Goal: Task Accomplishment & Management: Complete application form

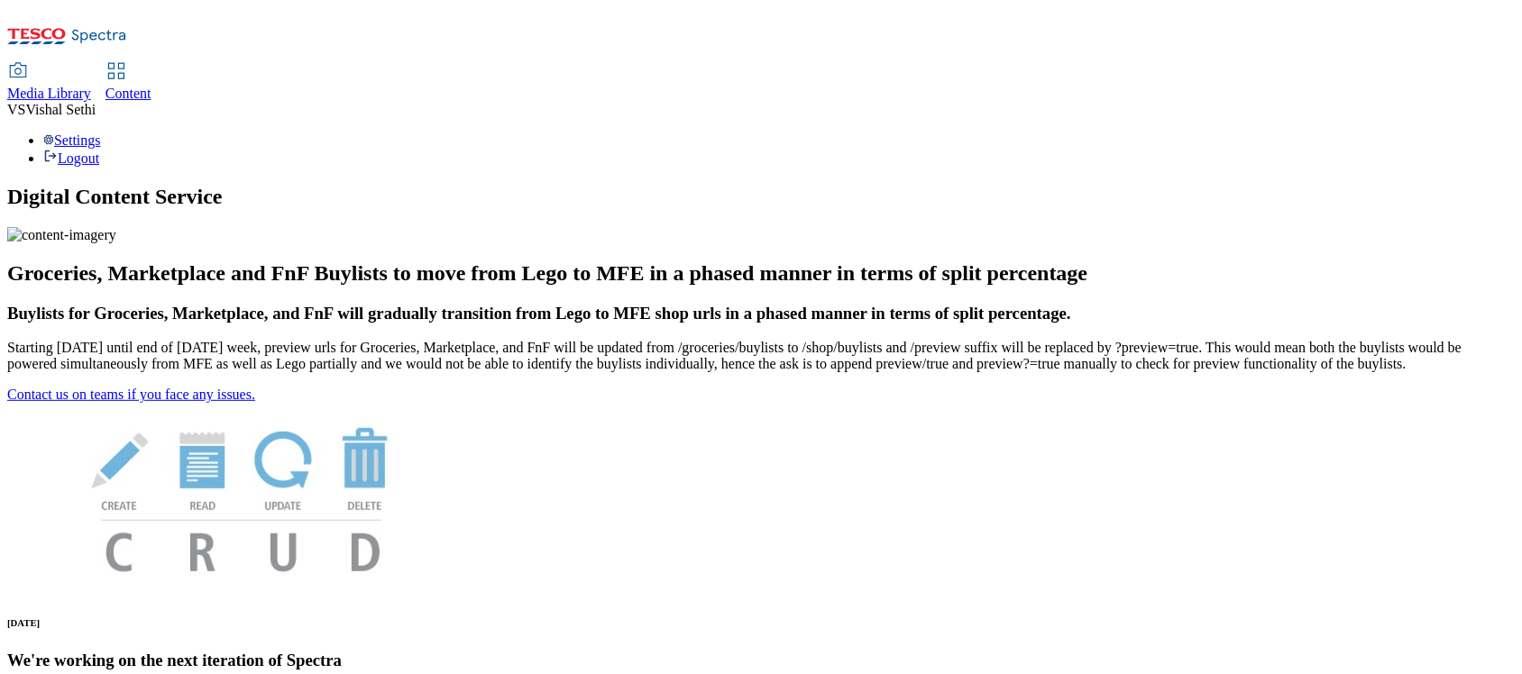
click at [151, 86] on span "Content" at bounding box center [128, 93] width 46 height 15
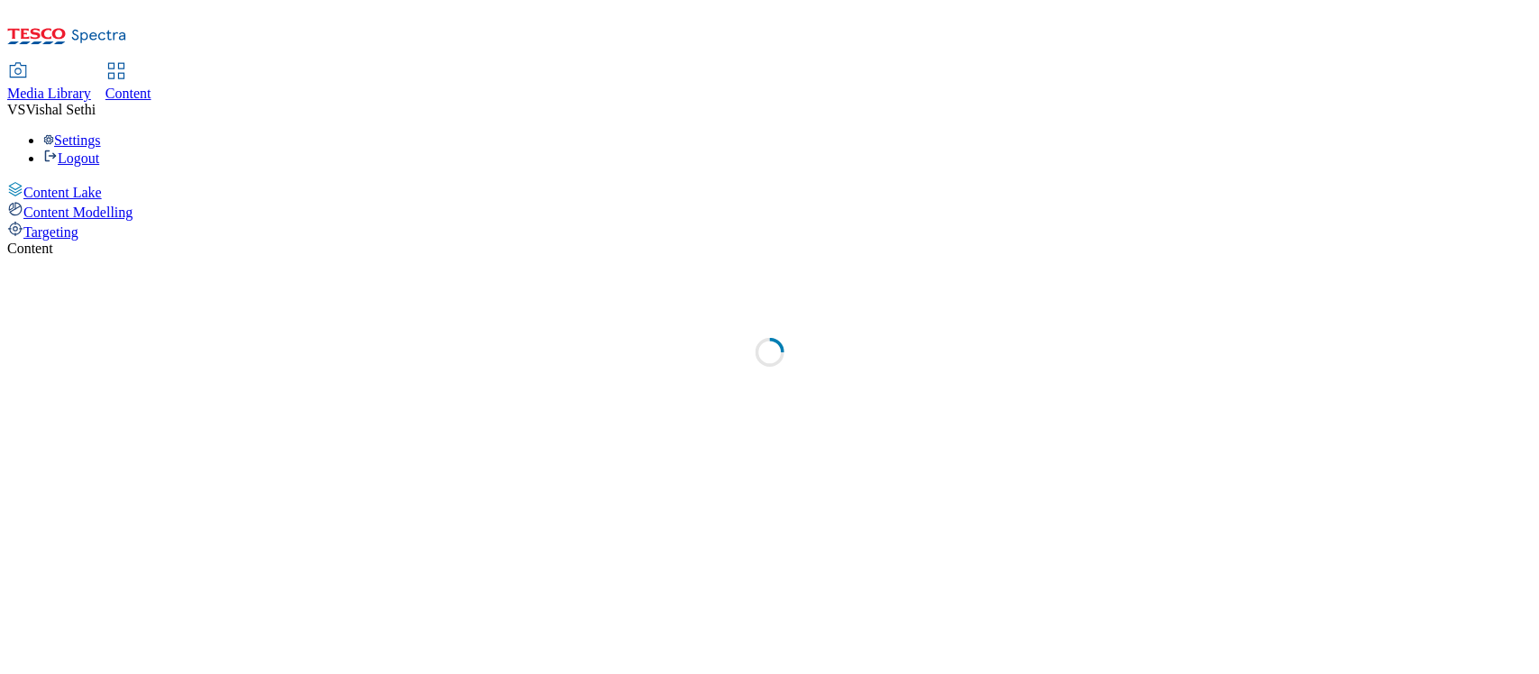
select select "ghs-[GEOGRAPHIC_DATA]"
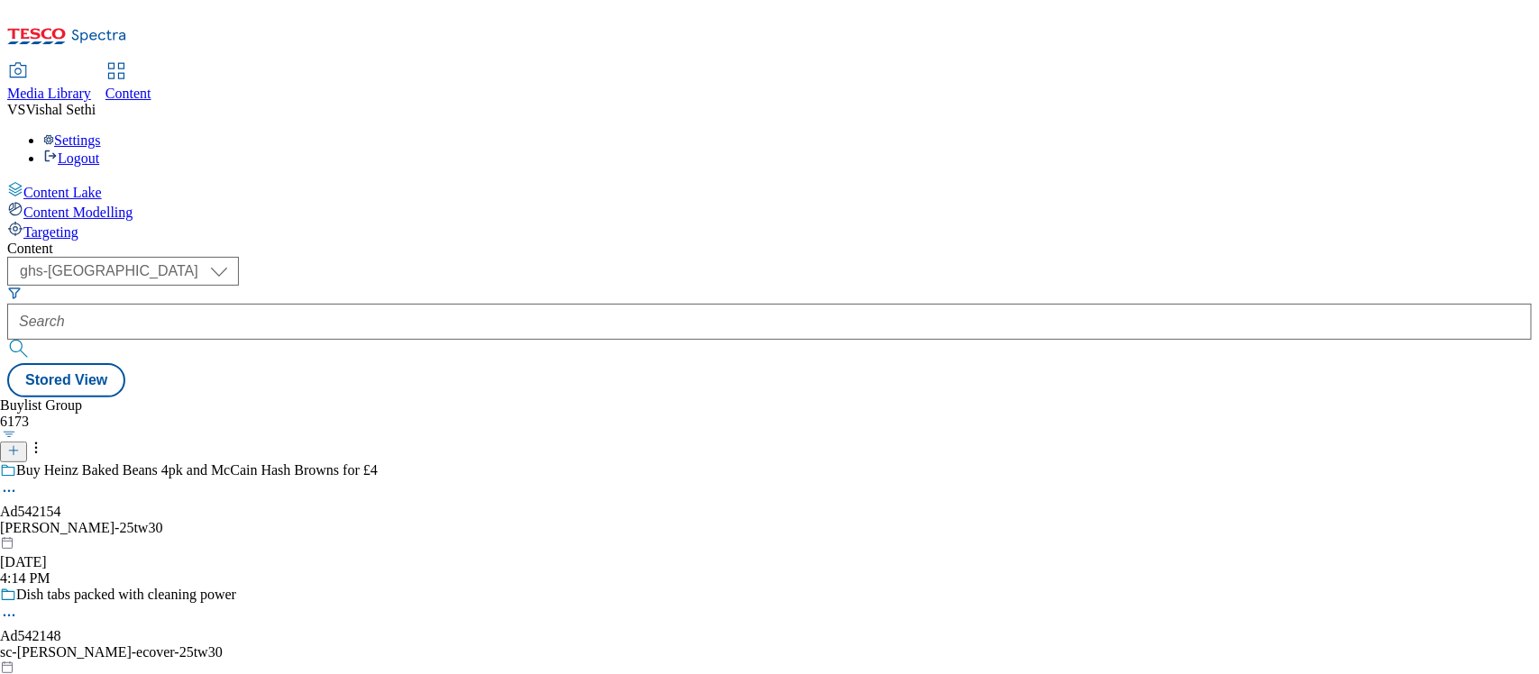
click at [19, 430] on button "button" at bounding box center [9, 434] width 19 height 9
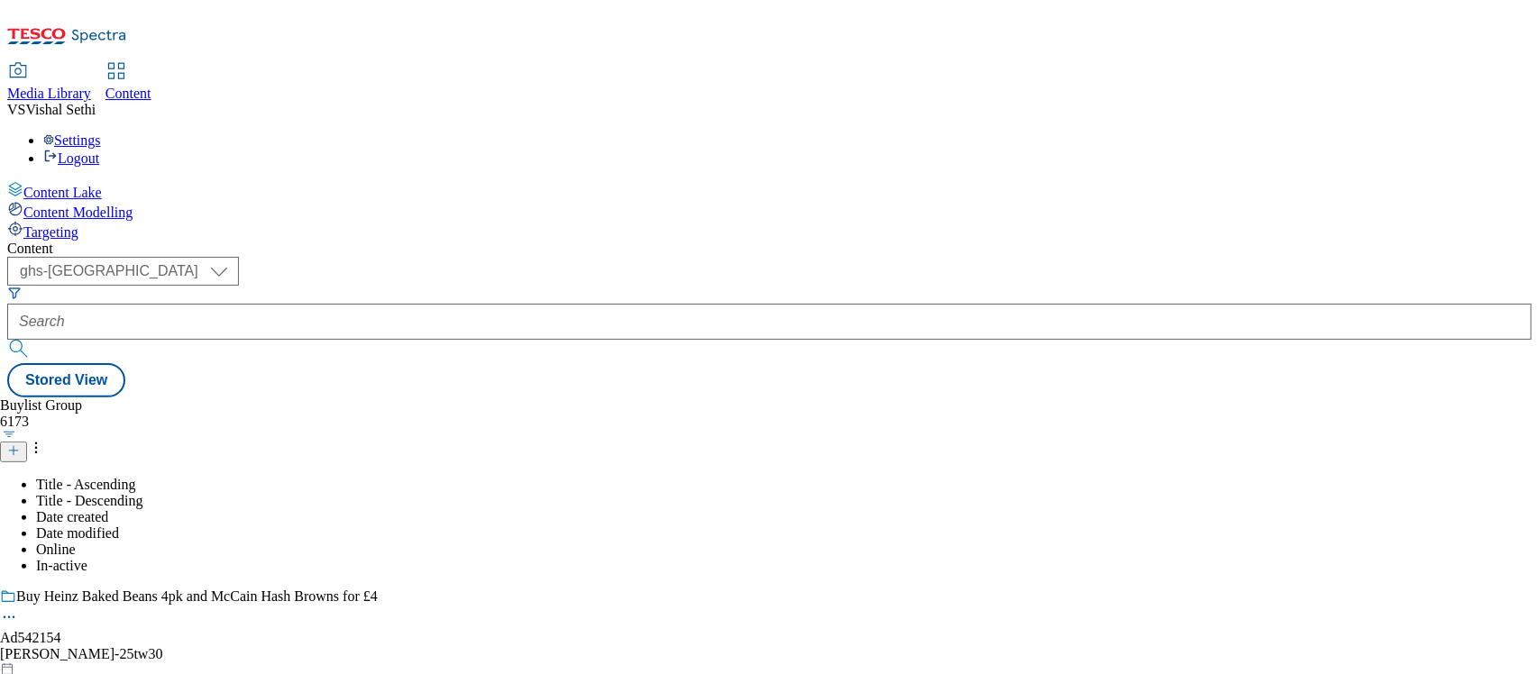
click at [20, 444] on icon at bounding box center [13, 450] width 13 height 13
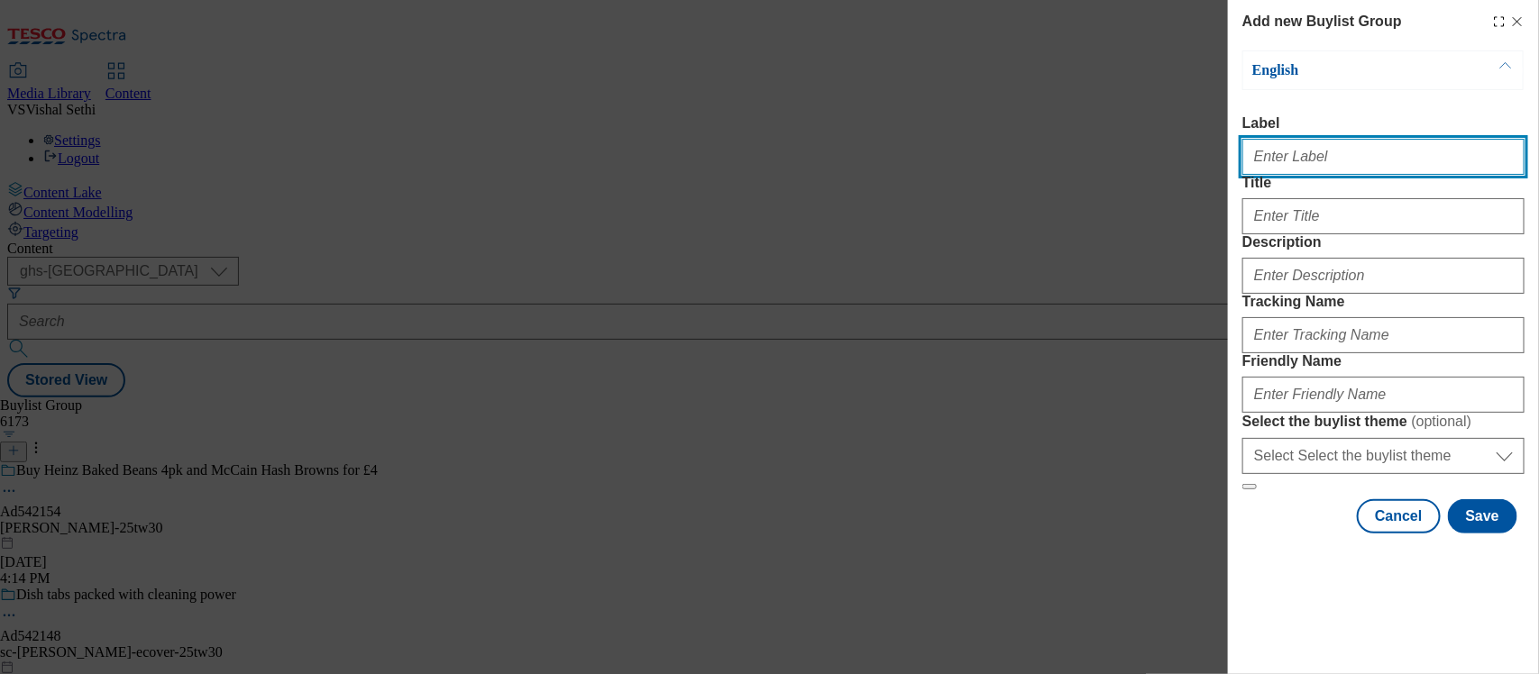
click at [1230, 163] on input "Label" at bounding box center [1383, 157] width 282 height 36
paste input "542019"
type input "Ad542019"
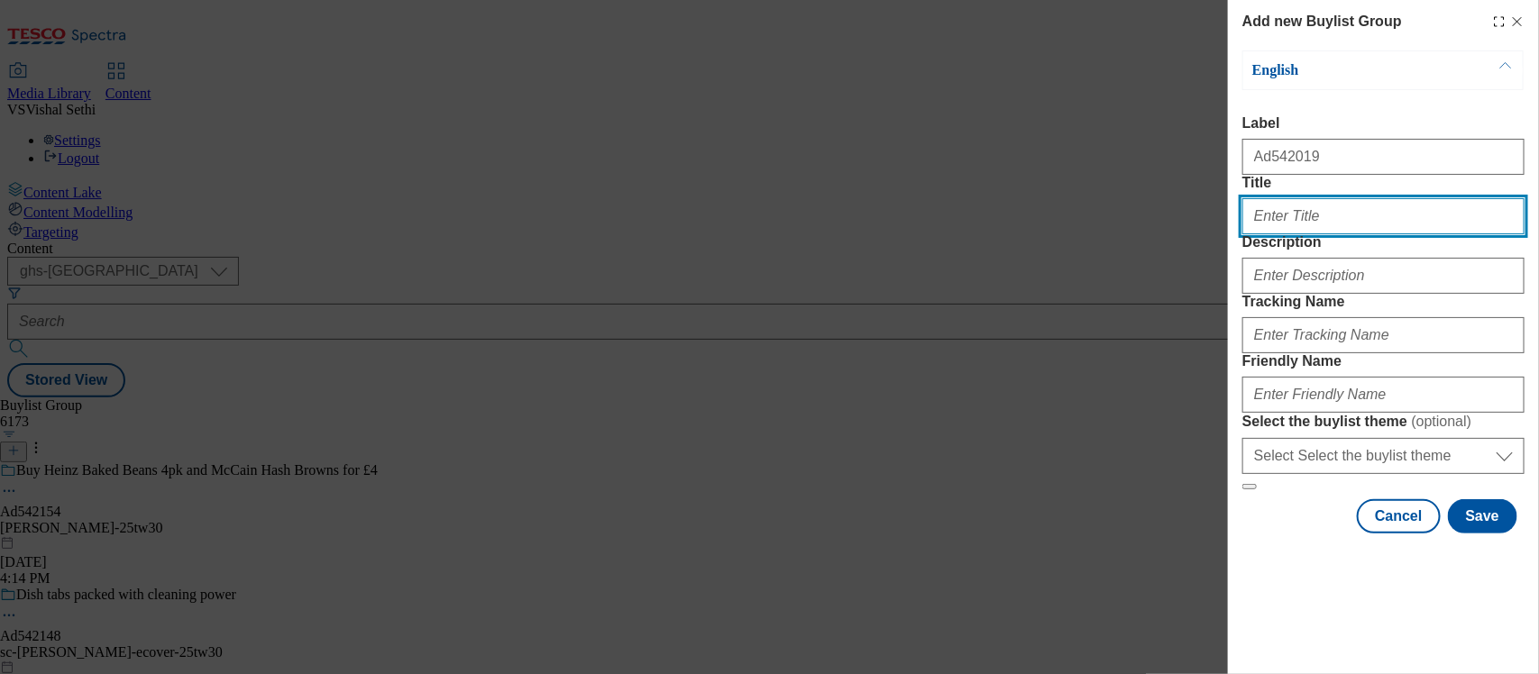
click at [1230, 234] on input "Title" at bounding box center [1383, 216] width 282 height 36
paste input "542019"
type input "DH_AD542019"
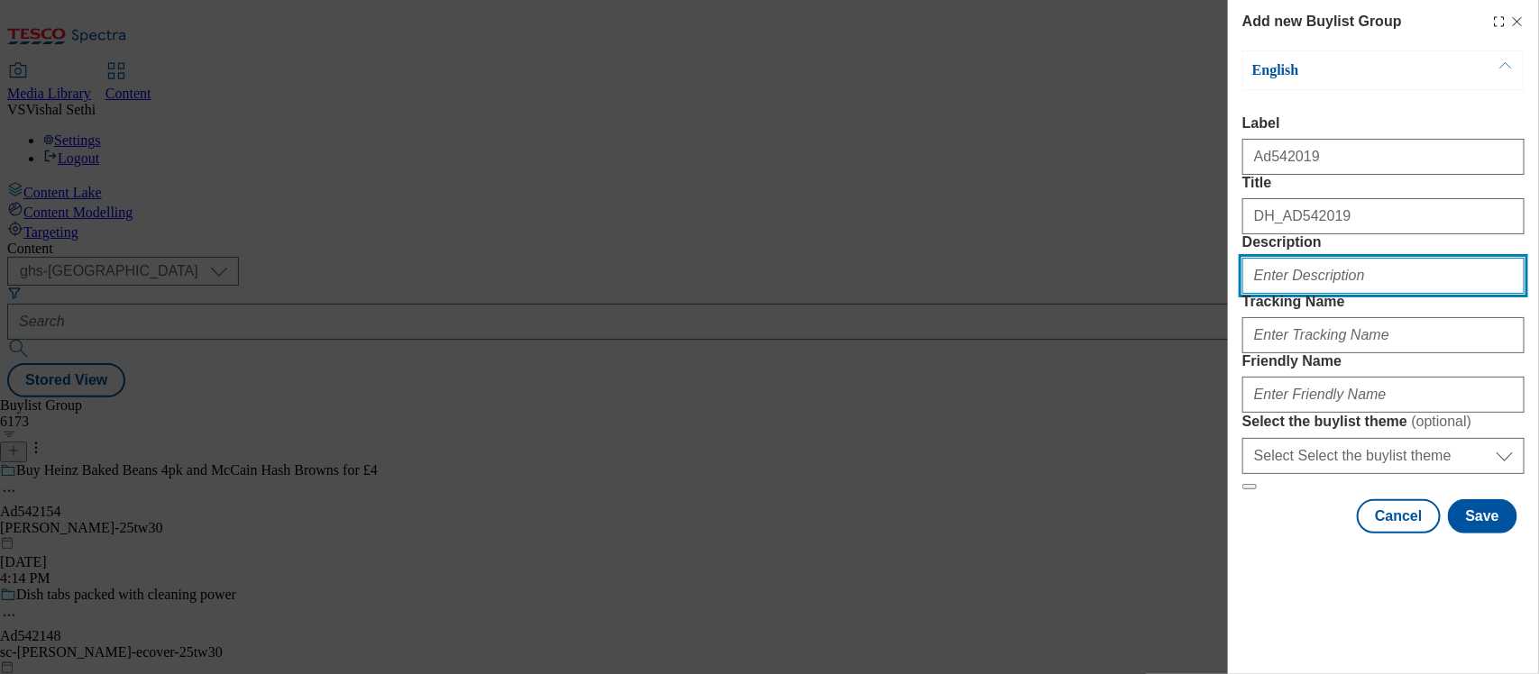
click at [1230, 294] on input "Description" at bounding box center [1383, 276] width 282 height 36
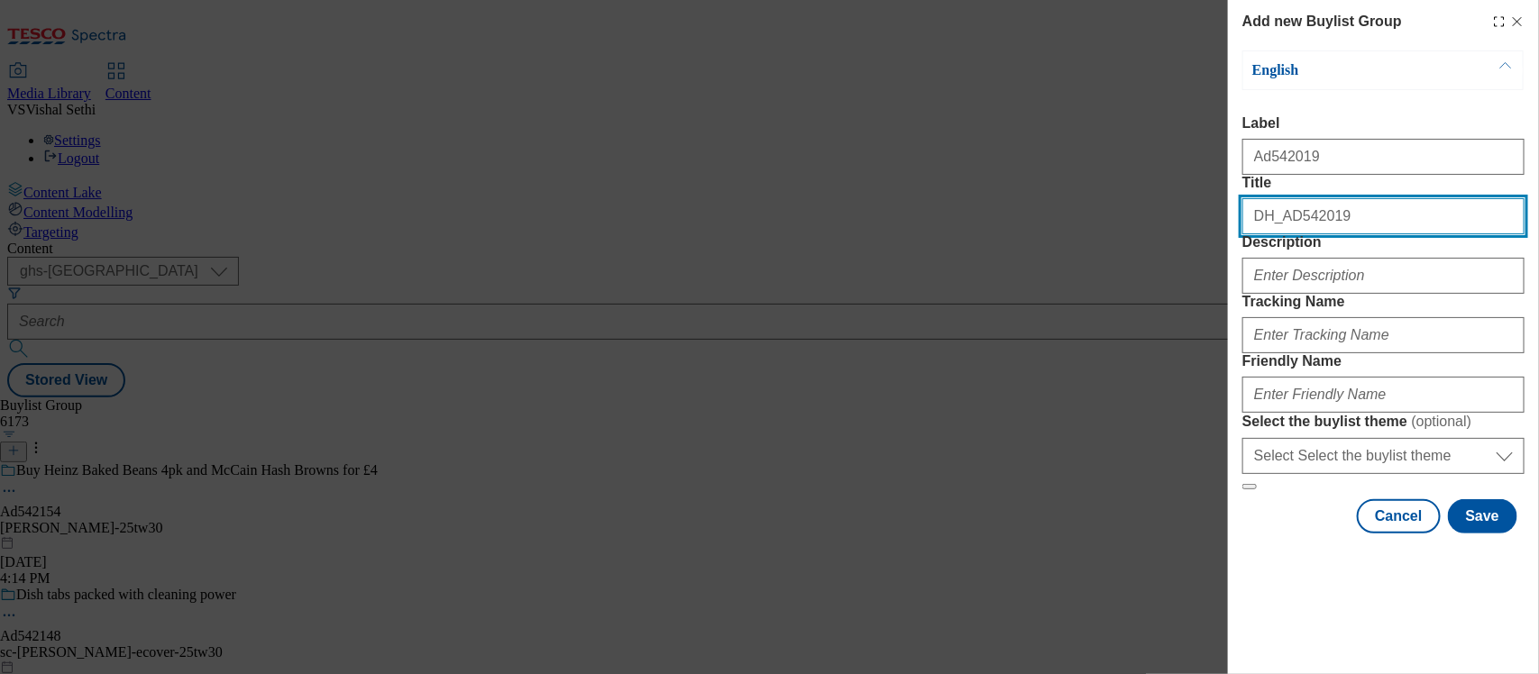
drag, startPoint x: 1348, startPoint y: 248, endPoint x: 827, endPoint y: 159, distance: 528.6
click at [827, 159] on div "Add new Buylist Group English Label Ad542019 Title DH_AD542019 Description Trac…" at bounding box center [769, 337] width 1539 height 674
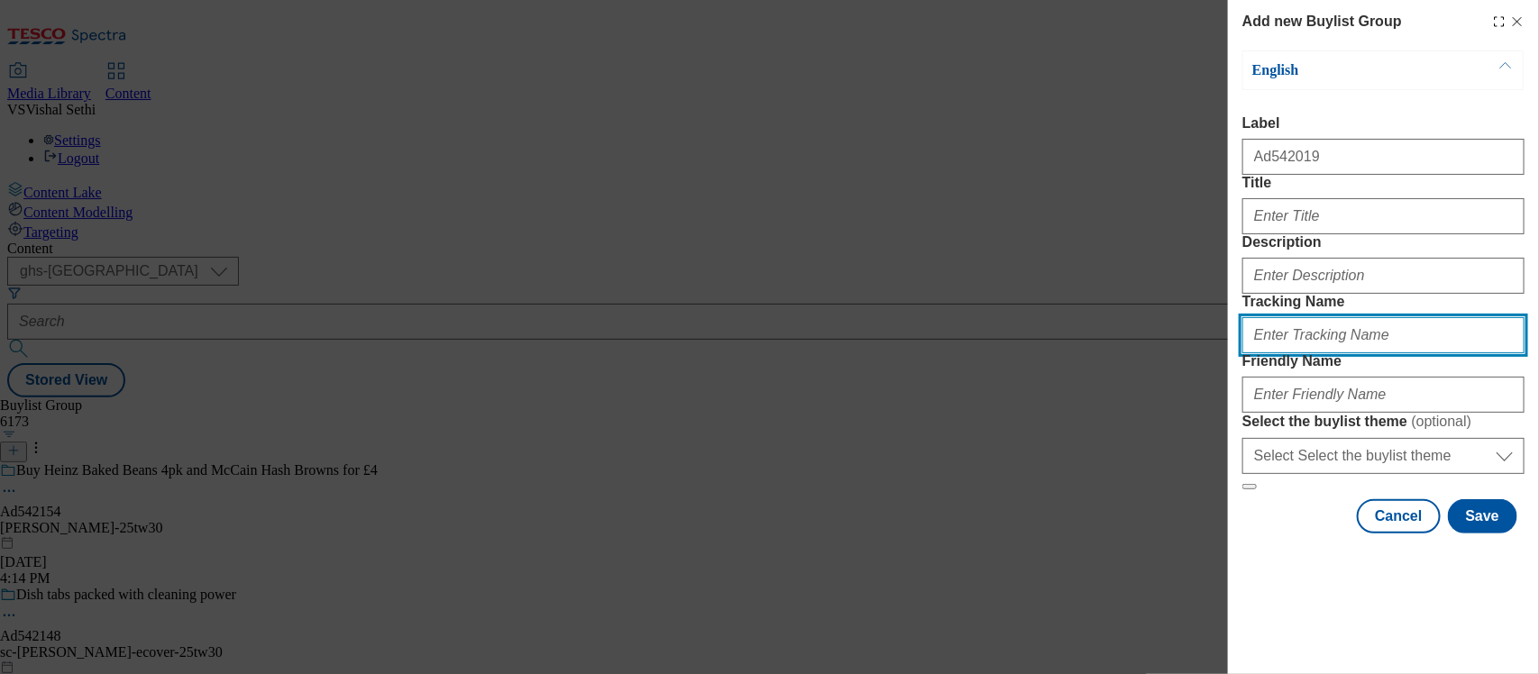
click at [1230, 353] on input "Tracking Name" at bounding box center [1383, 335] width 282 height 36
paste input "DH_AD542019"
type input "DH_AD542019"
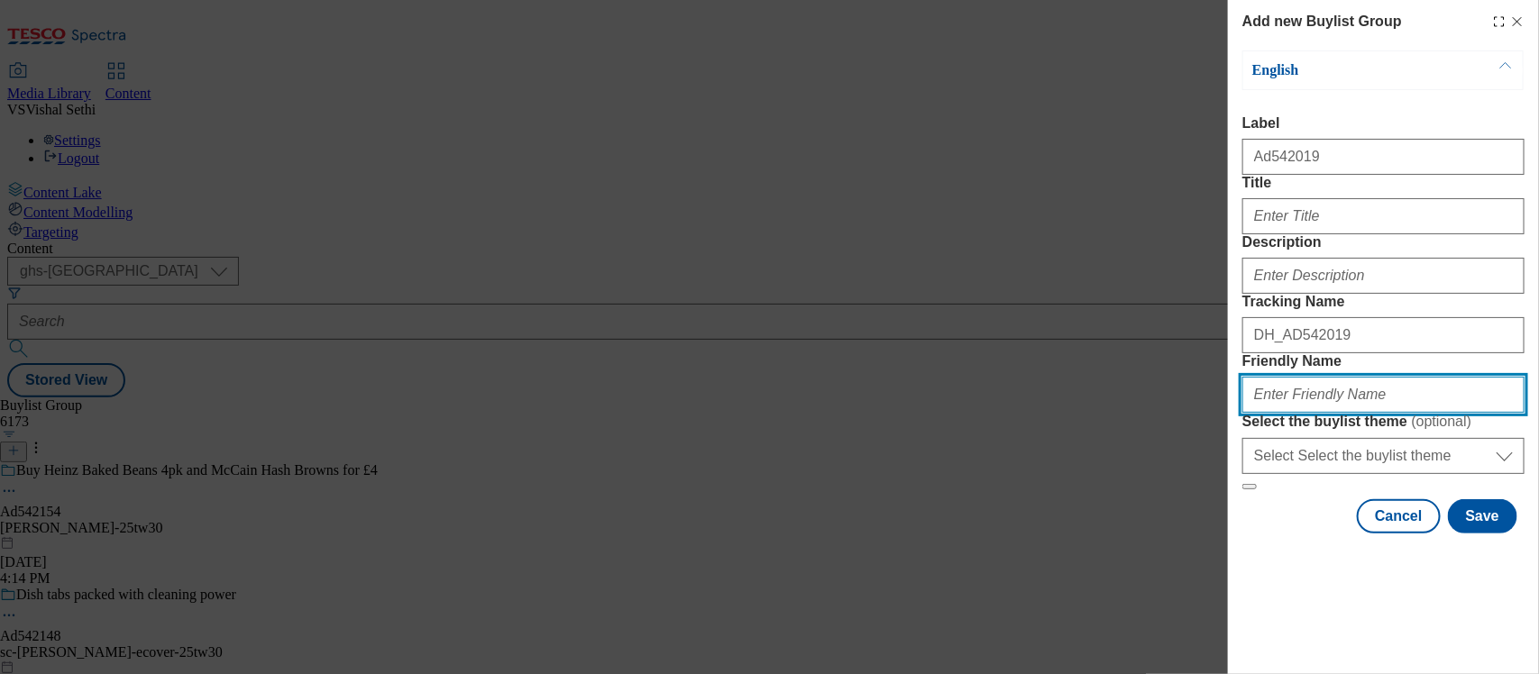
click at [1230, 413] on input "Friendly Name" at bounding box center [1383, 395] width 282 height 36
type input "phizz-daily-immune-25tw32"
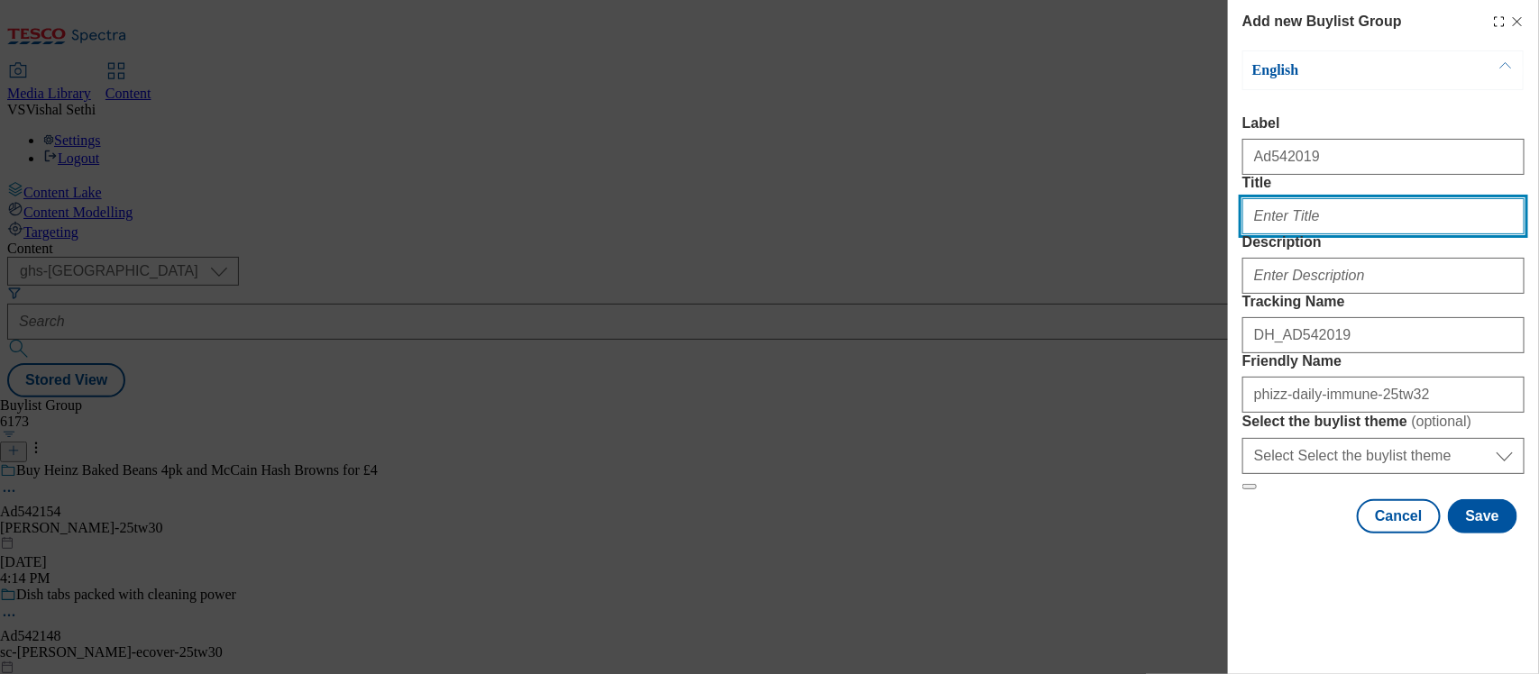
click at [1230, 234] on input "Title" at bounding box center [1383, 216] width 282 height 36
type input "Hydrate Daily. Defend Better."
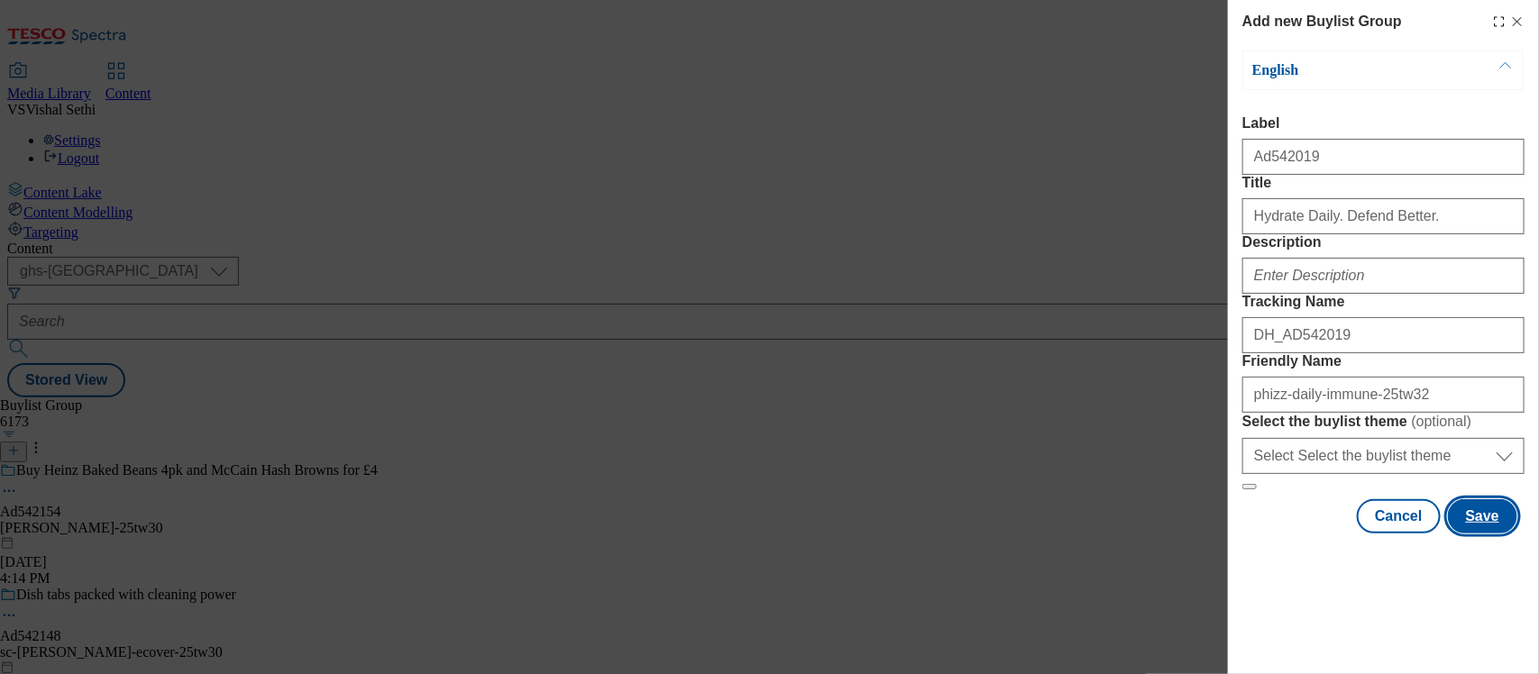
click at [1230, 534] on button "Save" at bounding box center [1482, 516] width 69 height 34
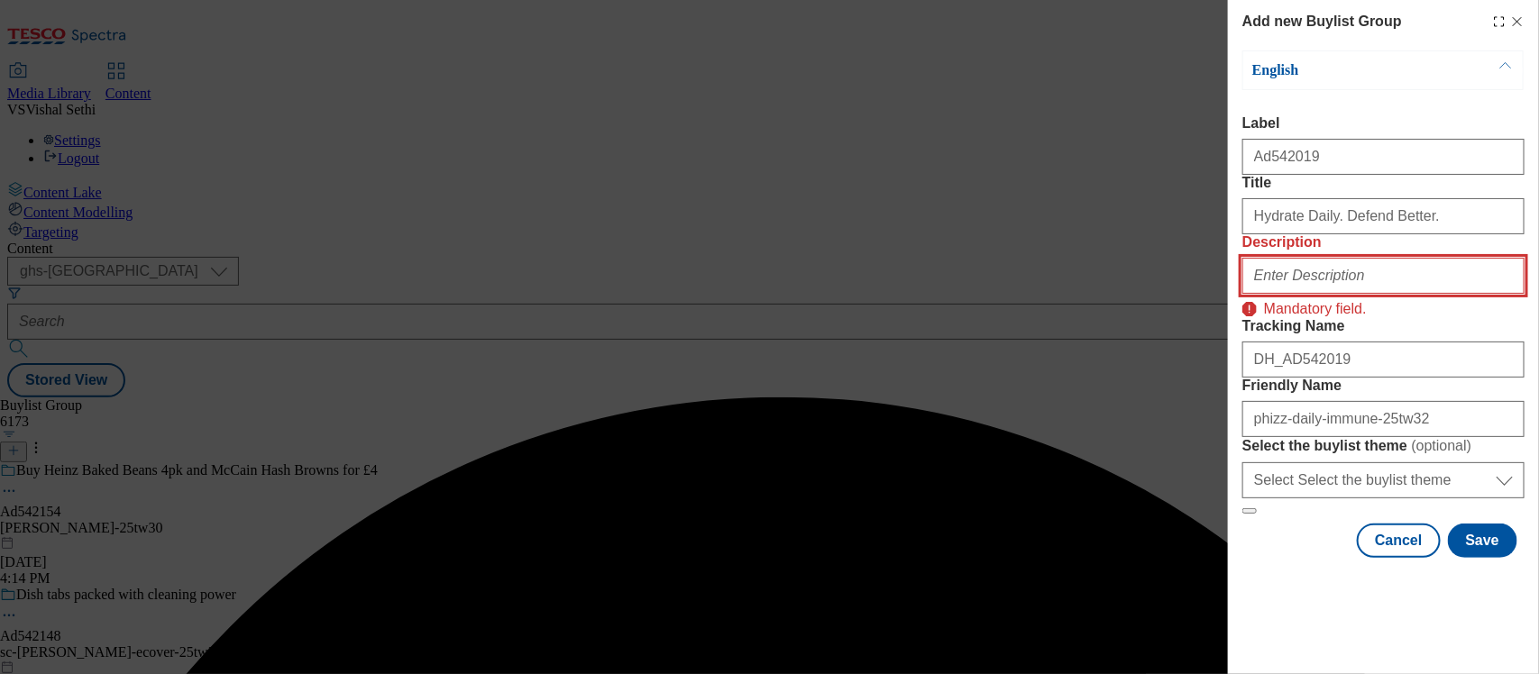
click at [1230, 278] on input "Description" at bounding box center [1383, 276] width 282 height 36
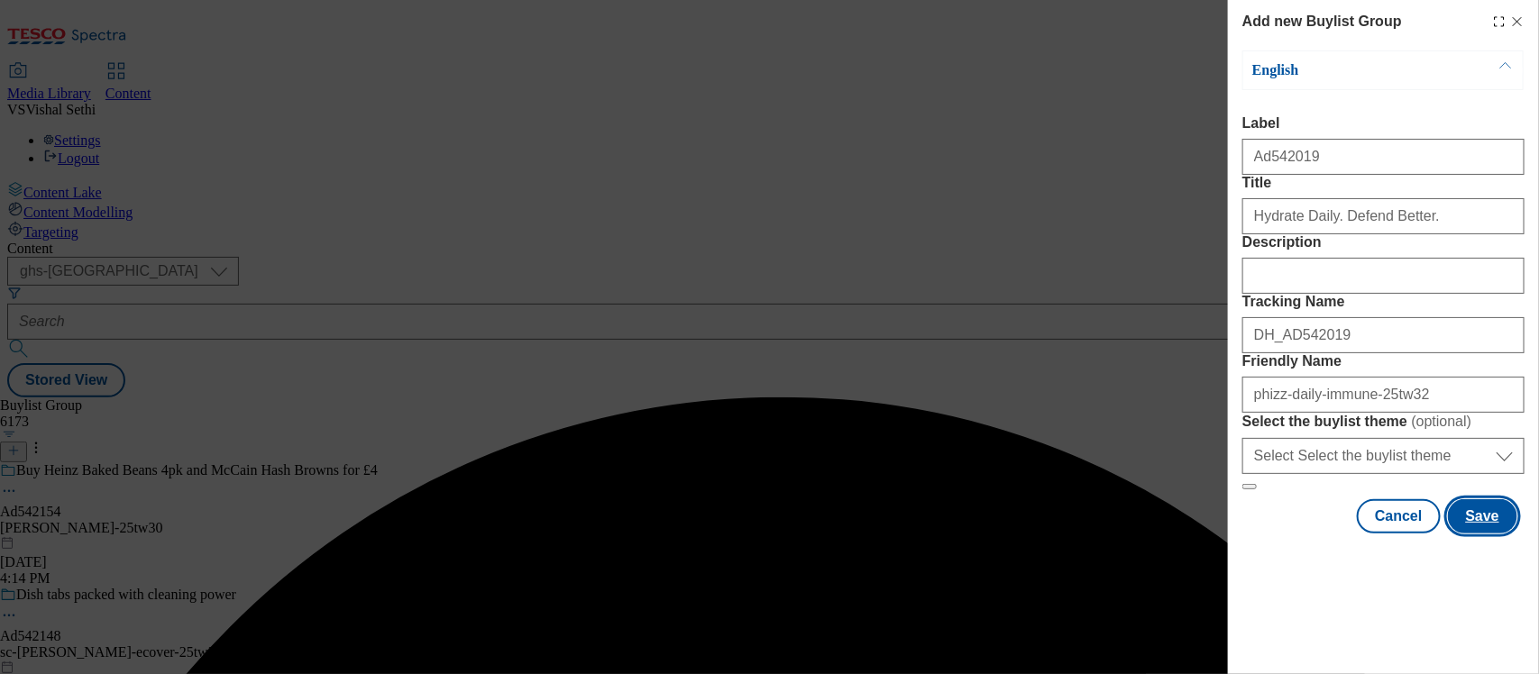
click at [1230, 534] on button "Save" at bounding box center [1482, 516] width 69 height 34
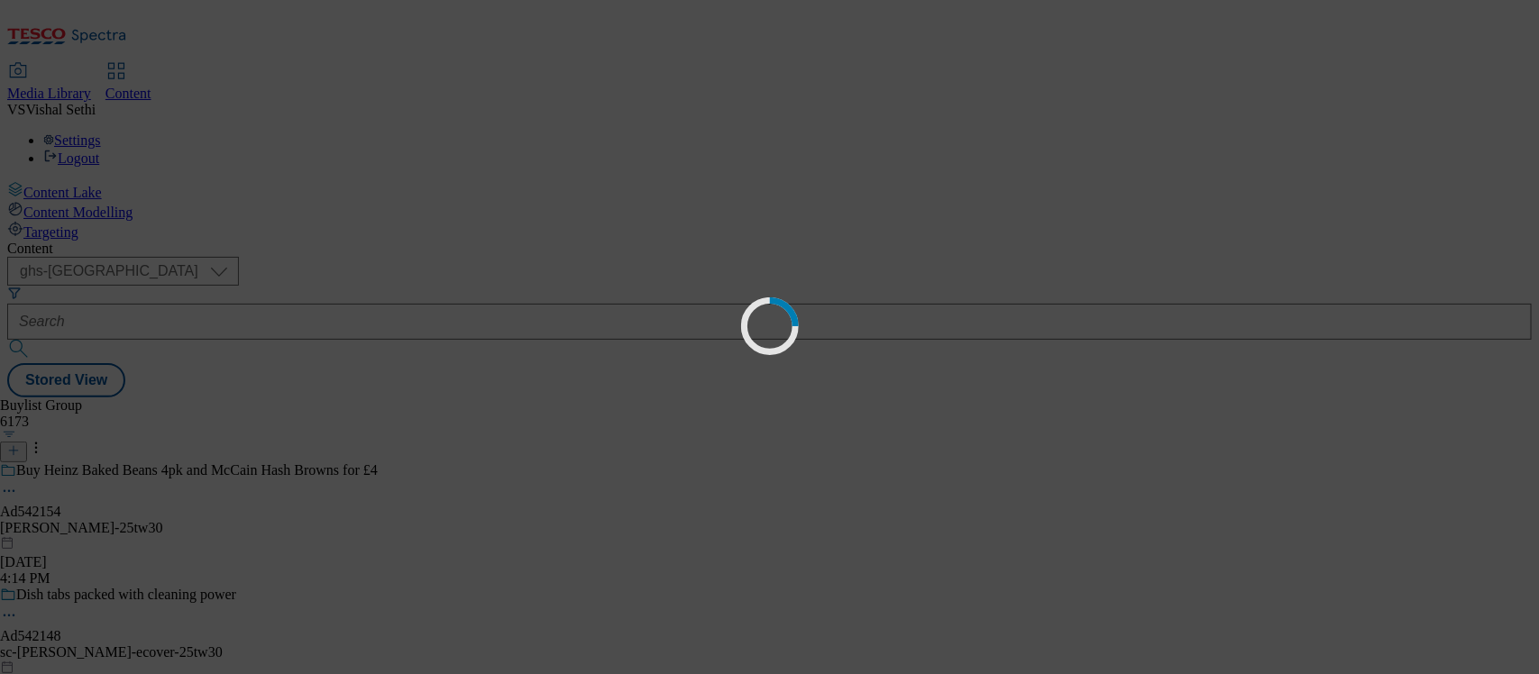
click at [421, 340] on div "Loading" at bounding box center [769, 337] width 1539 height 674
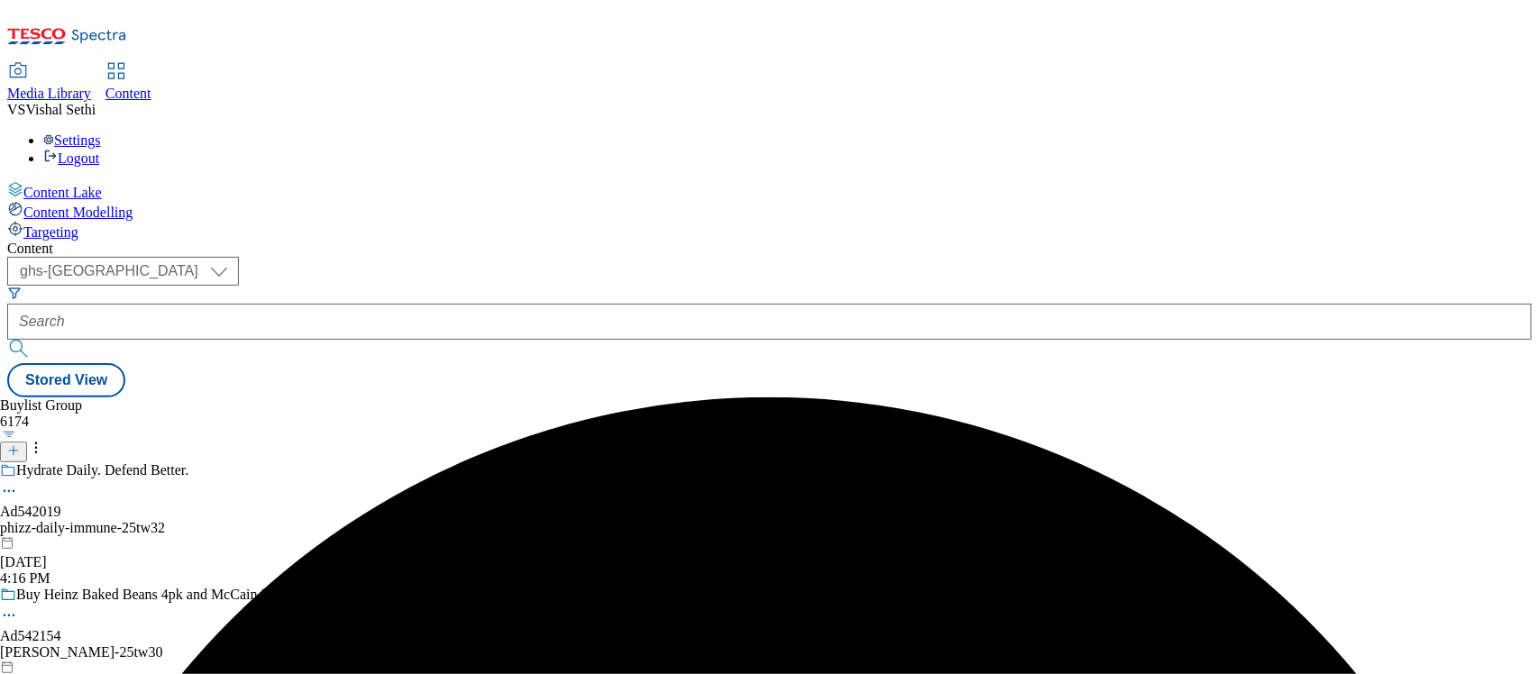
click at [380, 520] on div "phizz-daily-immune-25tw32" at bounding box center [190, 528] width 380 height 16
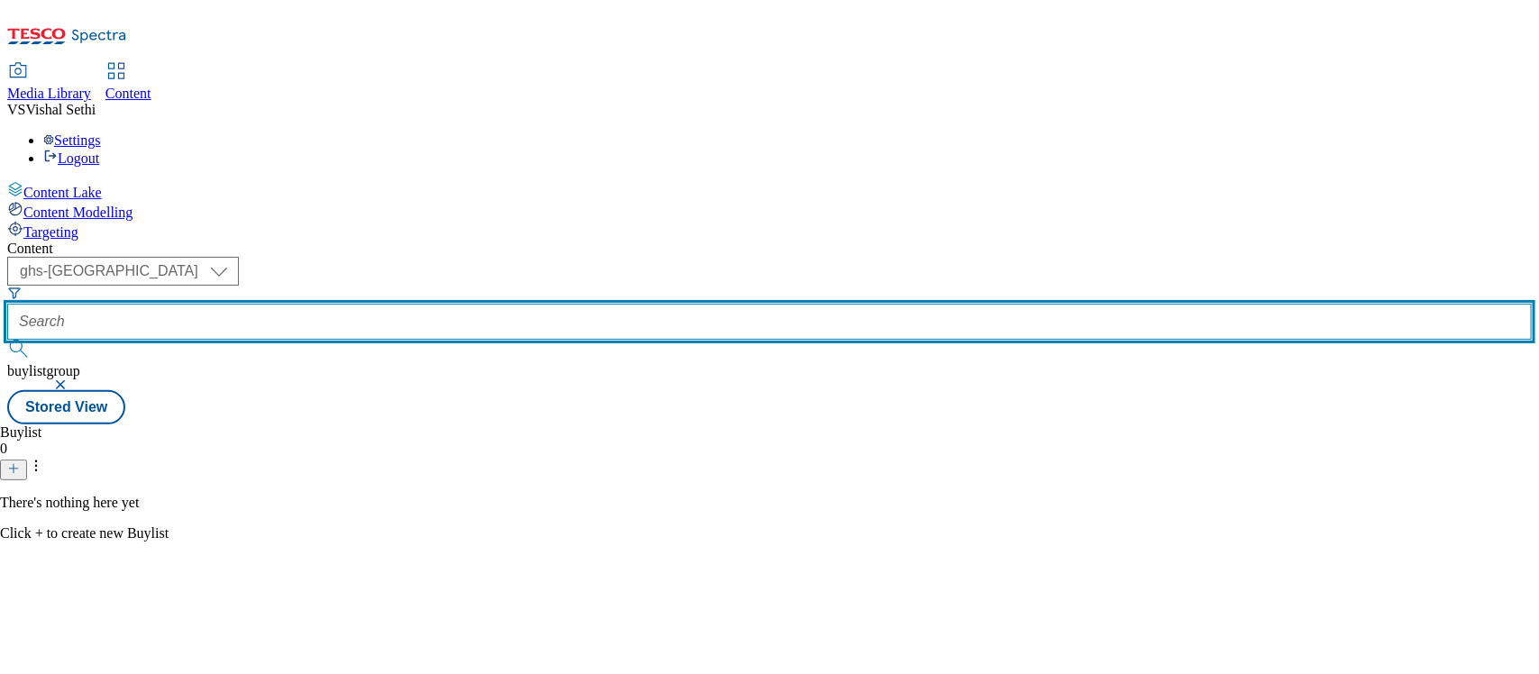
click at [438, 304] on input "text" at bounding box center [769, 322] width 1524 height 36
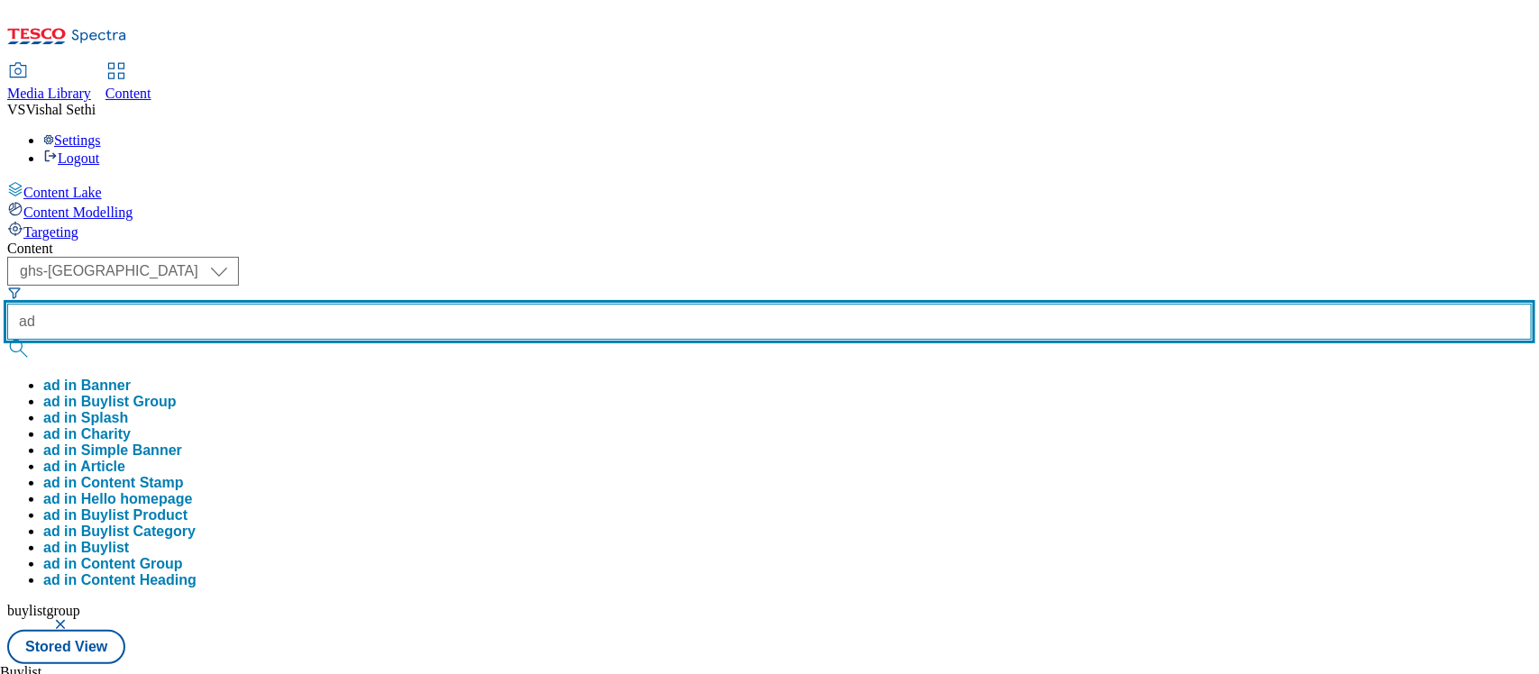
paste input "542019"
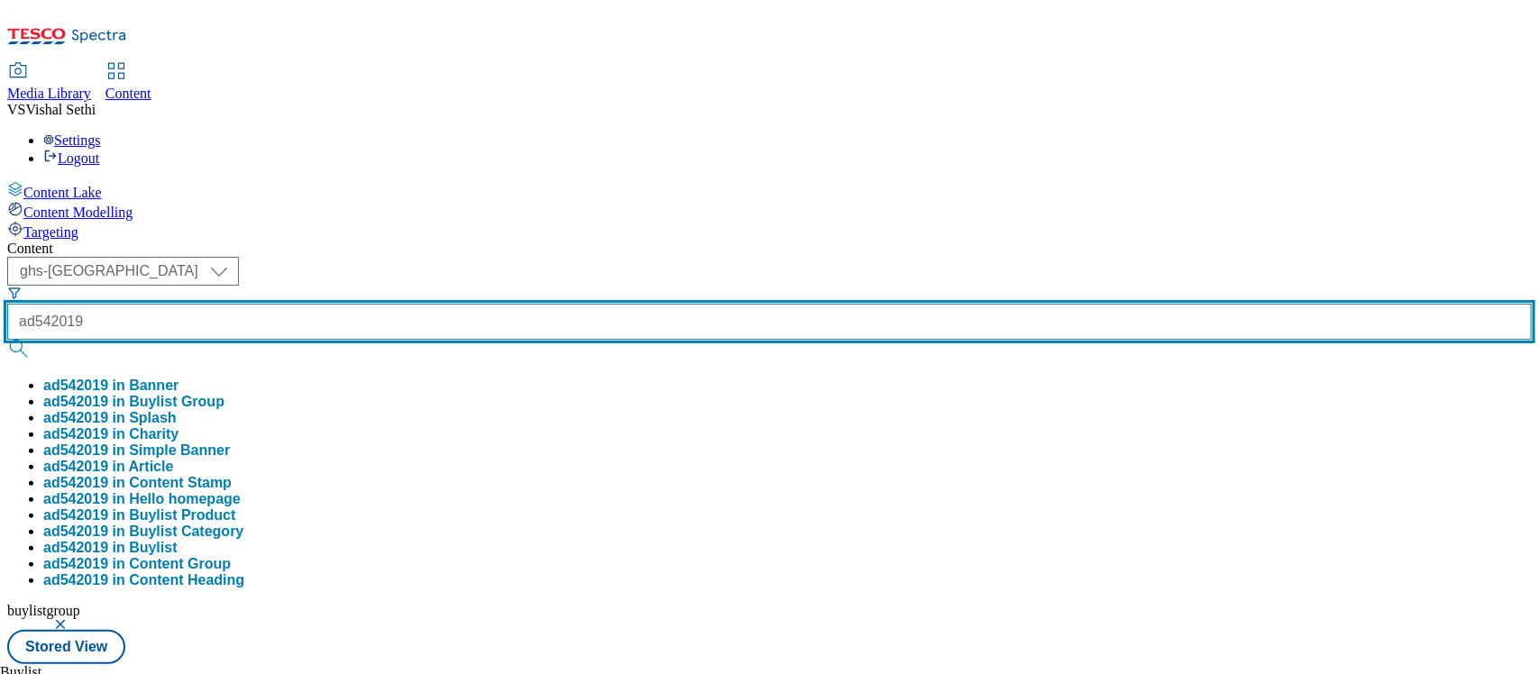
type input "ad542019"
click at [7, 340] on button "submit" at bounding box center [19, 349] width 25 height 18
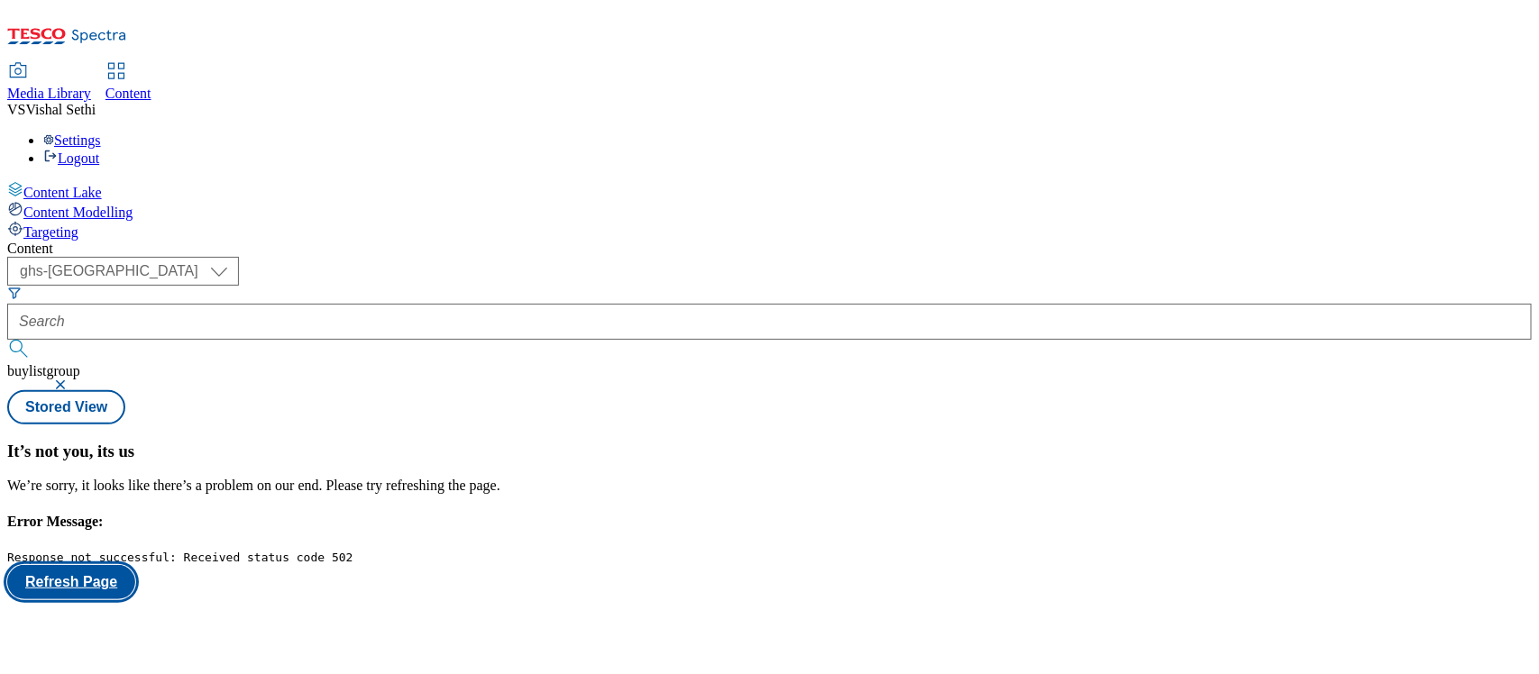
click at [135, 539] on button "Refresh Page" at bounding box center [71, 582] width 128 height 34
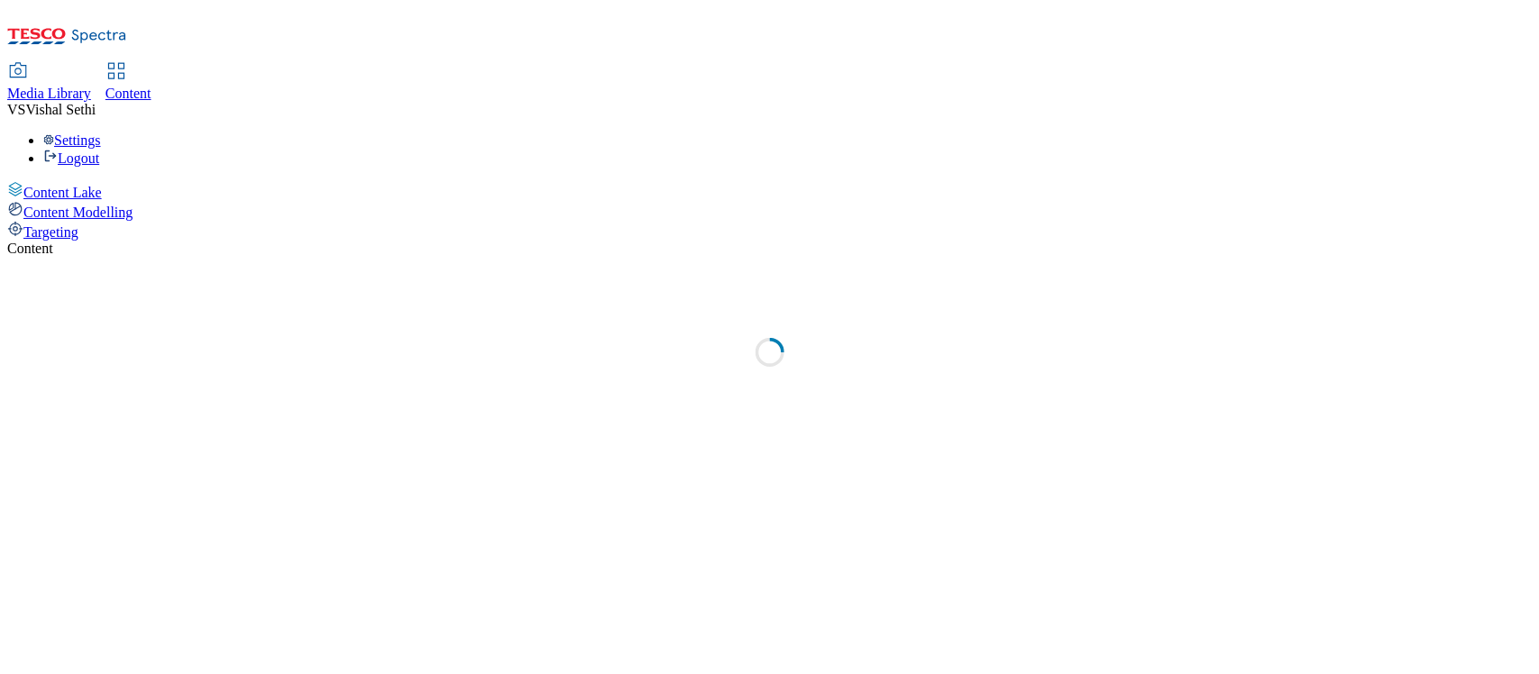
select select "ghs-[GEOGRAPHIC_DATA]"
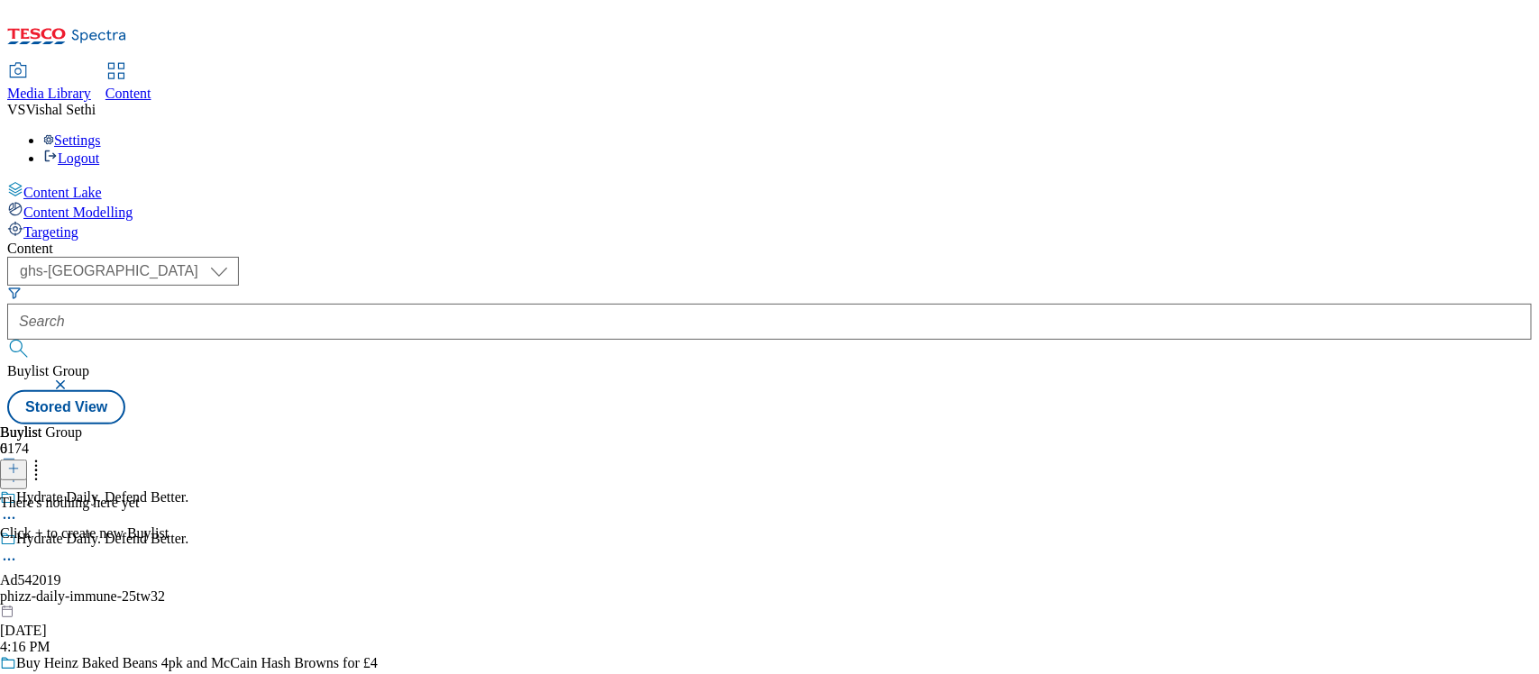
click at [20, 462] on icon at bounding box center [13, 468] width 13 height 13
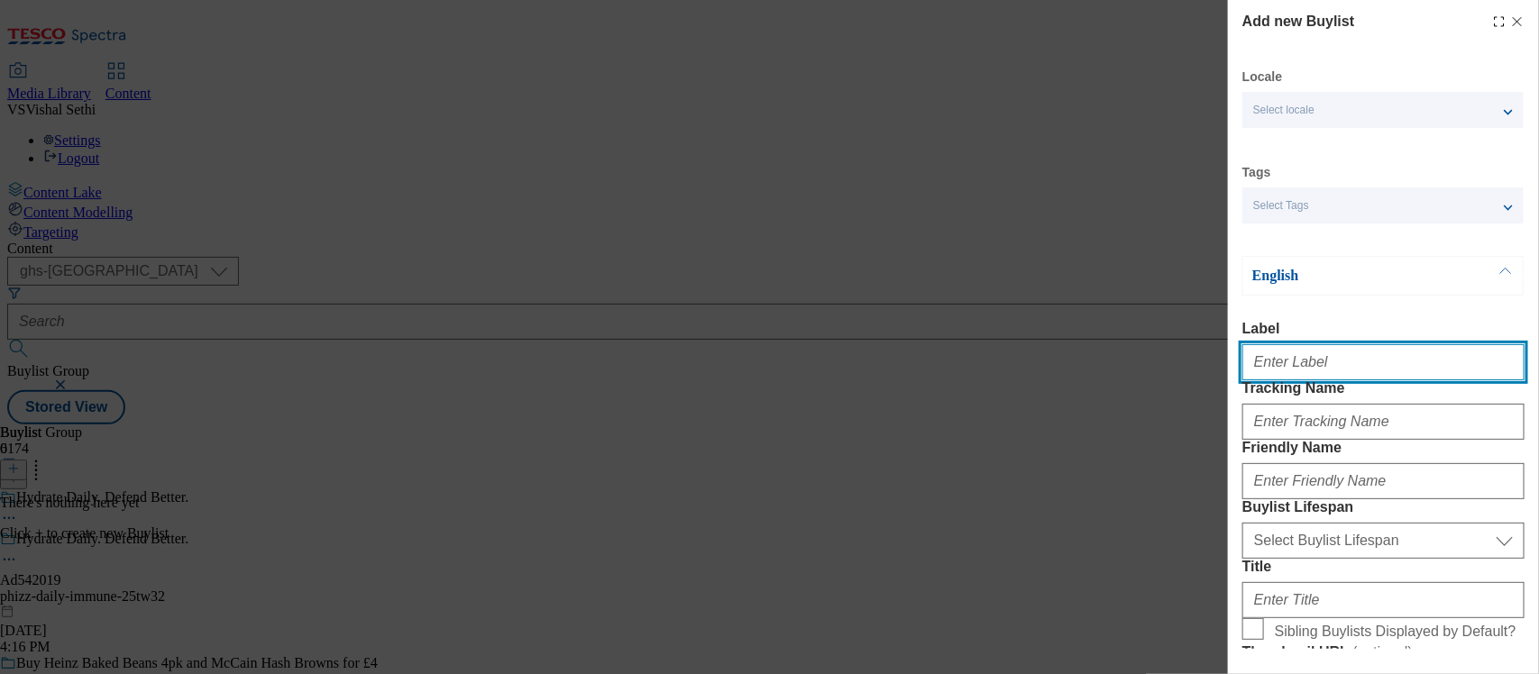
click at [1276, 377] on input "Label" at bounding box center [1383, 362] width 282 height 36
paste input "542019"
type input "Ad542019"
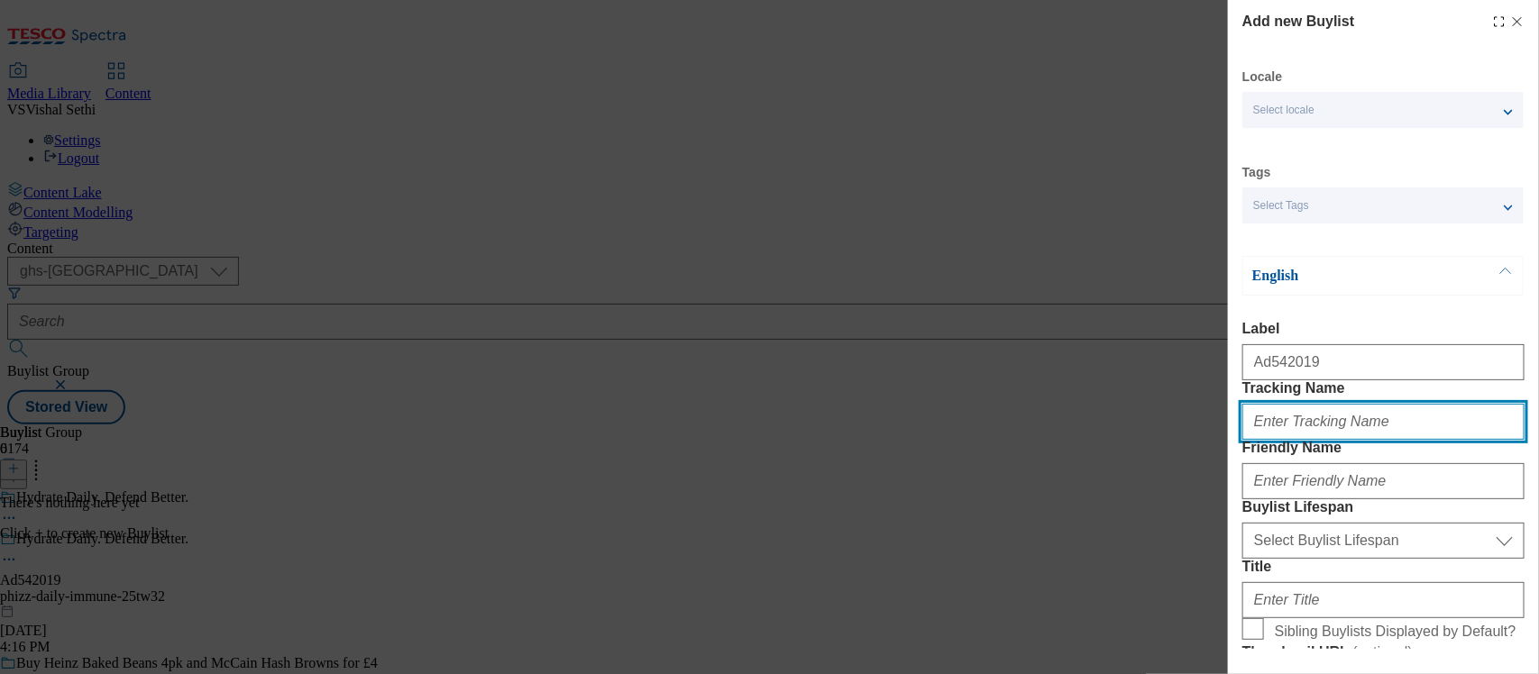
click at [1326, 440] on input "Tracking Name" at bounding box center [1383, 422] width 282 height 36
paste input "542019"
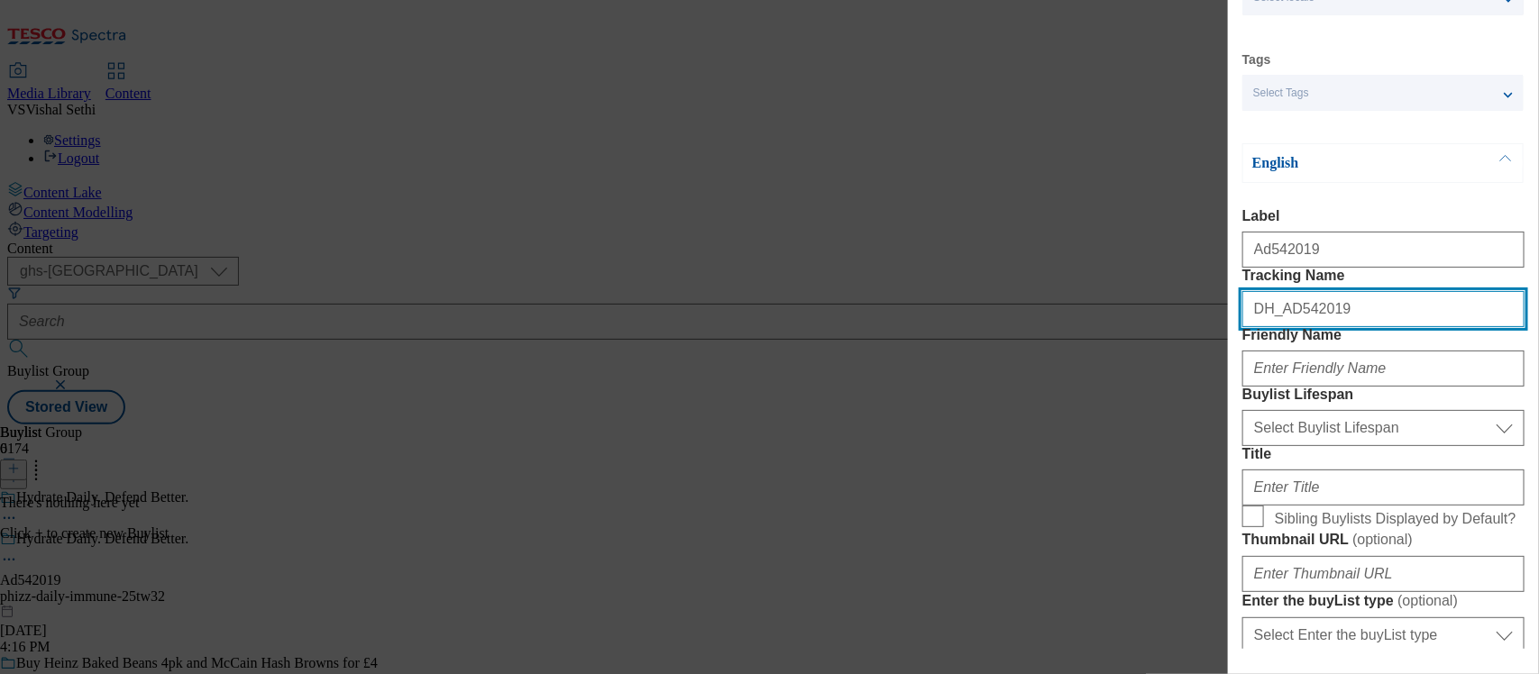
type input "DH_AD542019"
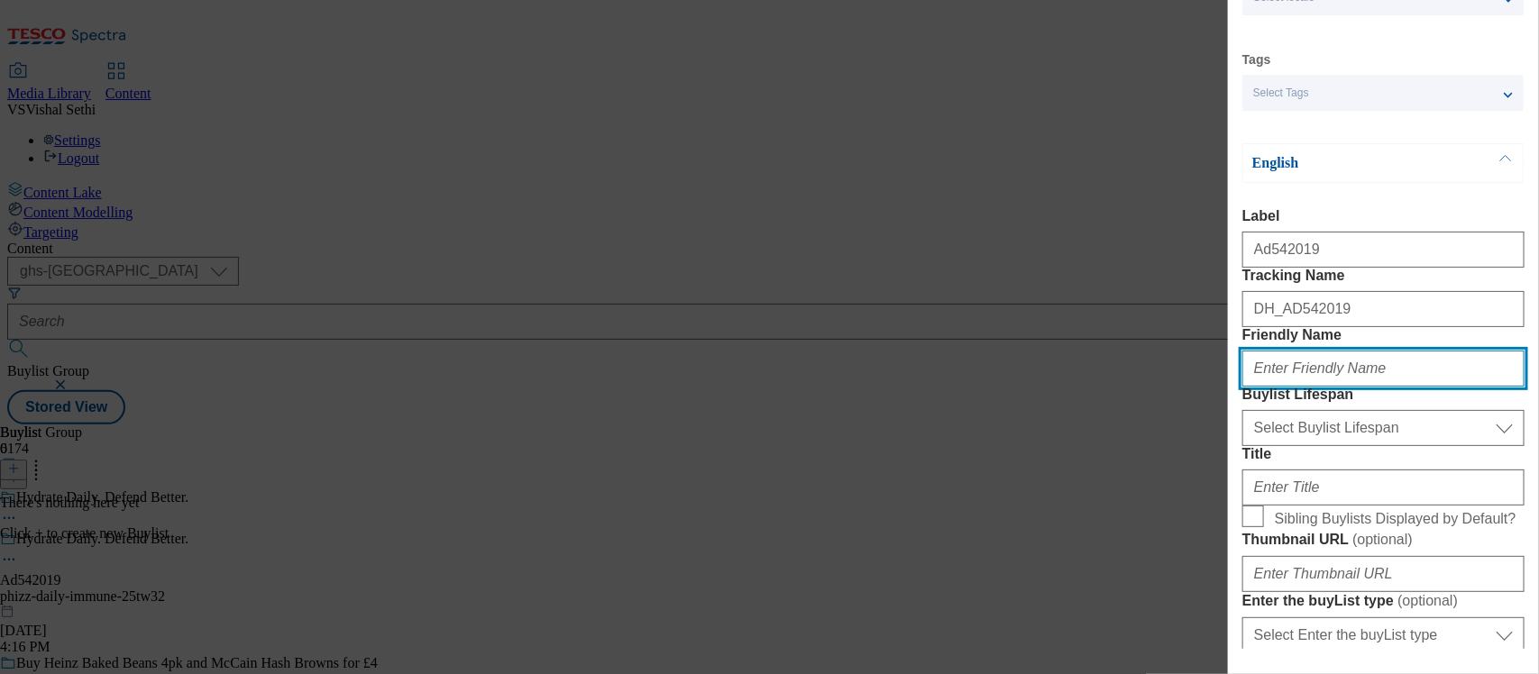
click at [1296, 387] on input "Friendly Name" at bounding box center [1383, 369] width 282 height 36
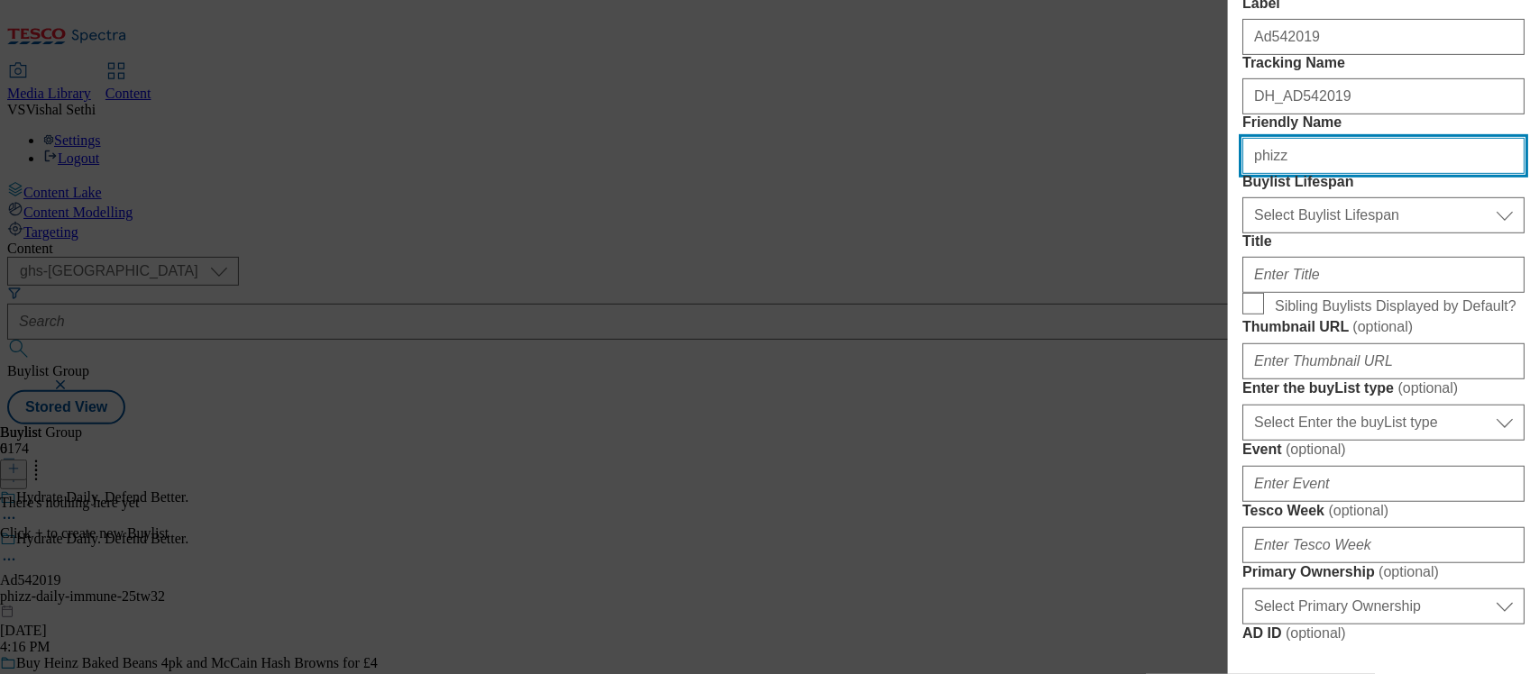
scroll to position [338, 0]
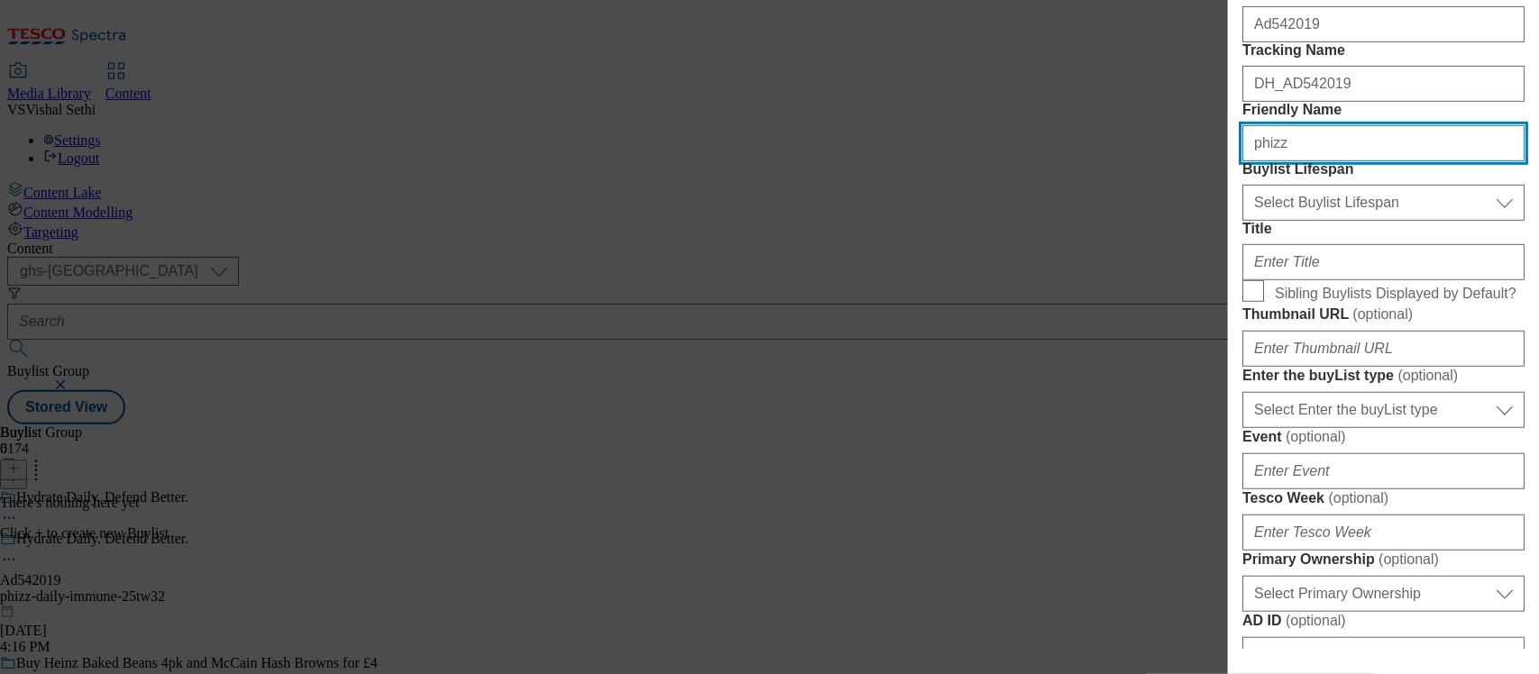
type input "phizz"
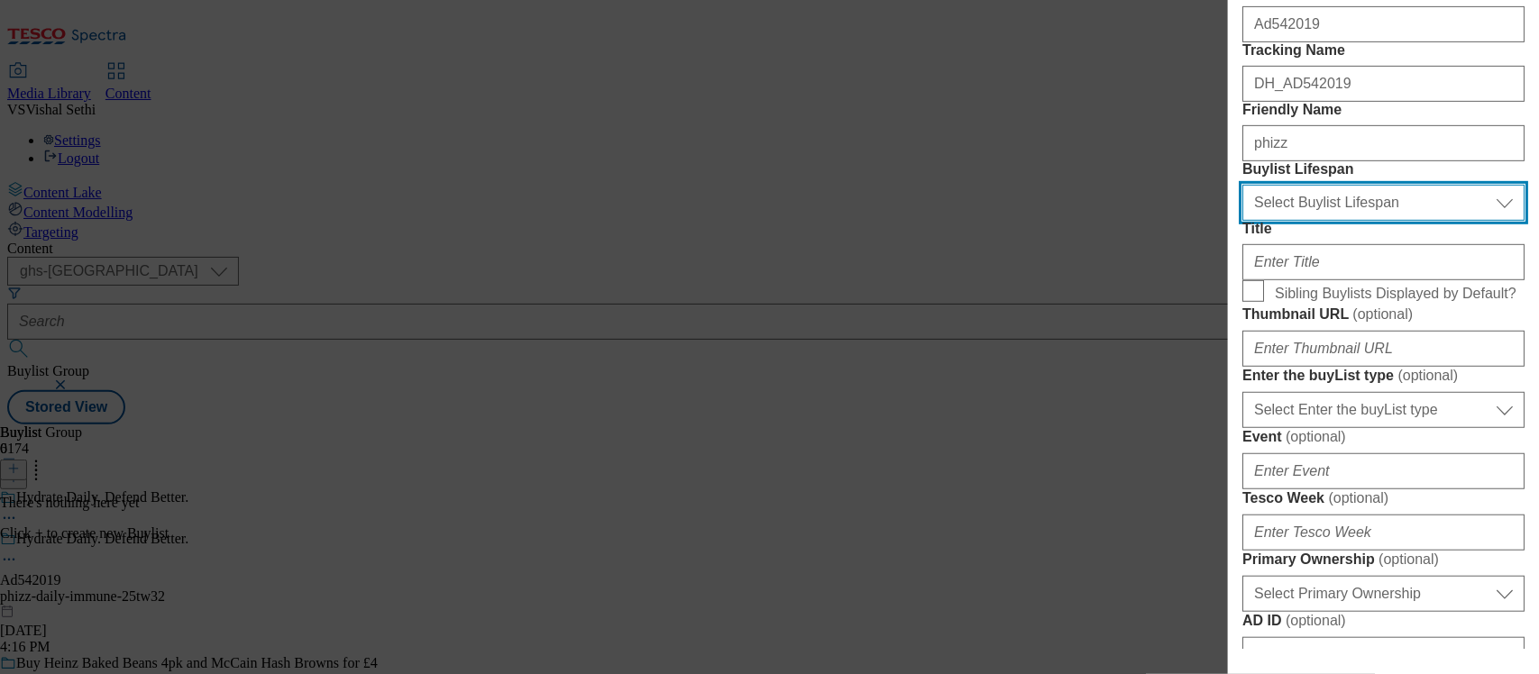
click at [1337, 221] on select "Select Buylist Lifespan evergreen seasonal tactical" at bounding box center [1383, 203] width 282 height 36
select select "tactical"
click at [1242, 221] on select "Select Buylist Lifespan evergreen seasonal tactical" at bounding box center [1383, 203] width 282 height 36
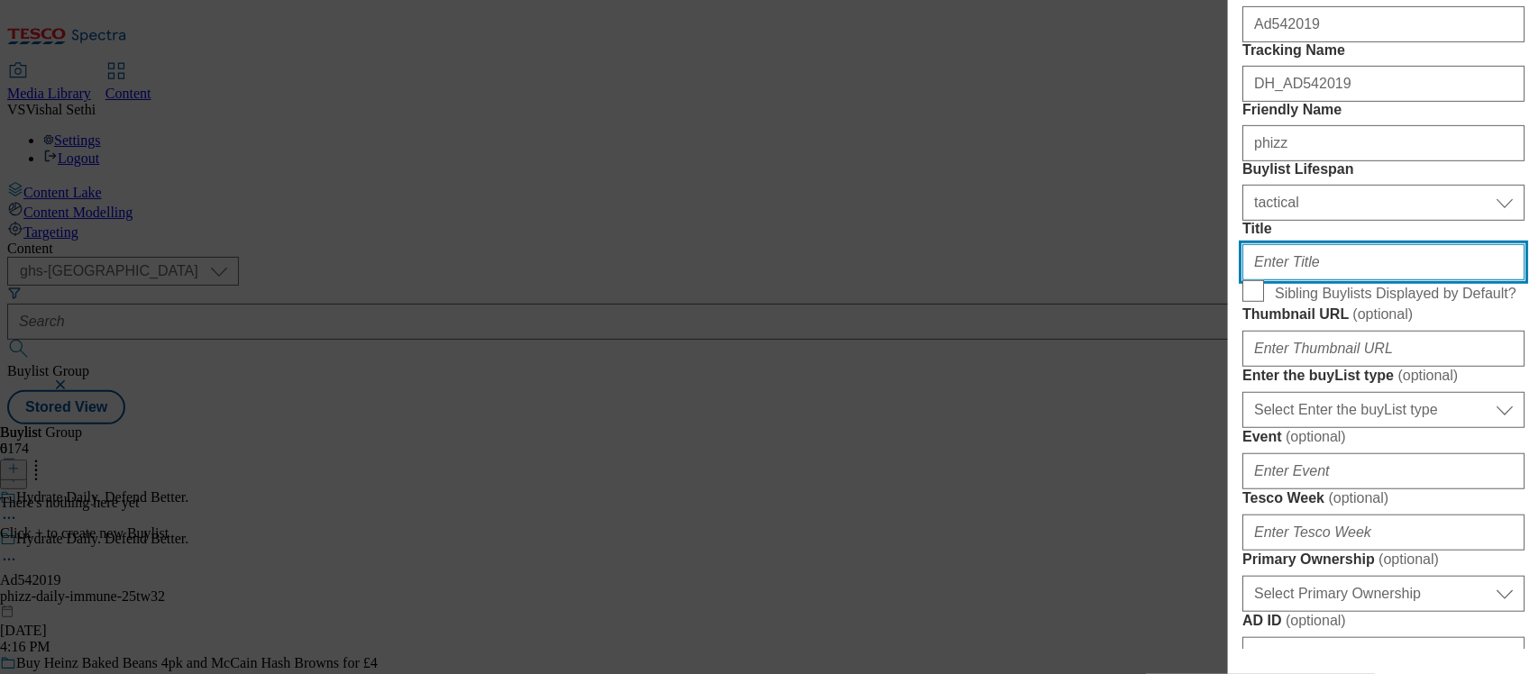
click at [1290, 280] on input "Title" at bounding box center [1383, 262] width 282 height 36
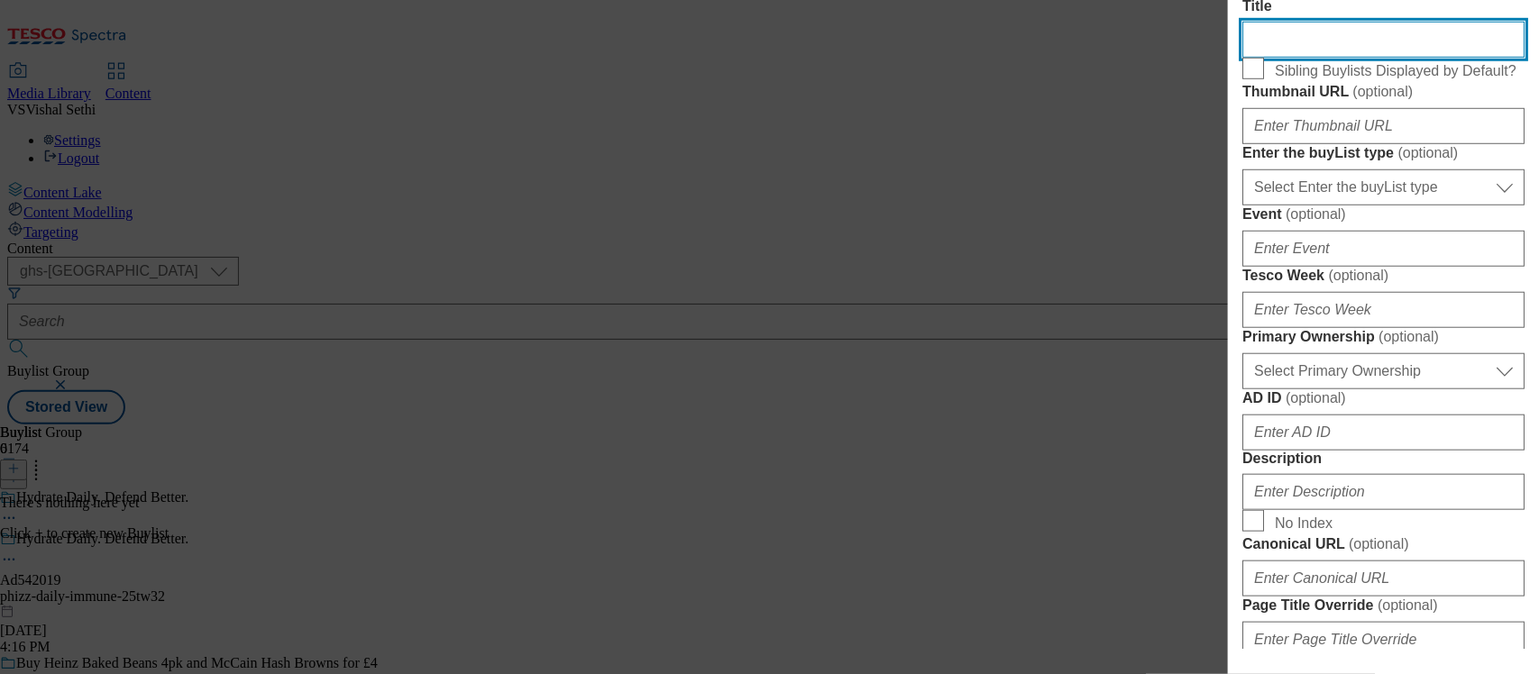
scroll to position [563, 0]
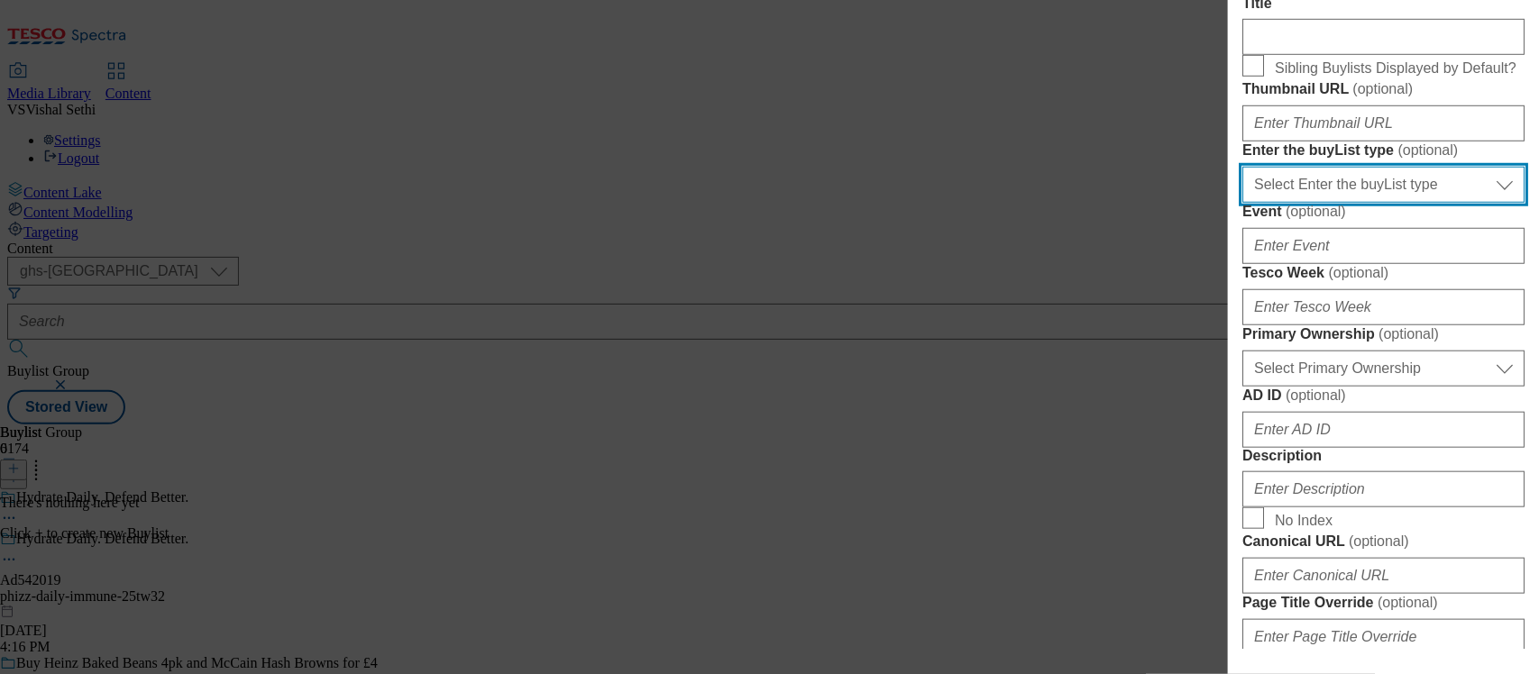
click at [1368, 203] on select "Select Enter the buyList type event supplier funded long term >4 weeks supplier…" at bounding box center [1383, 185] width 282 height 36
select select "supplier funded short term 1-3 weeks"
click at [1242, 203] on select "Select Enter the buyList type event supplier funded long term >4 weeks supplier…" at bounding box center [1383, 185] width 282 height 36
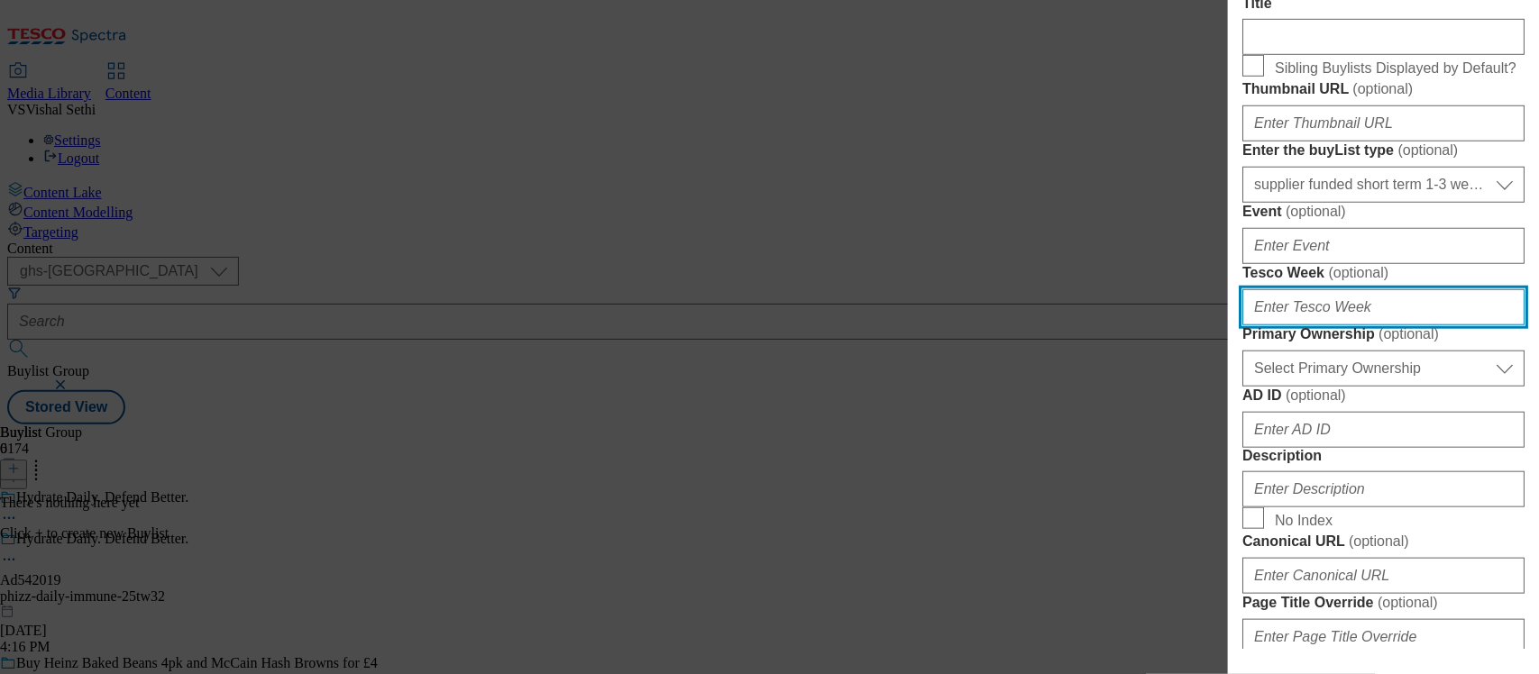
click at [1303, 325] on input "Tesco Week ( optional )" at bounding box center [1383, 307] width 282 height 36
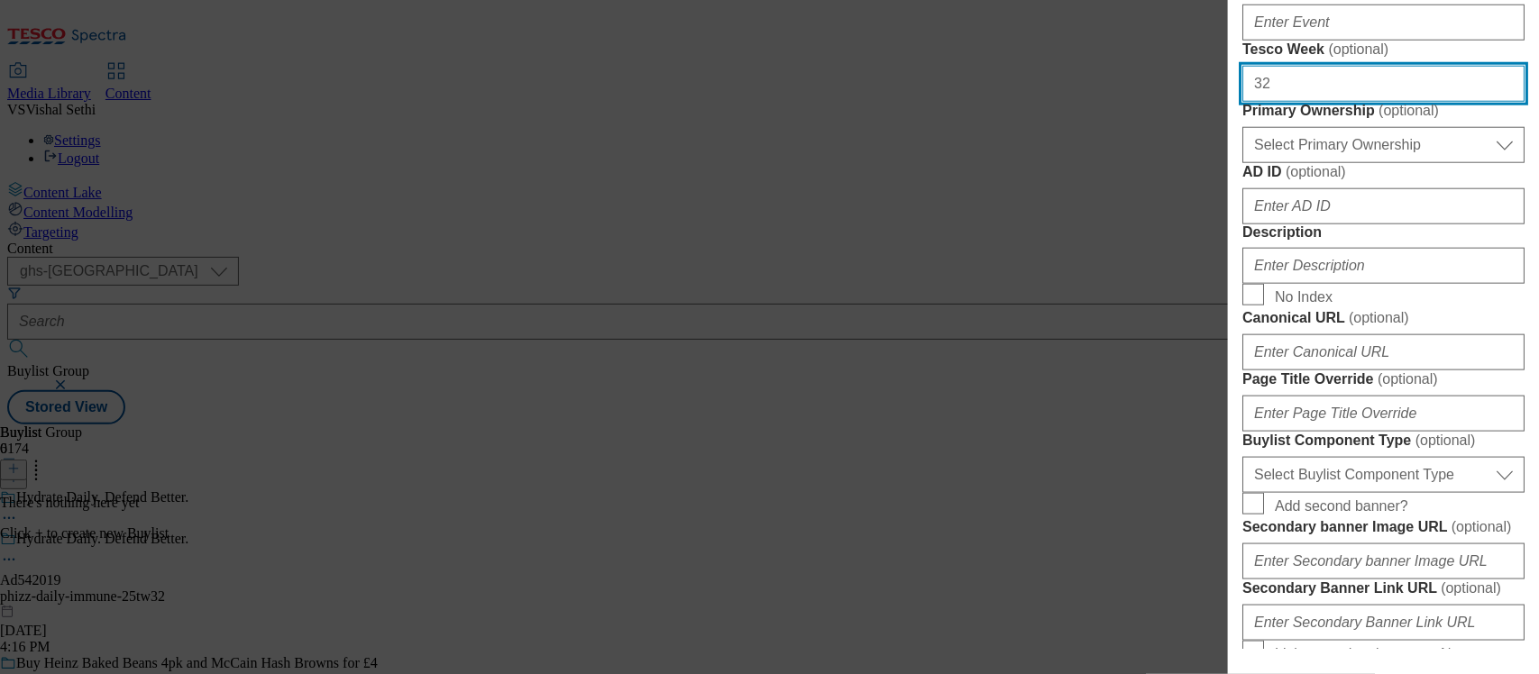
scroll to position [789, 0]
type input "32"
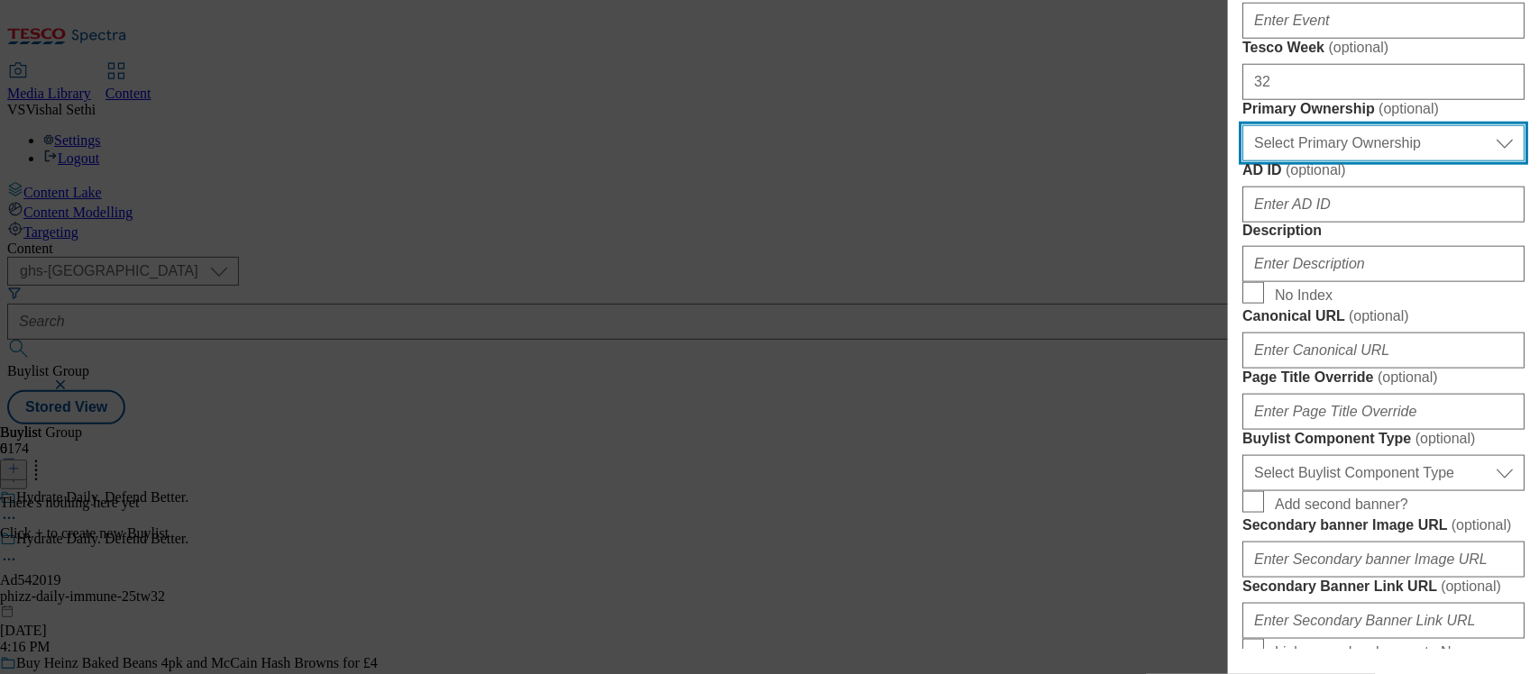
click at [1341, 161] on select "Select Primary Ownership [PERSON_NAME]" at bounding box center [1383, 143] width 282 height 36
select select "dunnhumby"
click at [1242, 161] on select "Select Primary Ownership [PERSON_NAME]" at bounding box center [1383, 143] width 282 height 36
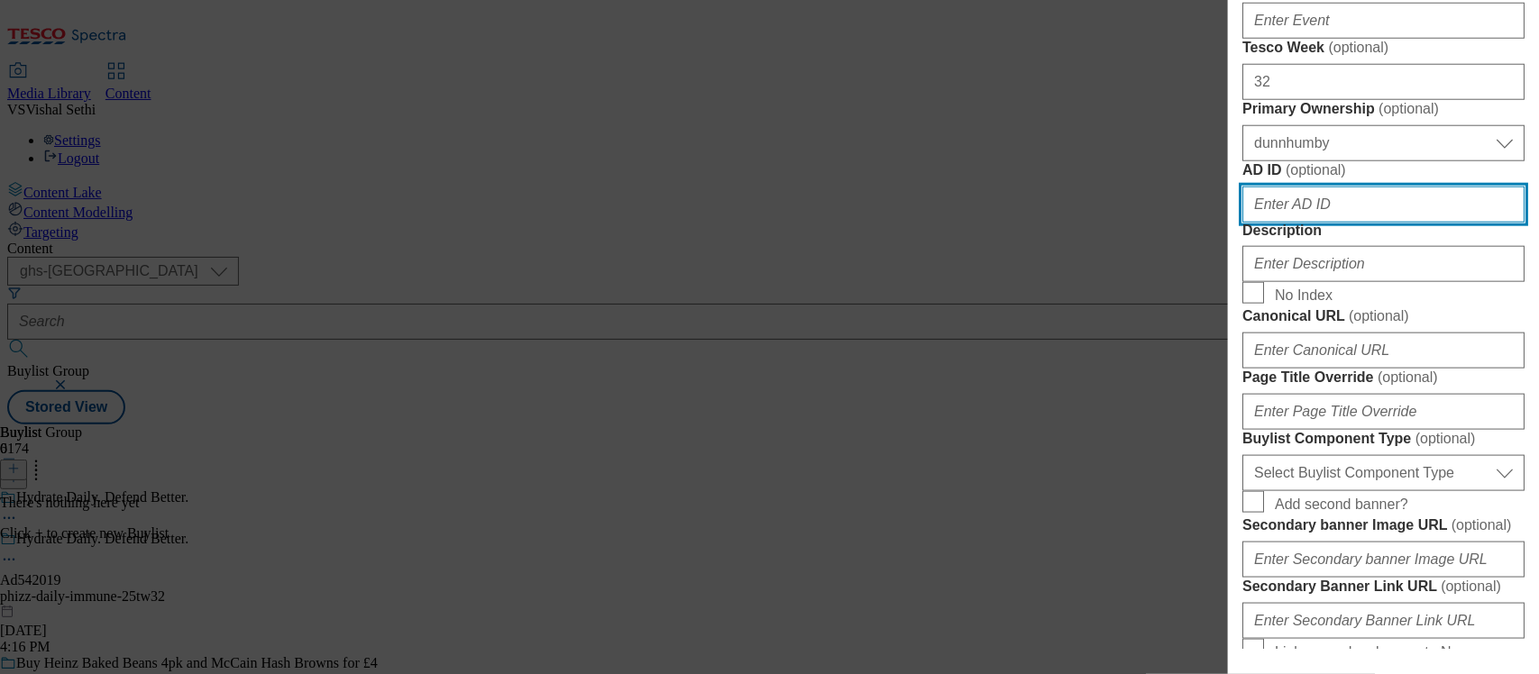
click at [1301, 223] on input "AD ID ( optional )" at bounding box center [1383, 205] width 282 height 36
paste input "542019"
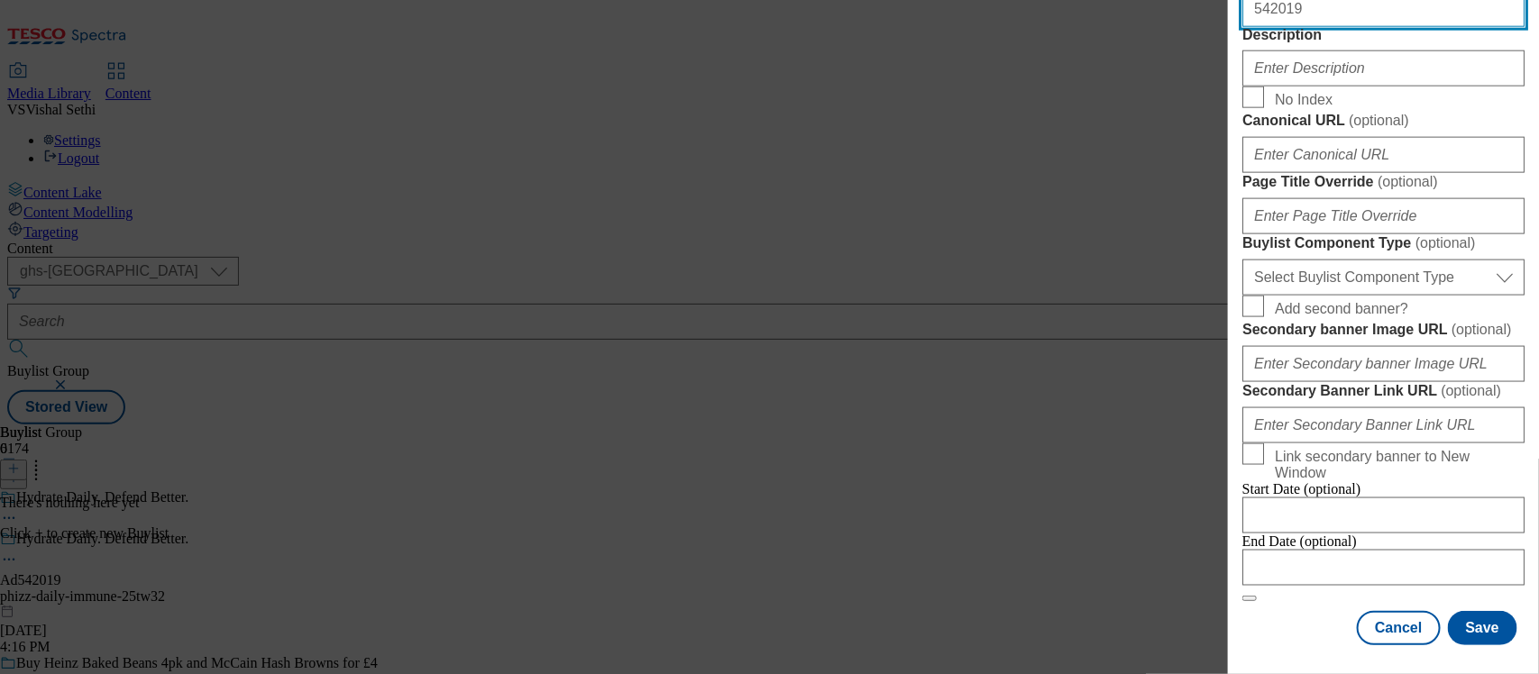
scroll to position [1014, 0]
type input "542019"
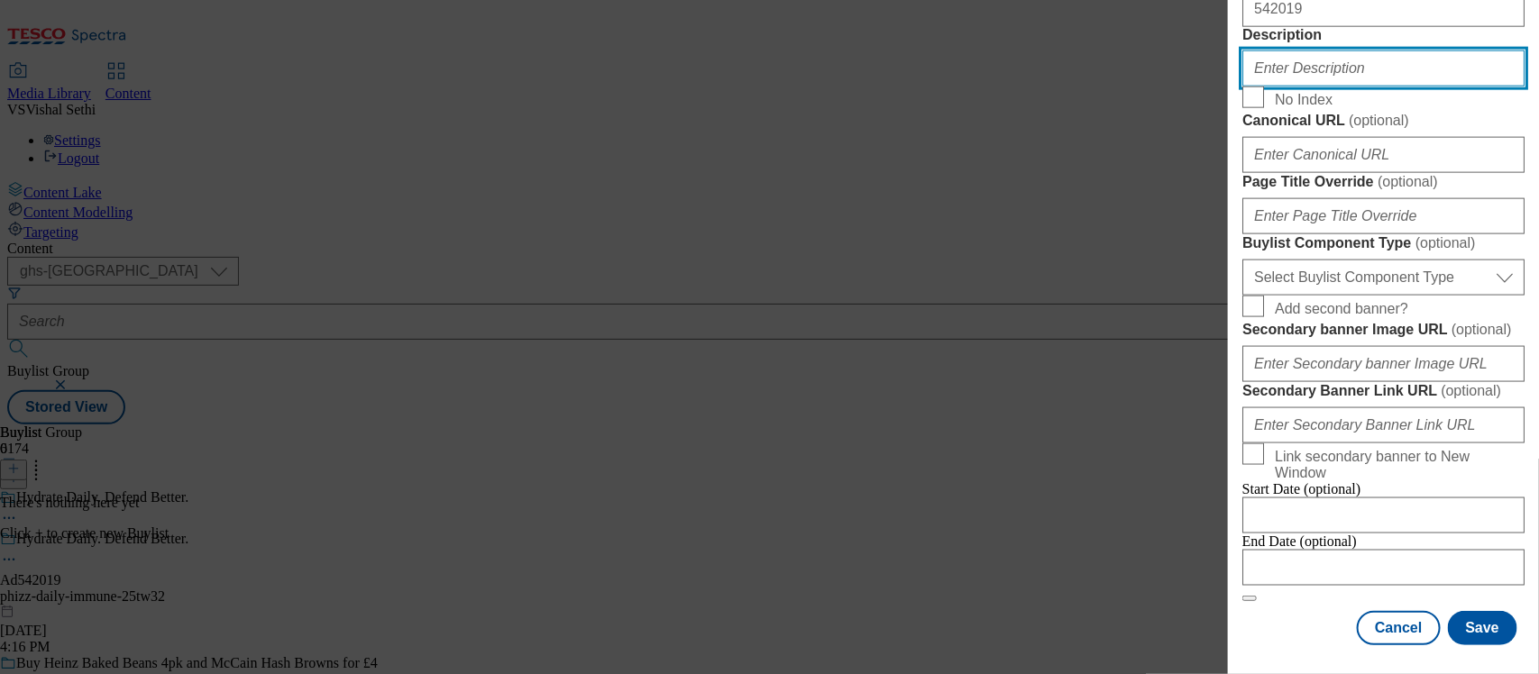
click at [1290, 87] on input "Description" at bounding box center [1383, 68] width 282 height 36
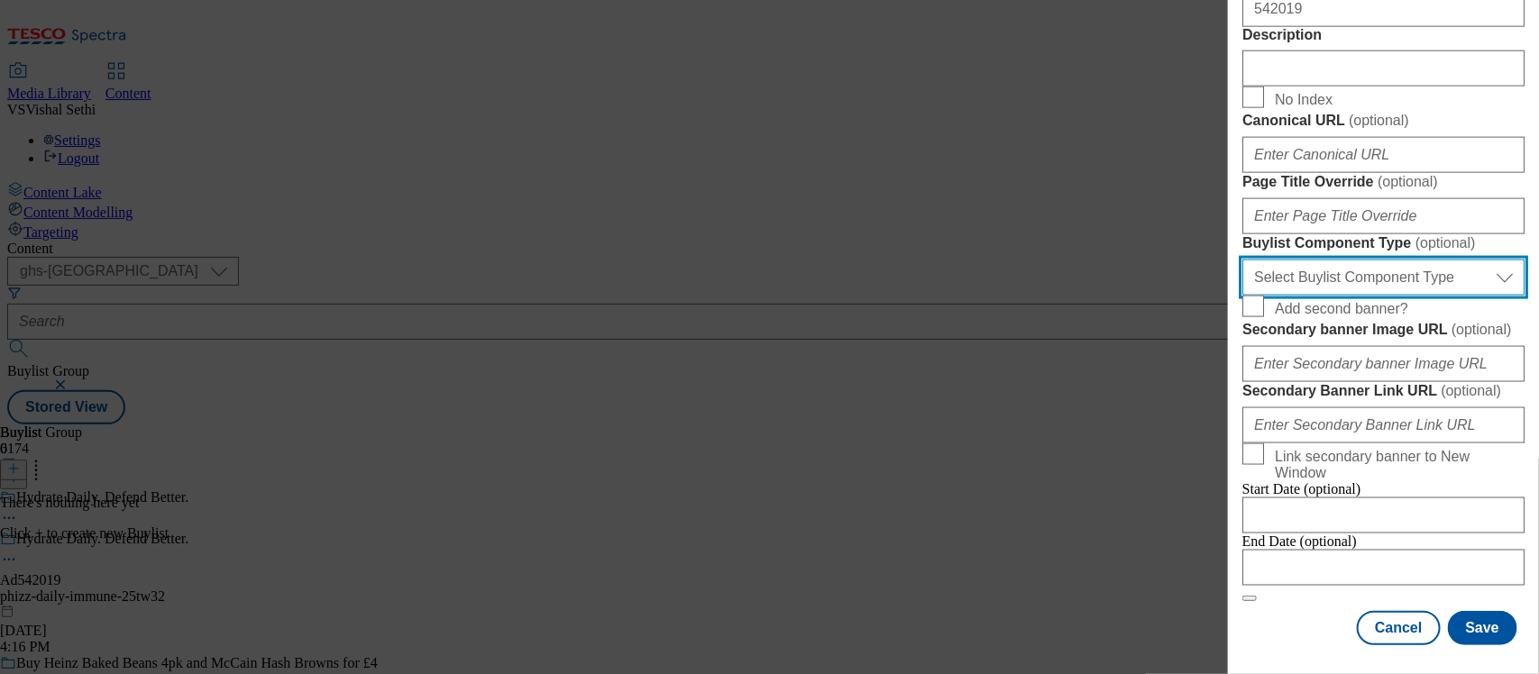
click at [1382, 296] on select "Select Buylist Component Type Banner Competition Header Meal" at bounding box center [1383, 278] width 282 height 36
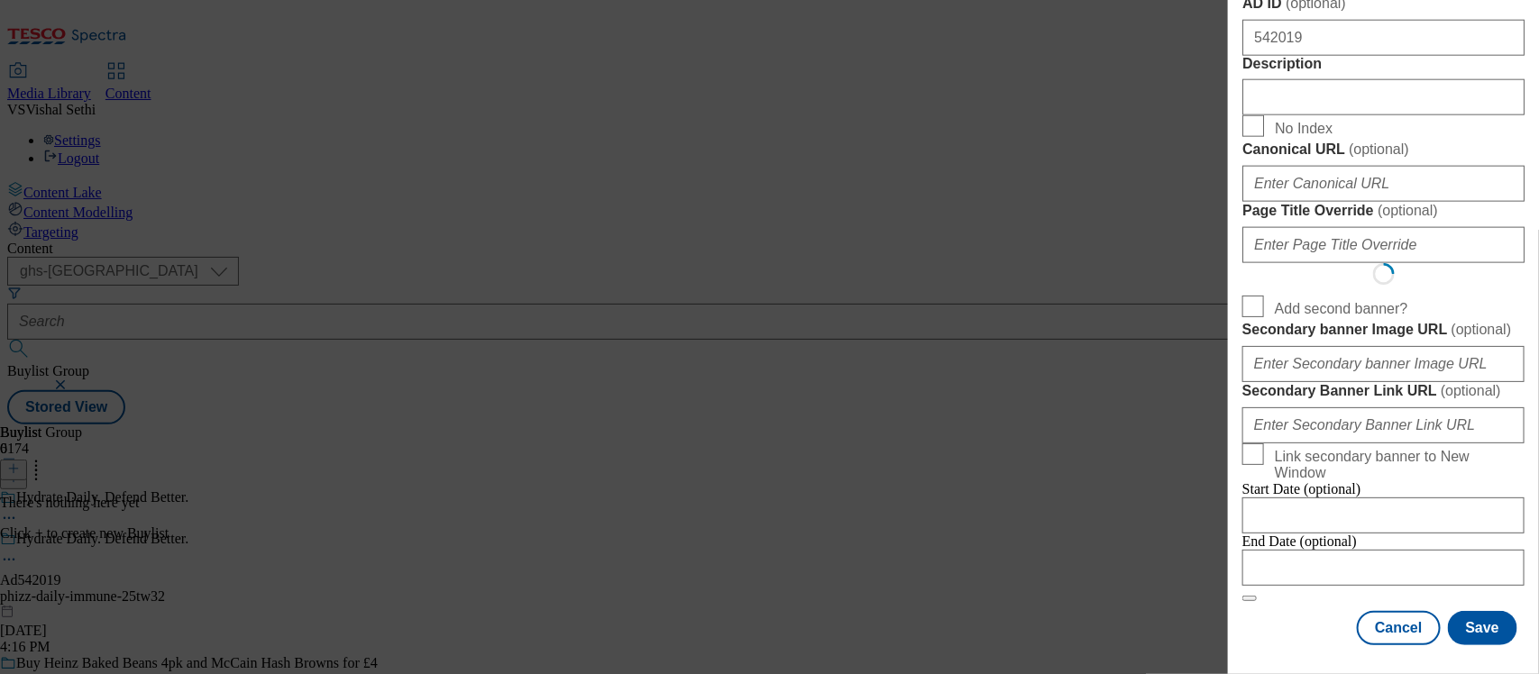
scroll to position [52, 0]
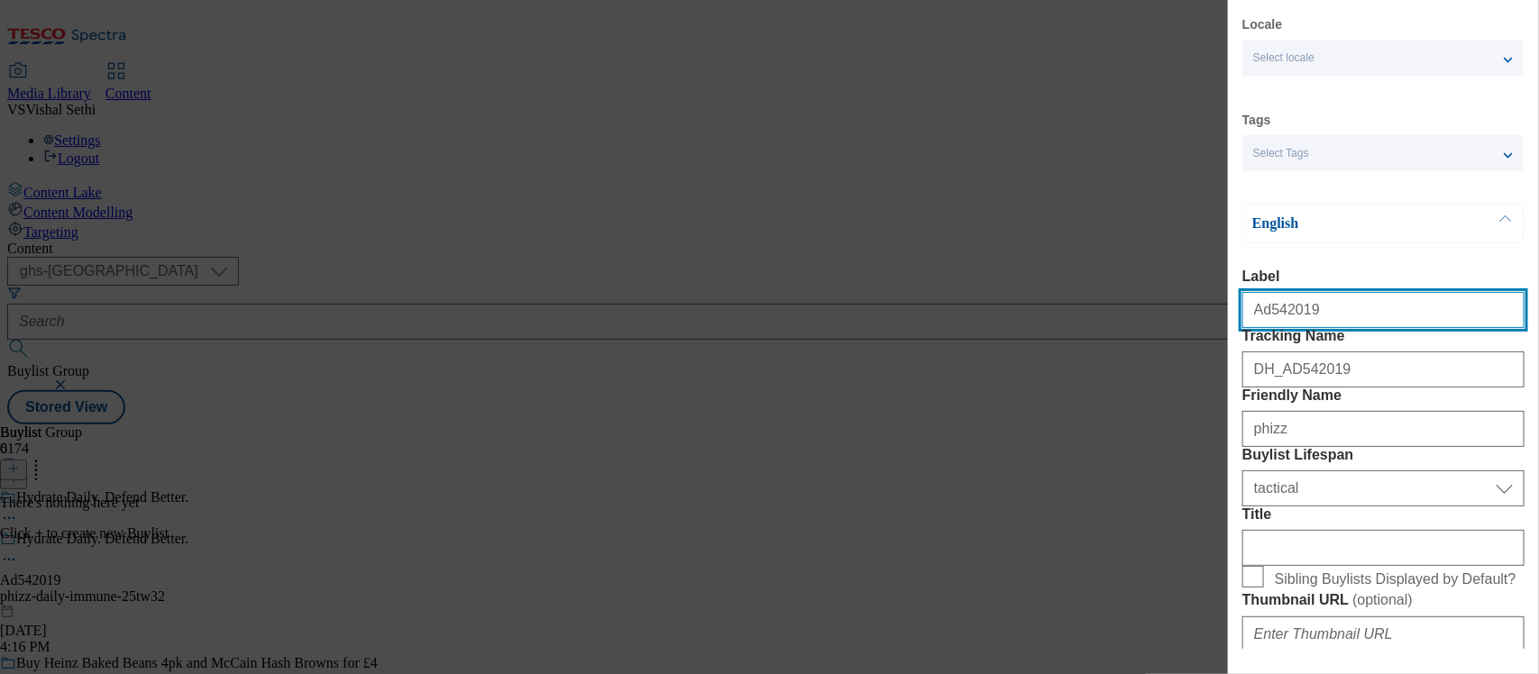
select select "Banner"
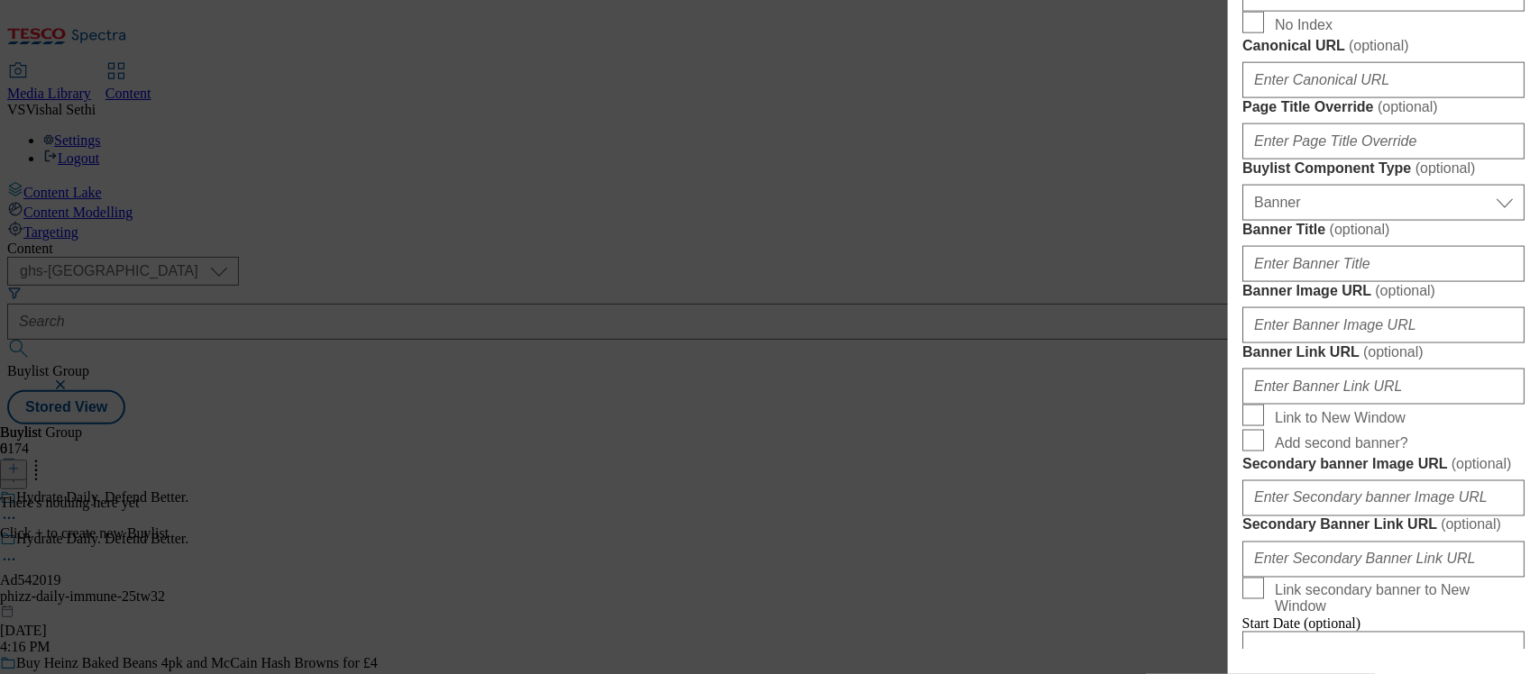
scroll to position [1066, 0]
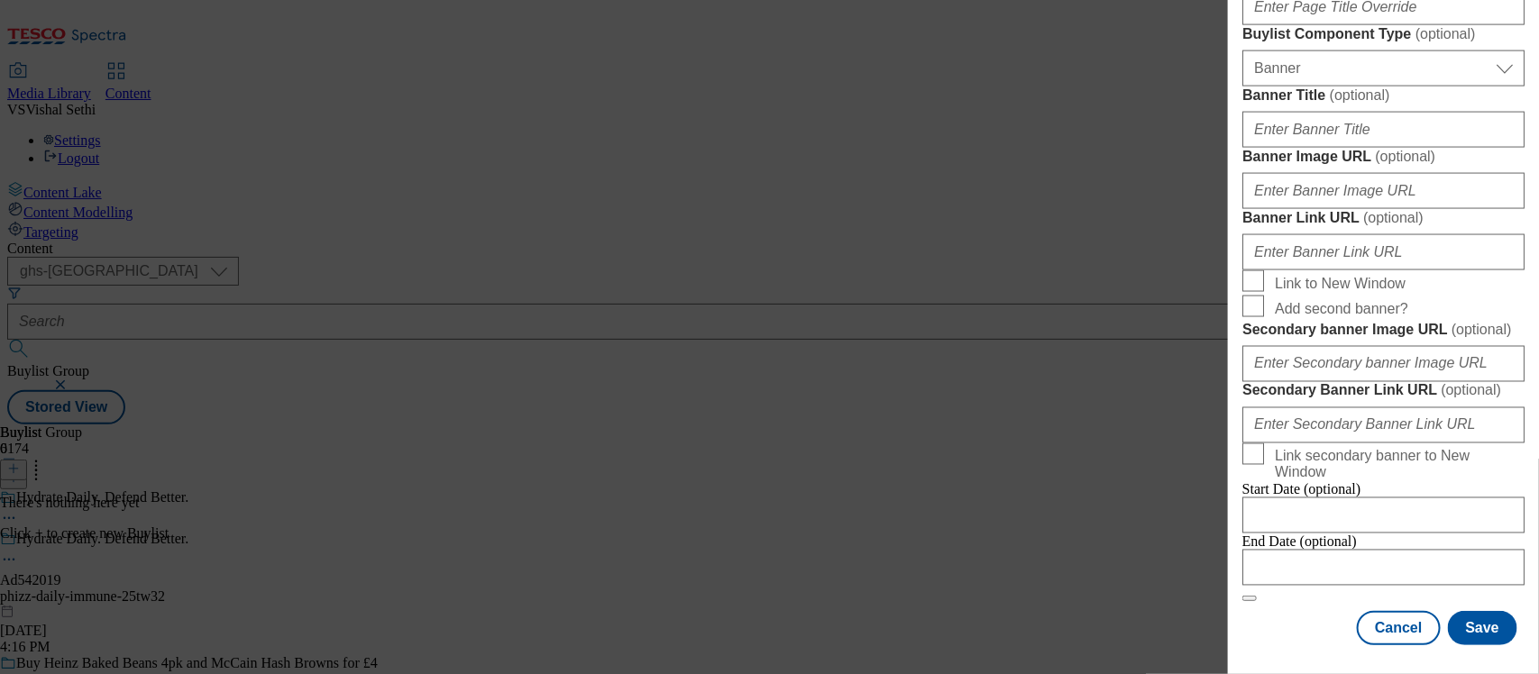
scroll to position [1517, 0]
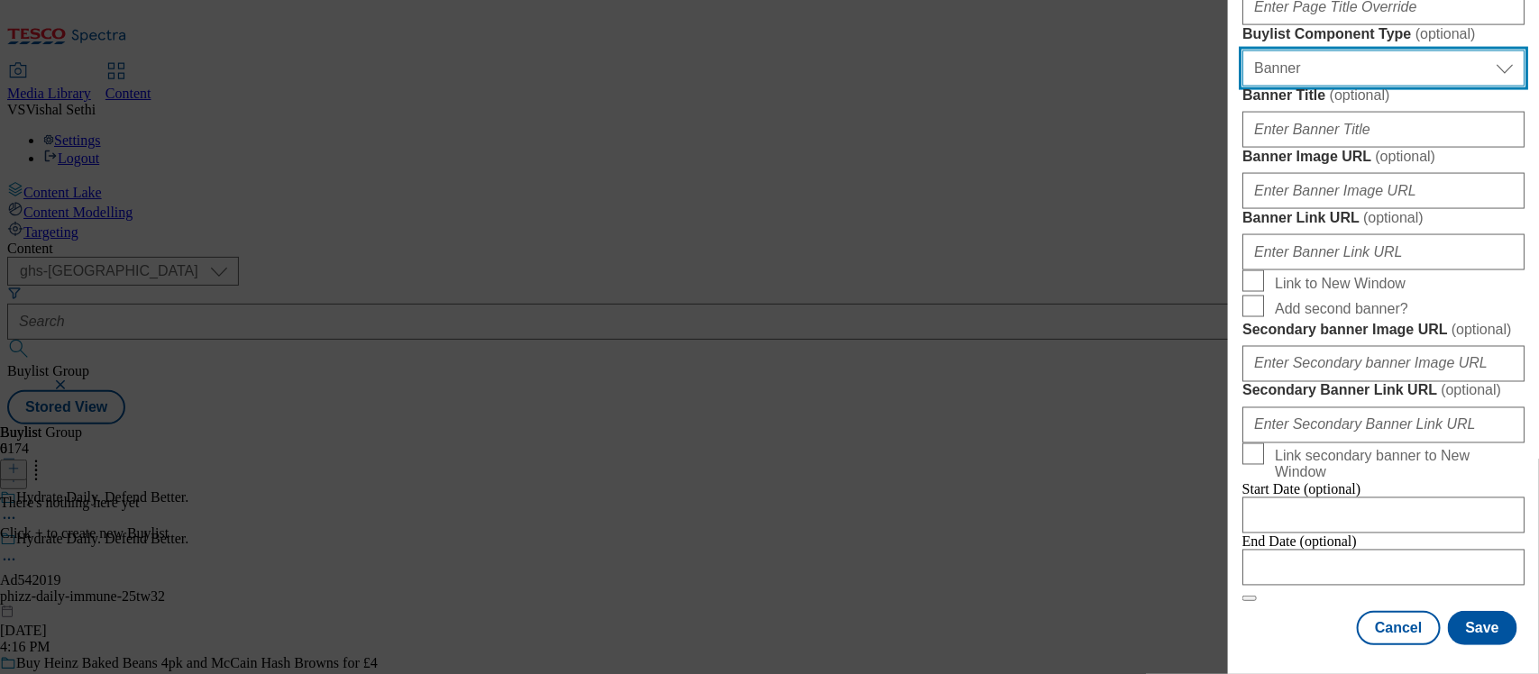
click at [1397, 87] on select "Select Buylist Component Type Banner Competition Header Meal" at bounding box center [1383, 68] width 282 height 36
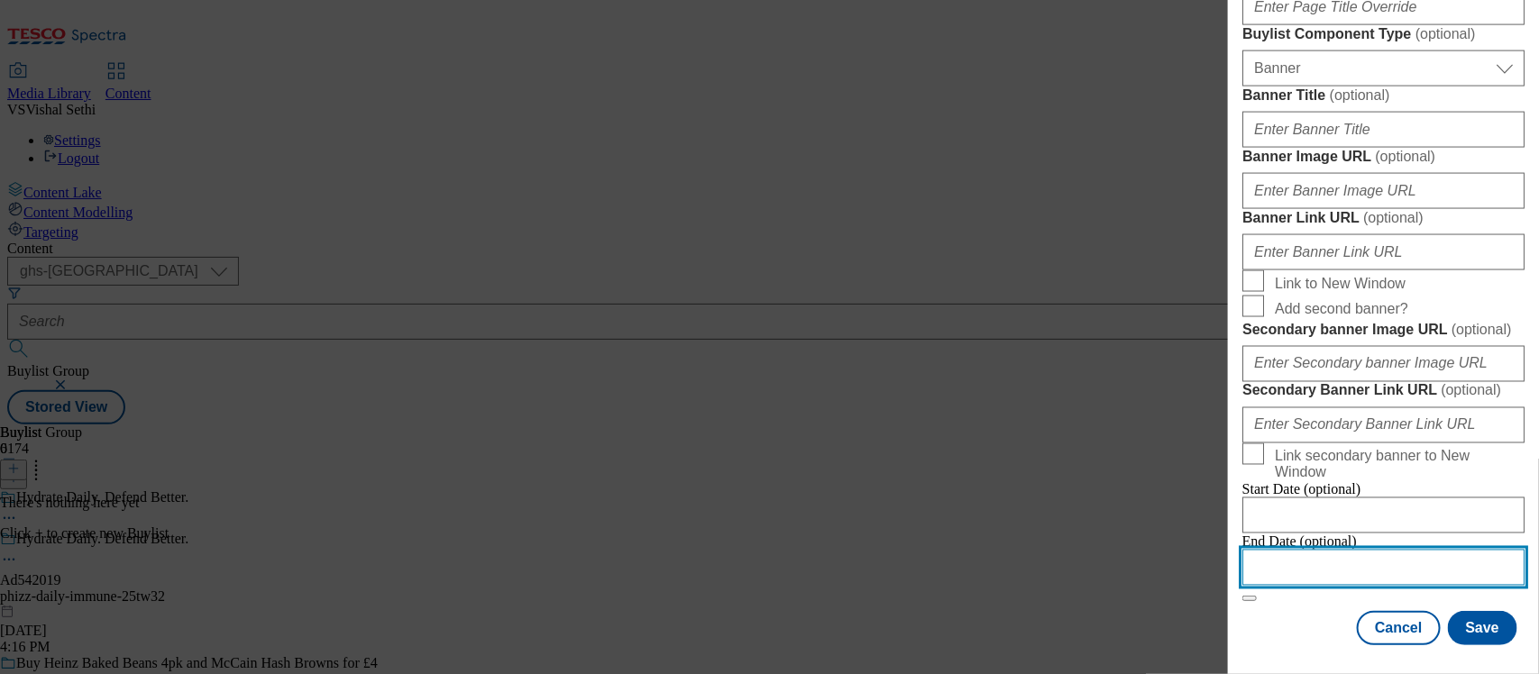
click at [1294, 550] on input "Modal" at bounding box center [1383, 568] width 282 height 36
select select "2025"
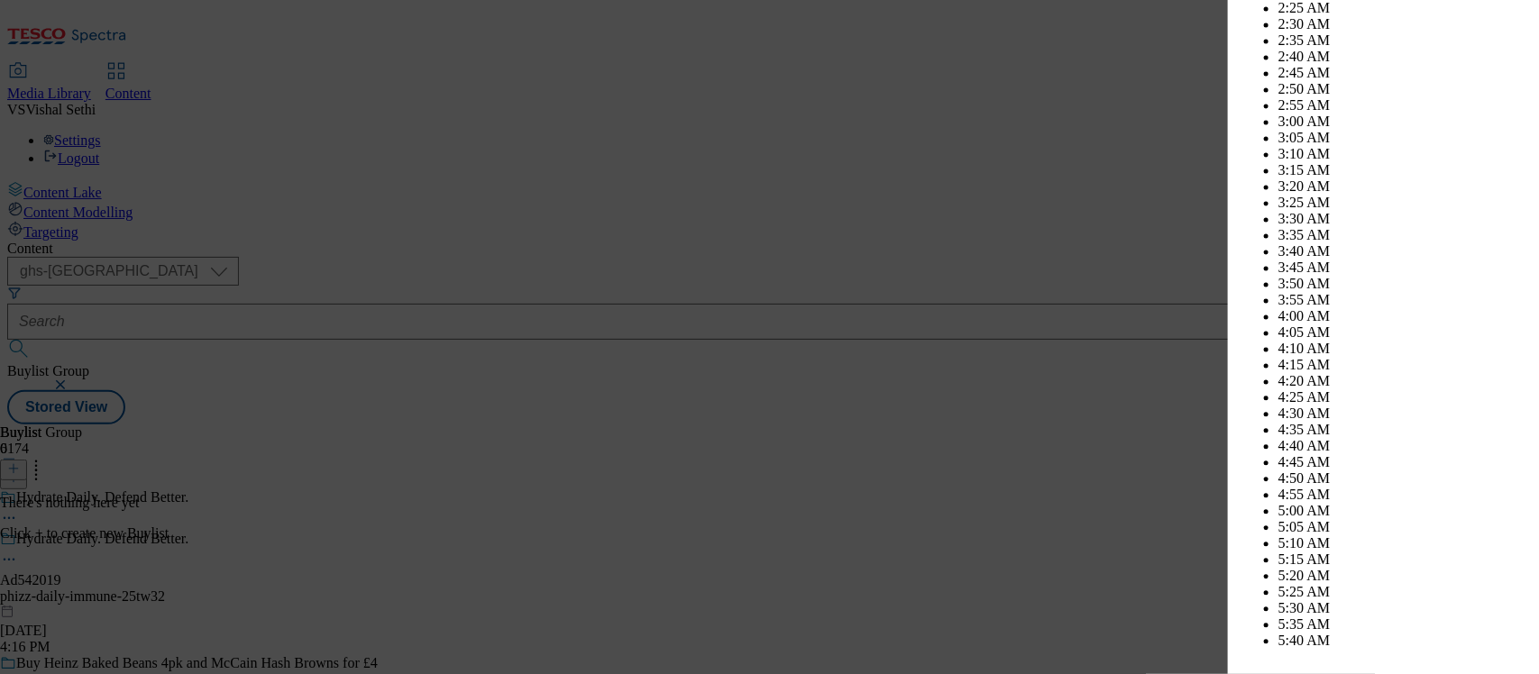
scroll to position [6535, 0]
select select "November"
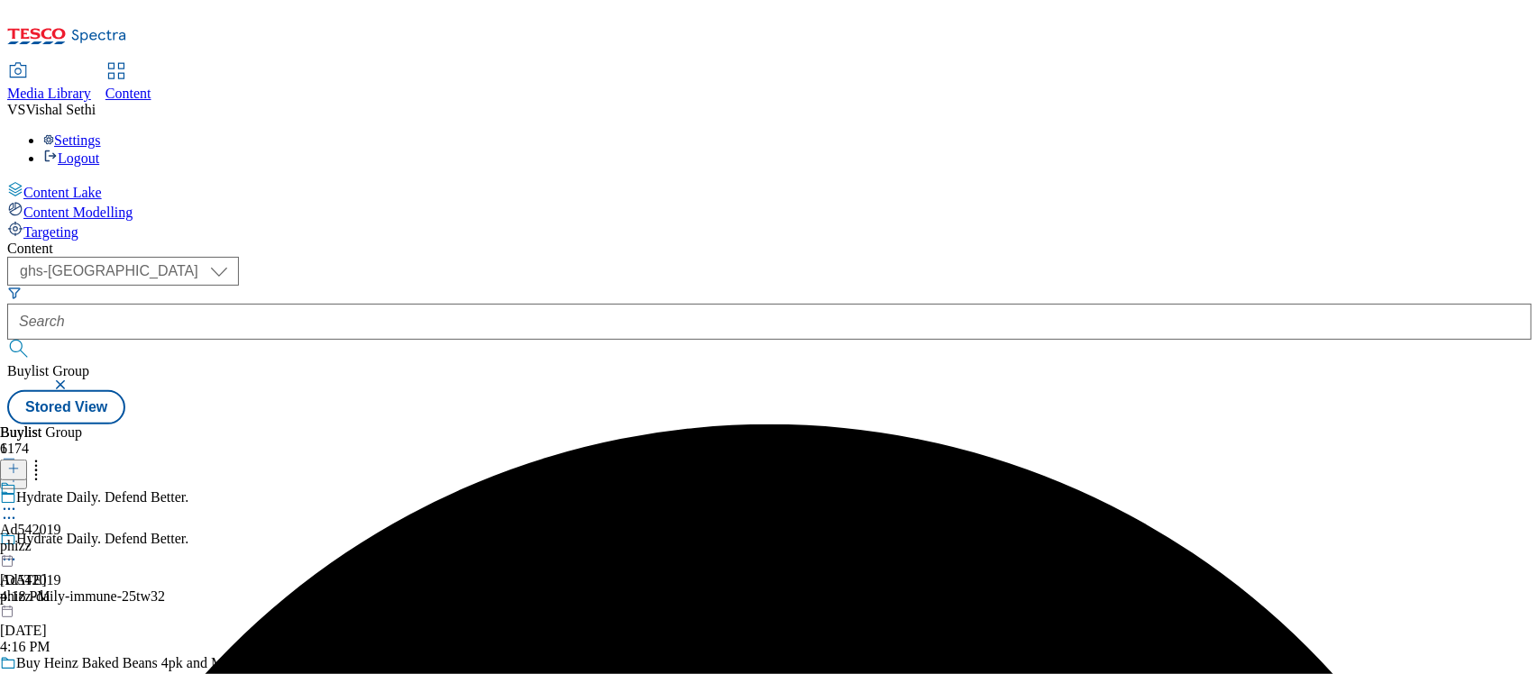
click at [61, 538] on div "phizz" at bounding box center [30, 546] width 61 height 16
click at [14, 464] on line at bounding box center [14, 468] width 0 height 9
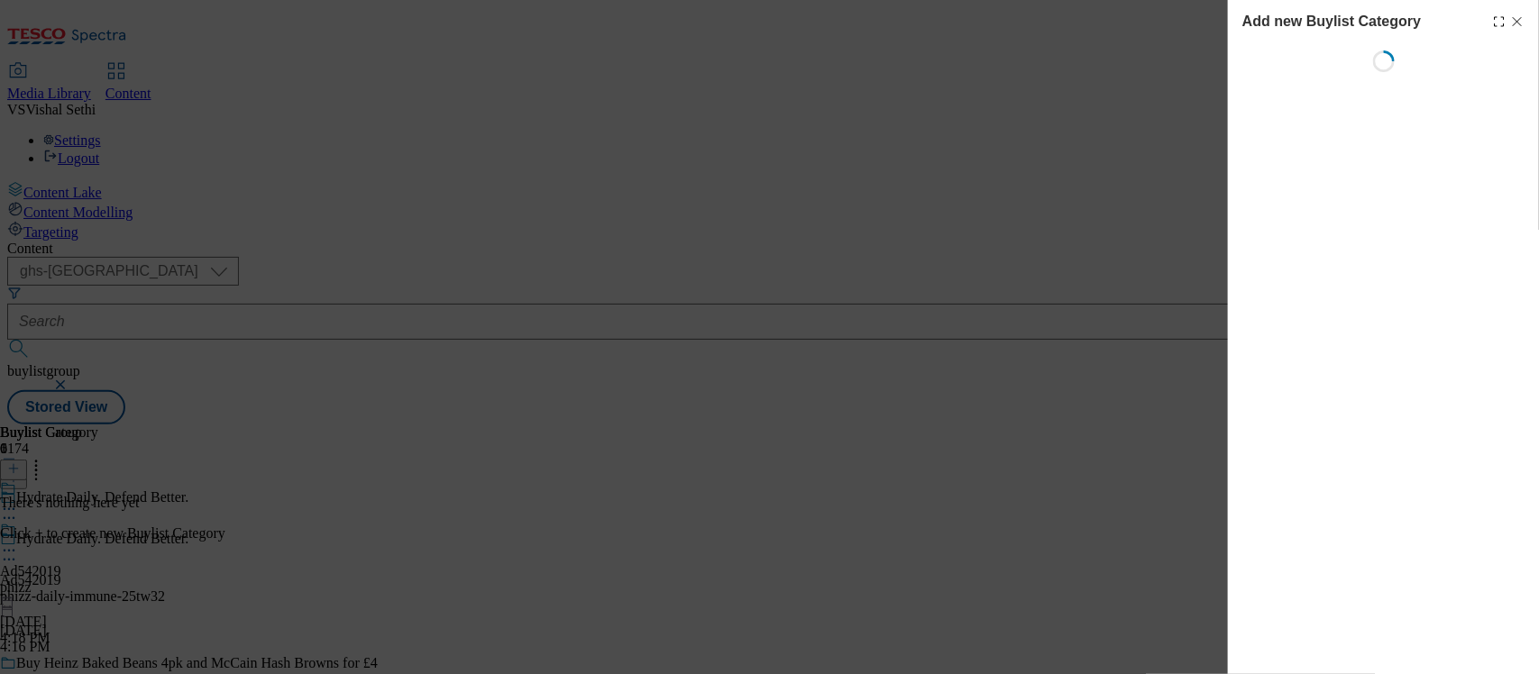
click at [1514, 18] on line "Modal" at bounding box center [1517, 22] width 8 height 8
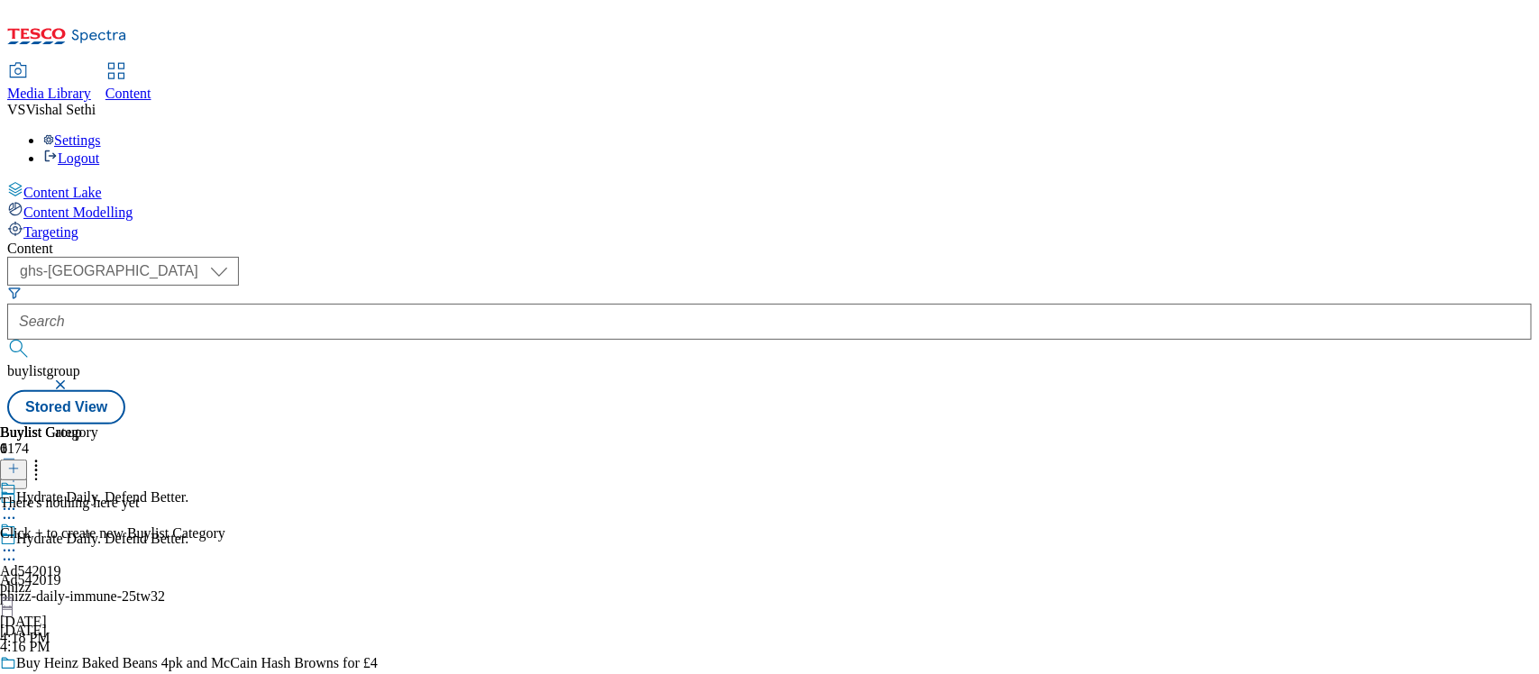
click at [61, 580] on div "phizz" at bounding box center [30, 588] width 61 height 16
click at [20, 462] on icon at bounding box center [13, 468] width 13 height 13
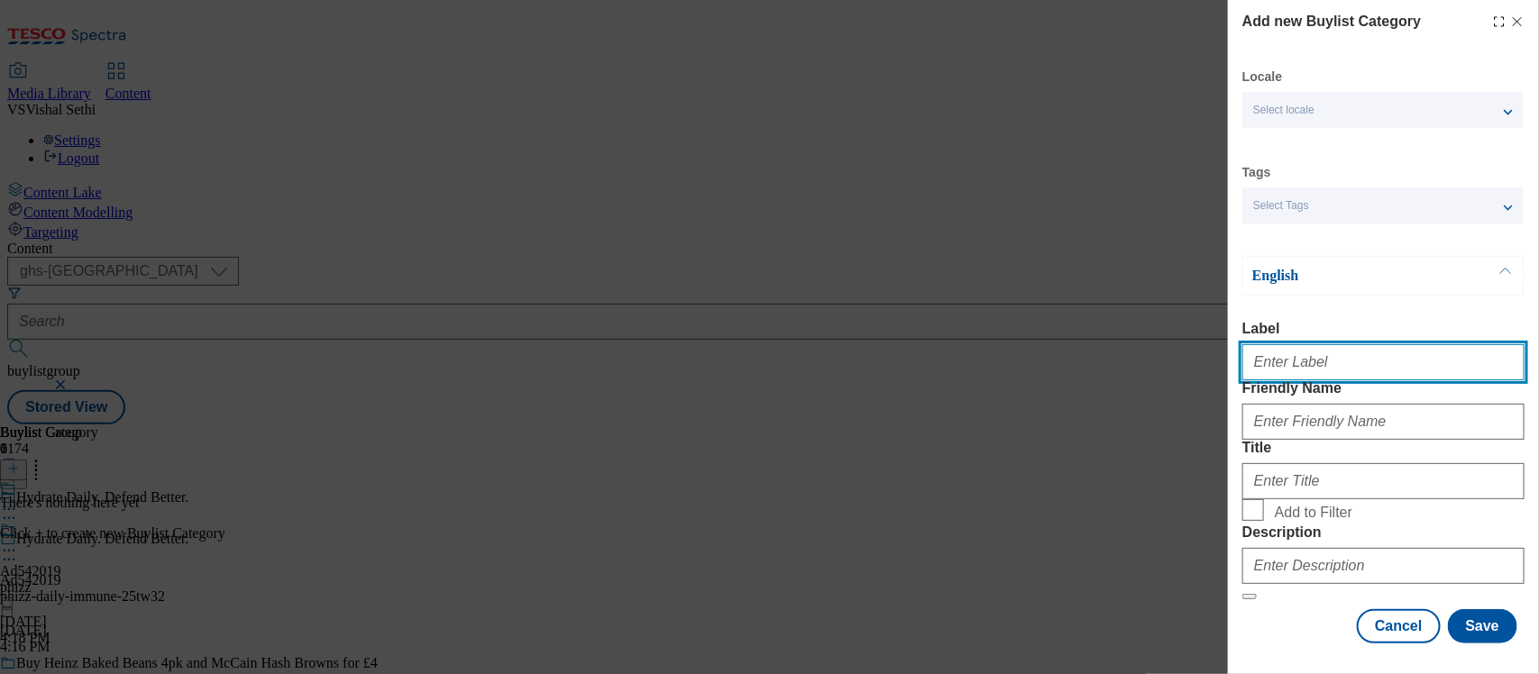
click at [1294, 367] on input "Label" at bounding box center [1383, 362] width 282 height 36
paste input "542019"
type input "Ad542019"
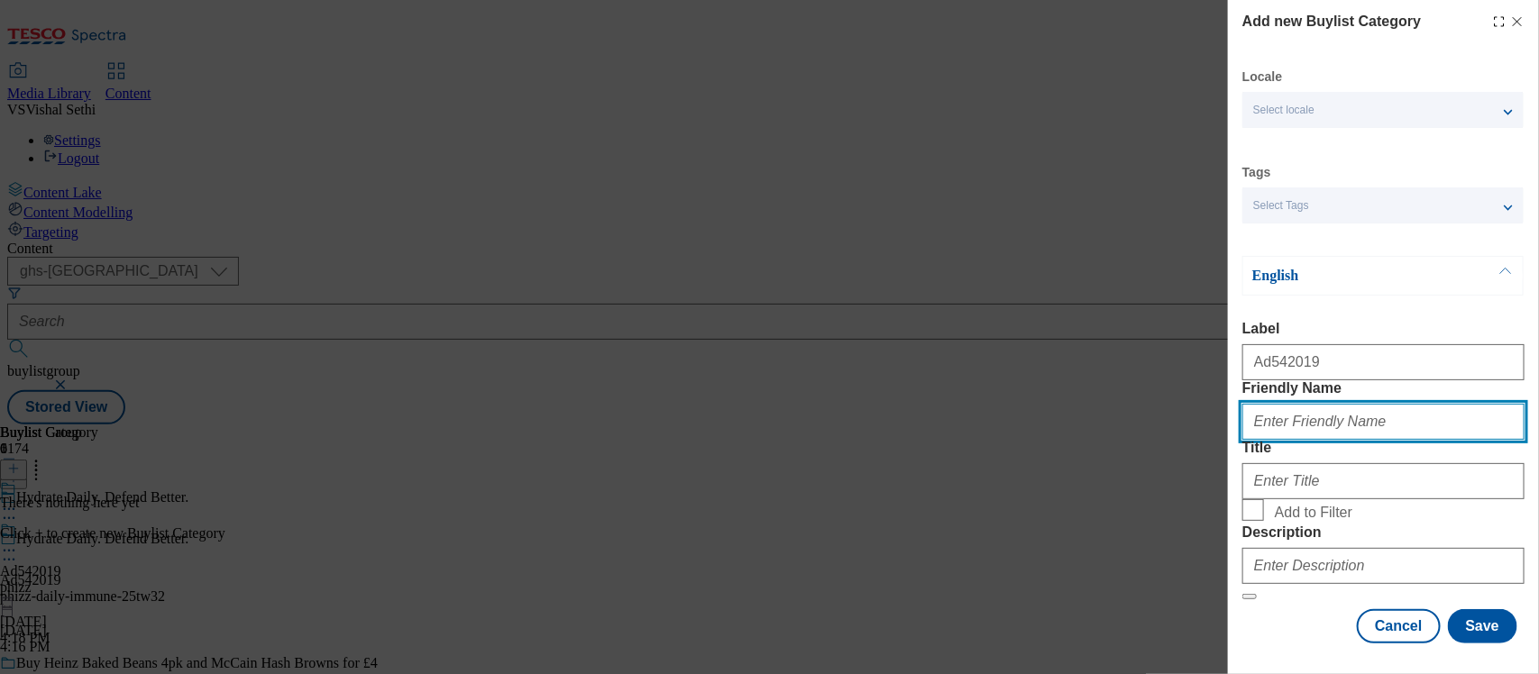
click at [1300, 440] on input "Friendly Name" at bounding box center [1383, 422] width 282 height 36
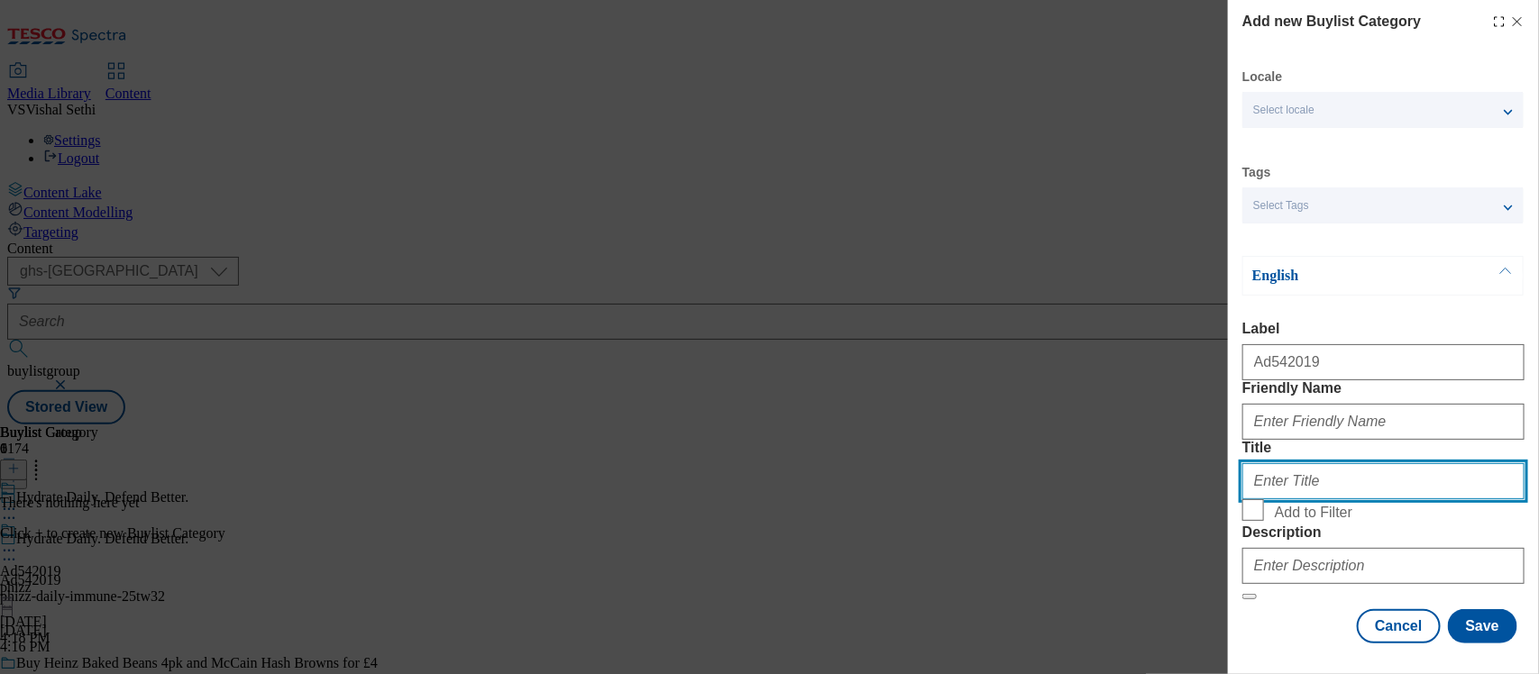
click at [1305, 463] on input "Title" at bounding box center [1383, 481] width 282 height 36
type input "Phizz Litd"
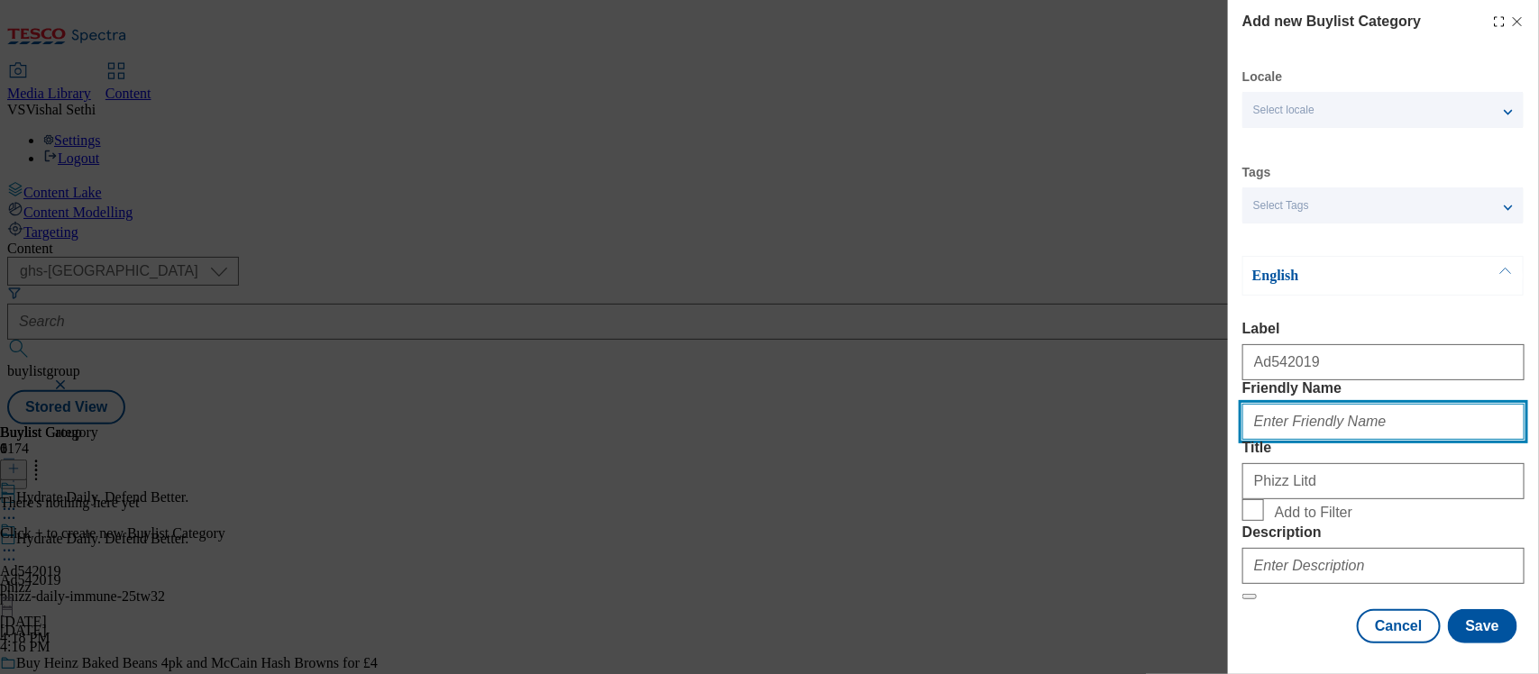
click at [1286, 404] on input "Friendly Name" at bounding box center [1383, 422] width 282 height 36
type input "phizz-daly-immune"
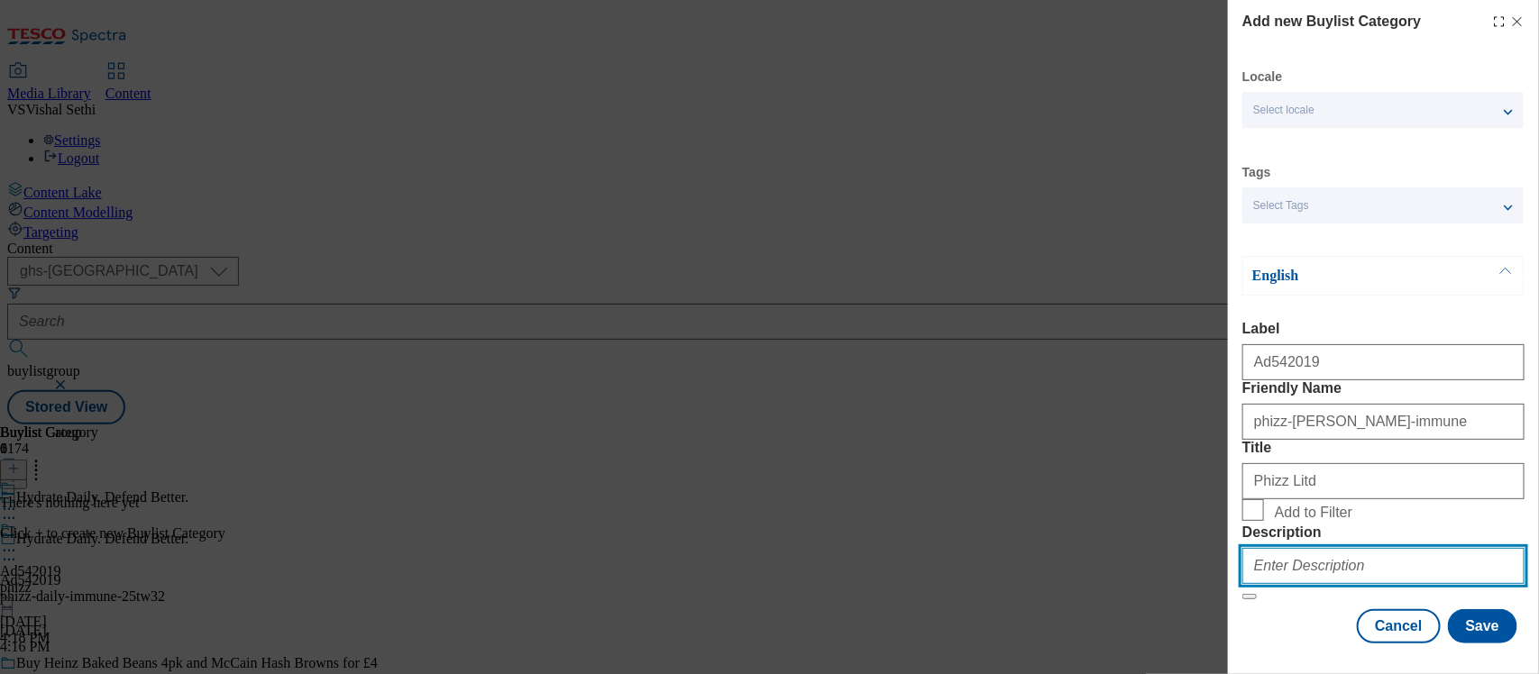
click at [1300, 548] on input "Description" at bounding box center [1383, 566] width 282 height 36
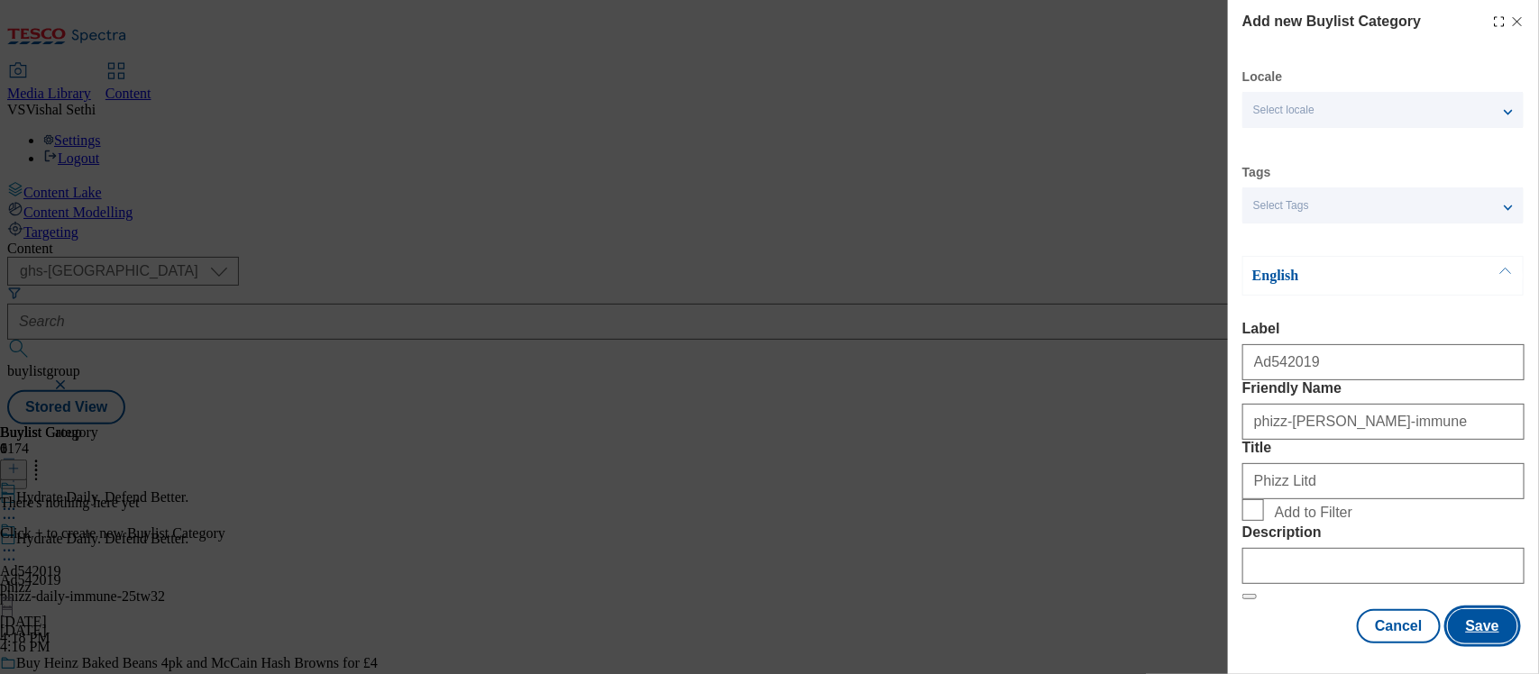
click at [1480, 609] on button "Save" at bounding box center [1482, 626] width 69 height 34
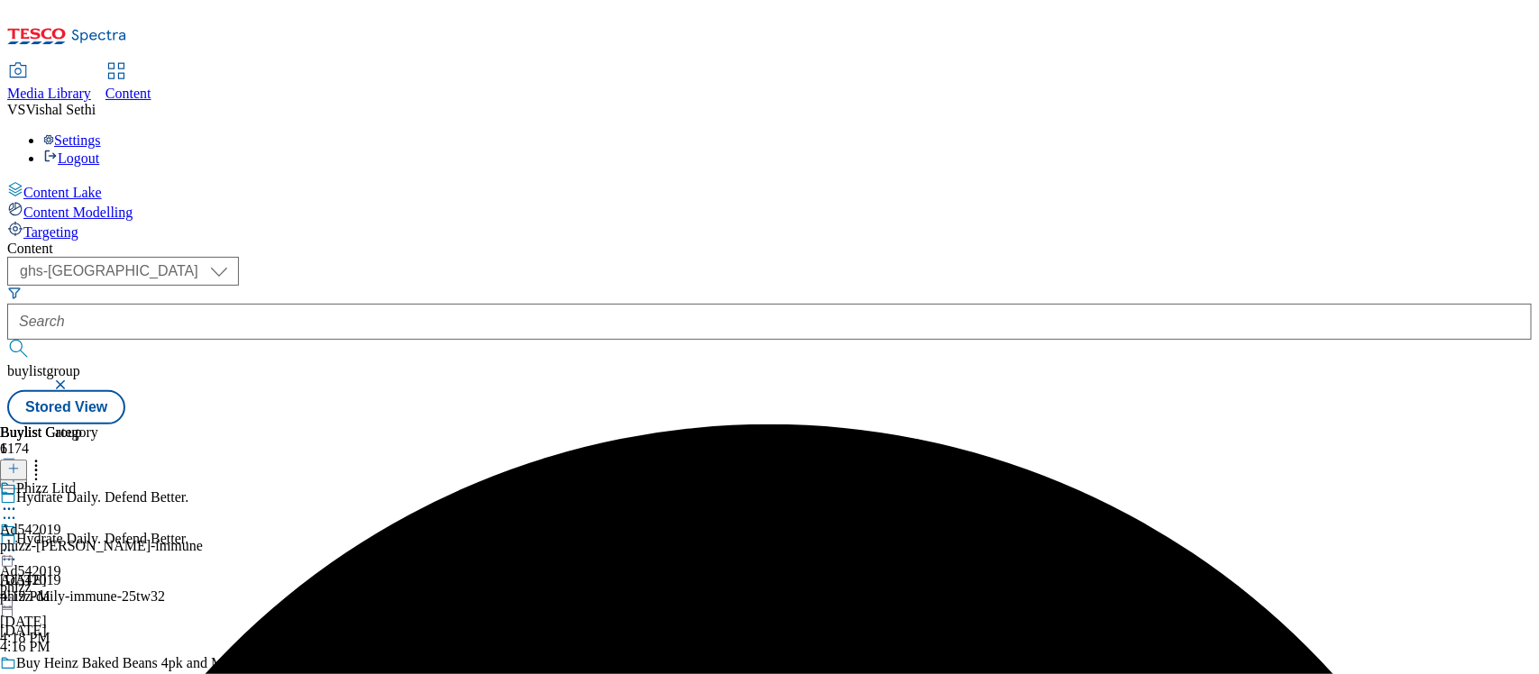
click at [203, 538] on div "phizz-daly-immune" at bounding box center [101, 546] width 203 height 16
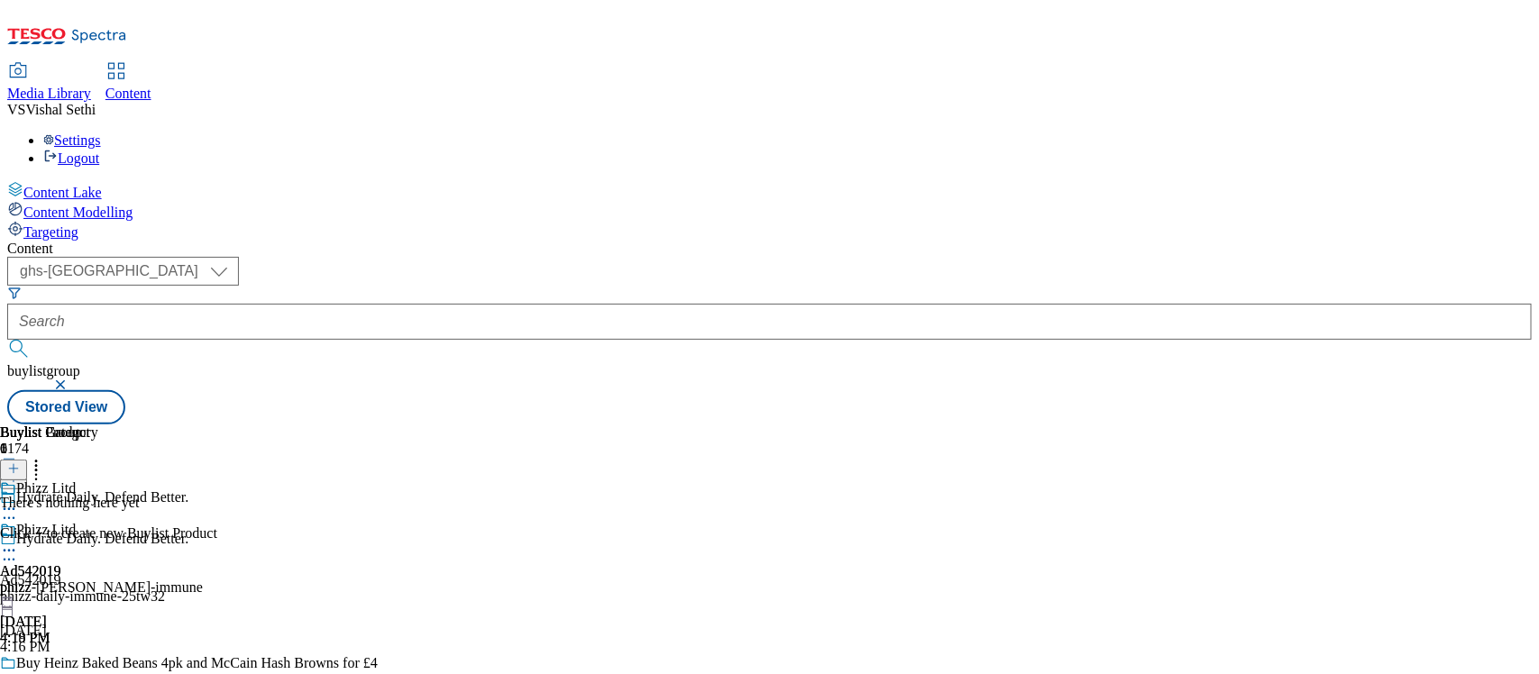
click at [20, 462] on icon at bounding box center [13, 468] width 13 height 13
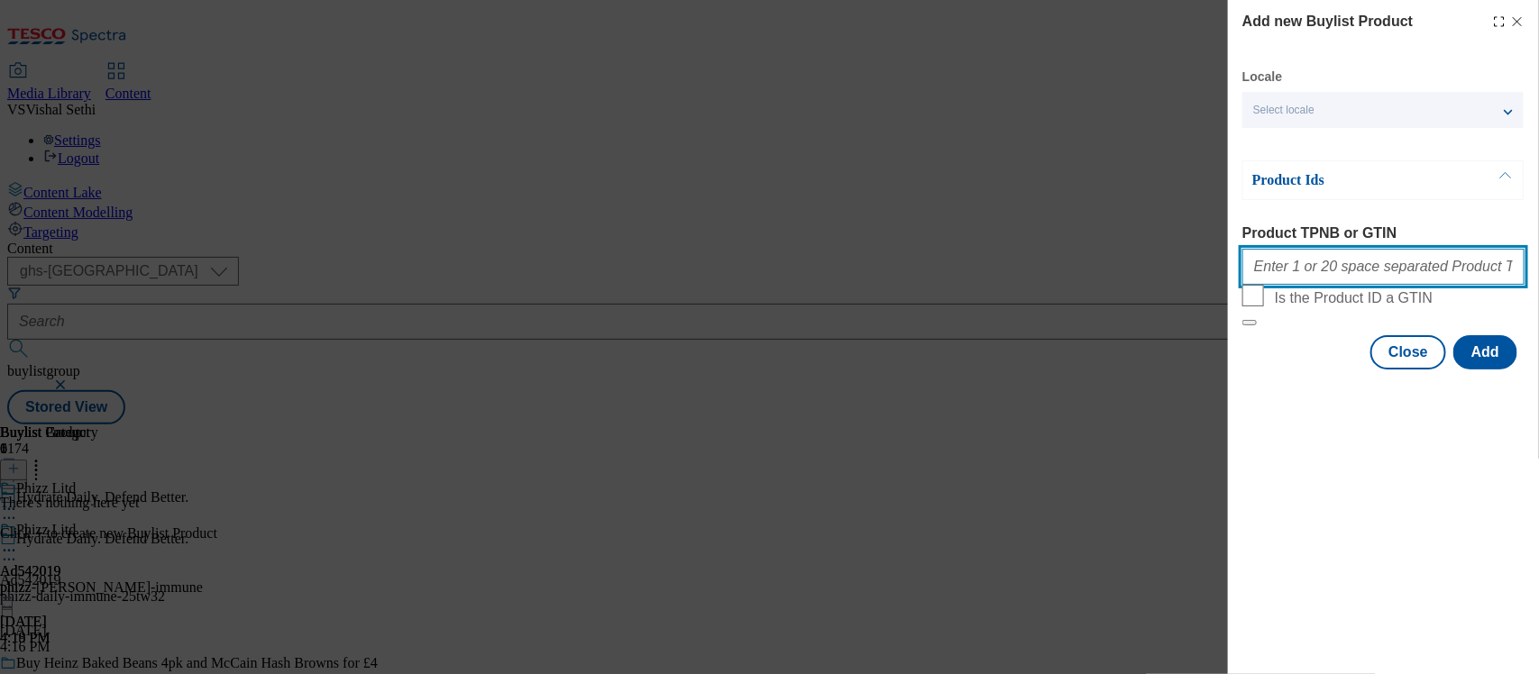
click at [1303, 285] on input "Product TPNB or GTIN" at bounding box center [1383, 267] width 282 height 36
paste input "96720764,"
type input "96720764,"
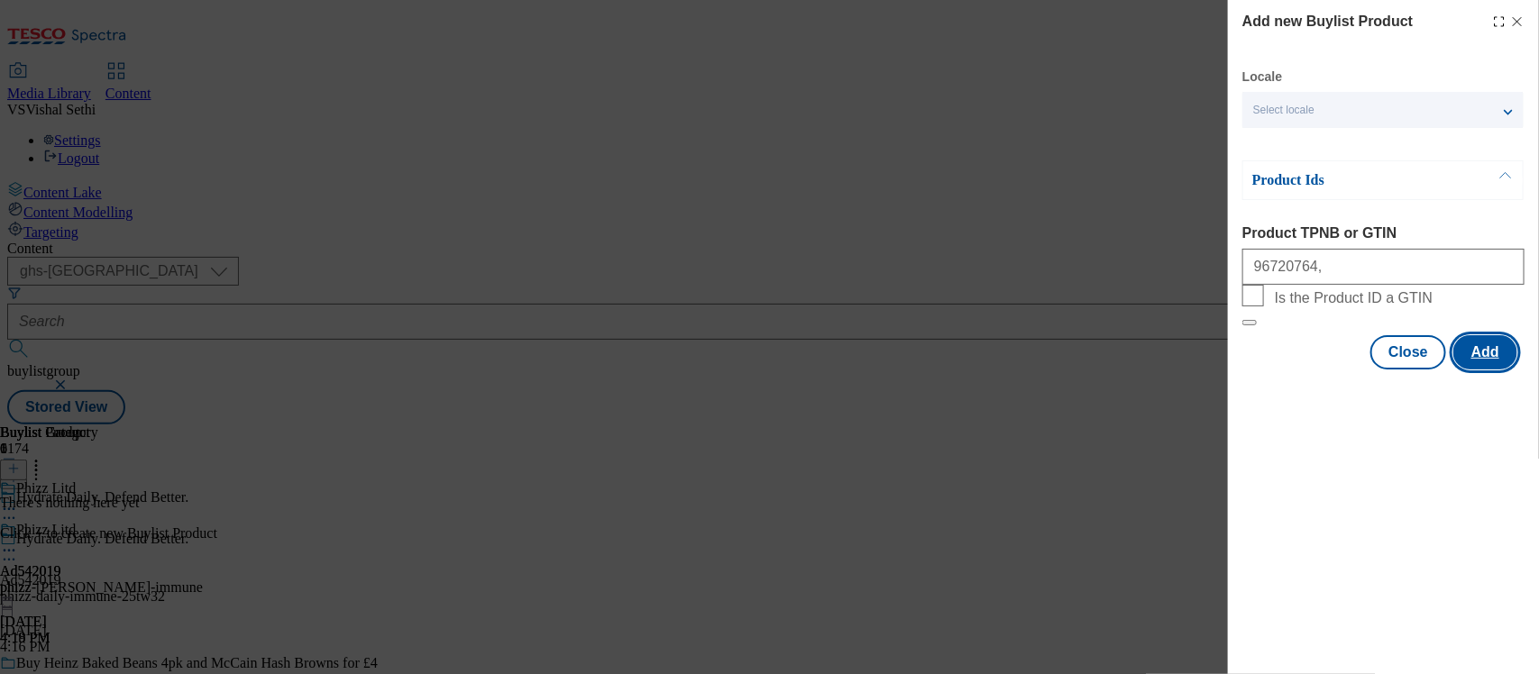
click at [1484, 370] on button "Add" at bounding box center [1485, 352] width 64 height 34
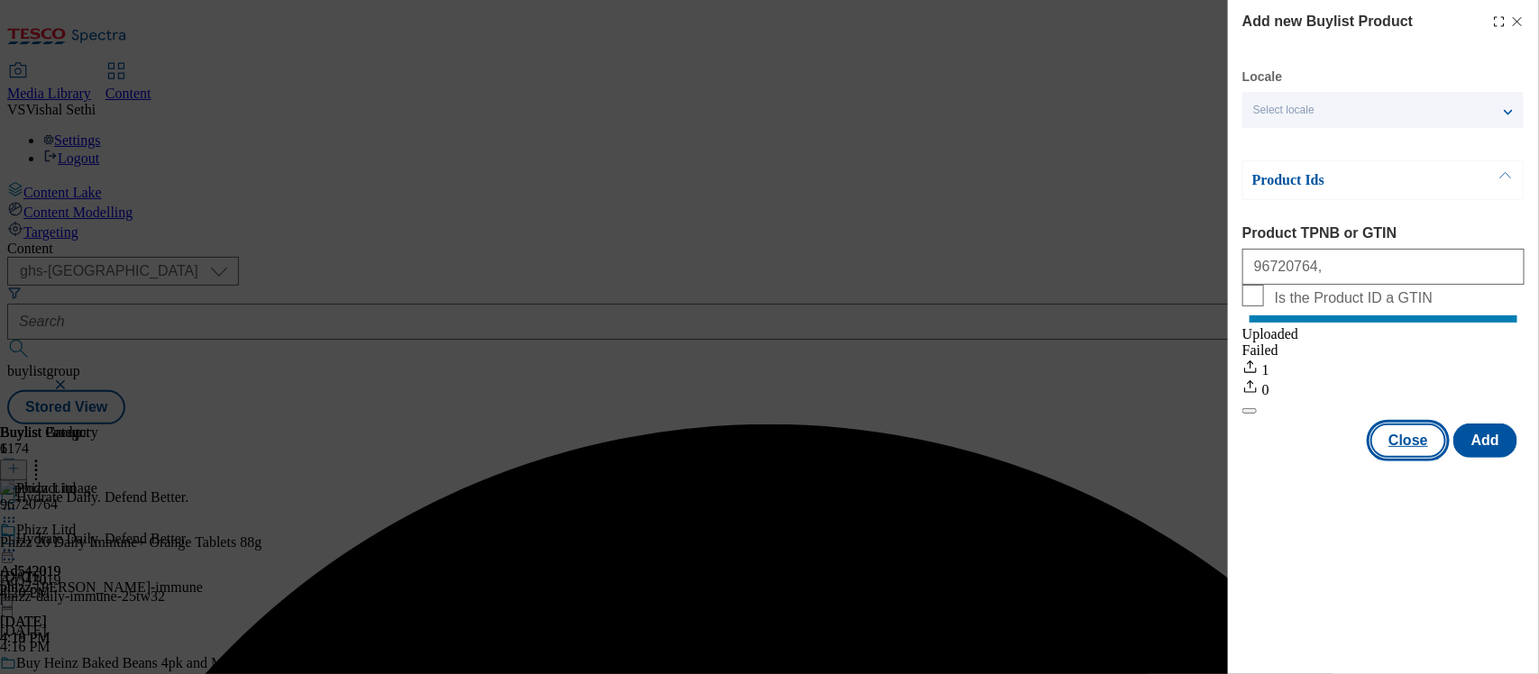
click at [1397, 458] on button "Close" at bounding box center [1408, 441] width 76 height 34
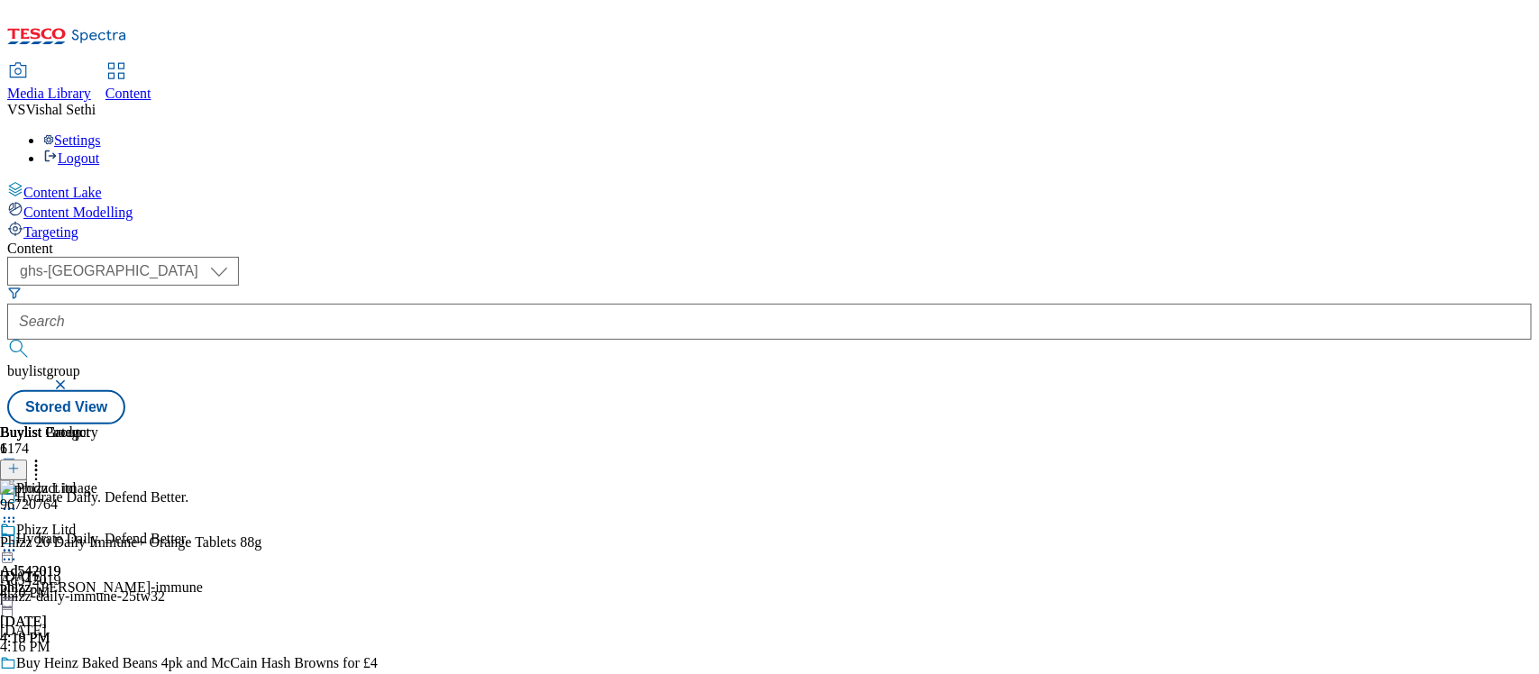
click at [15, 559] on circle at bounding box center [14, 560] width 3 height 3
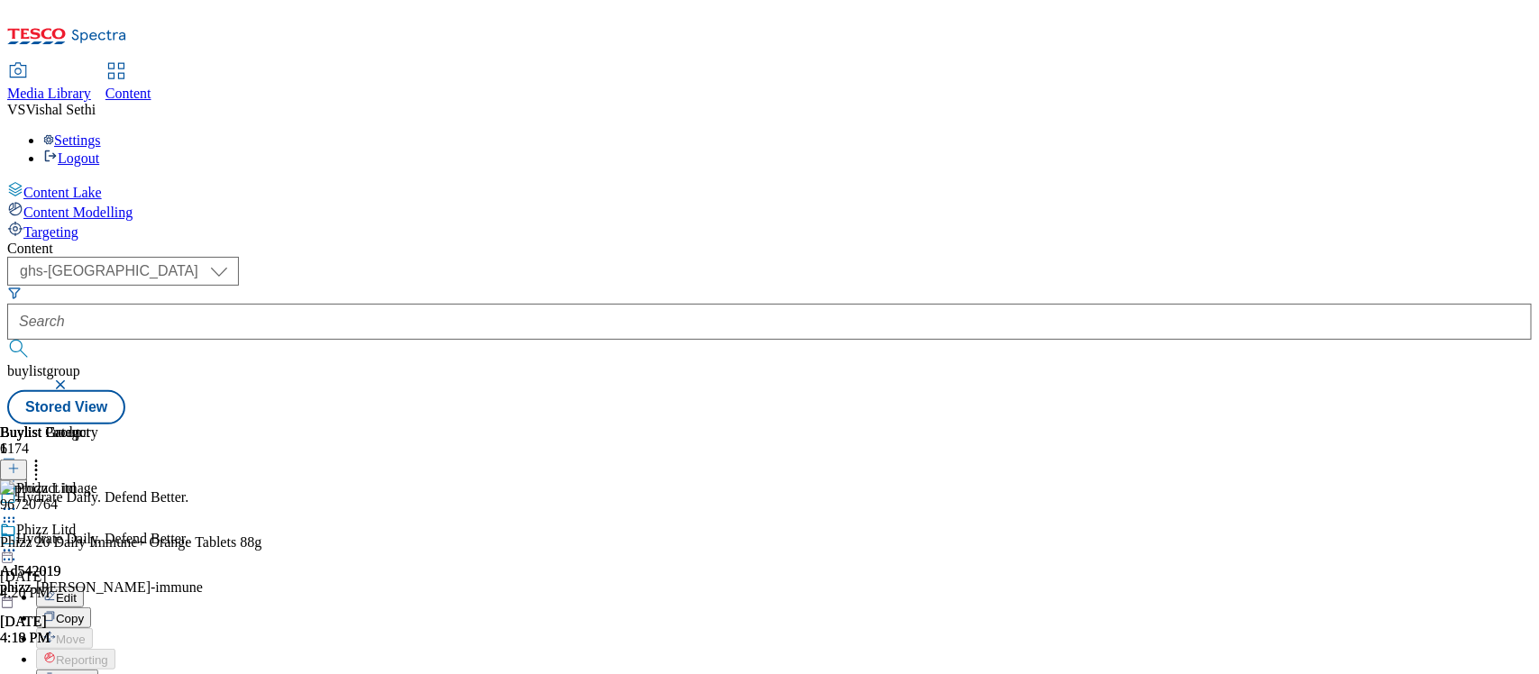
click at [84, 587] on button "Edit" at bounding box center [60, 597] width 48 height 21
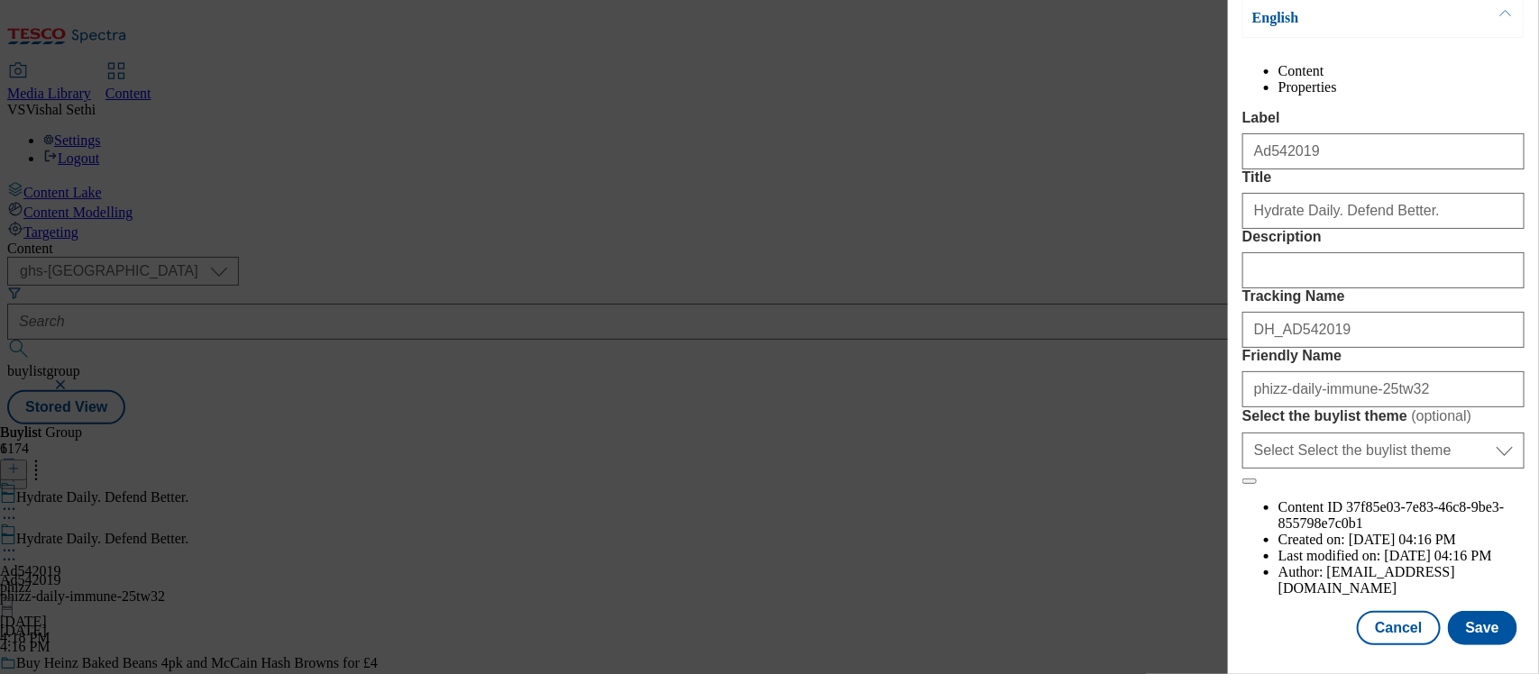
scroll to position [225, 0]
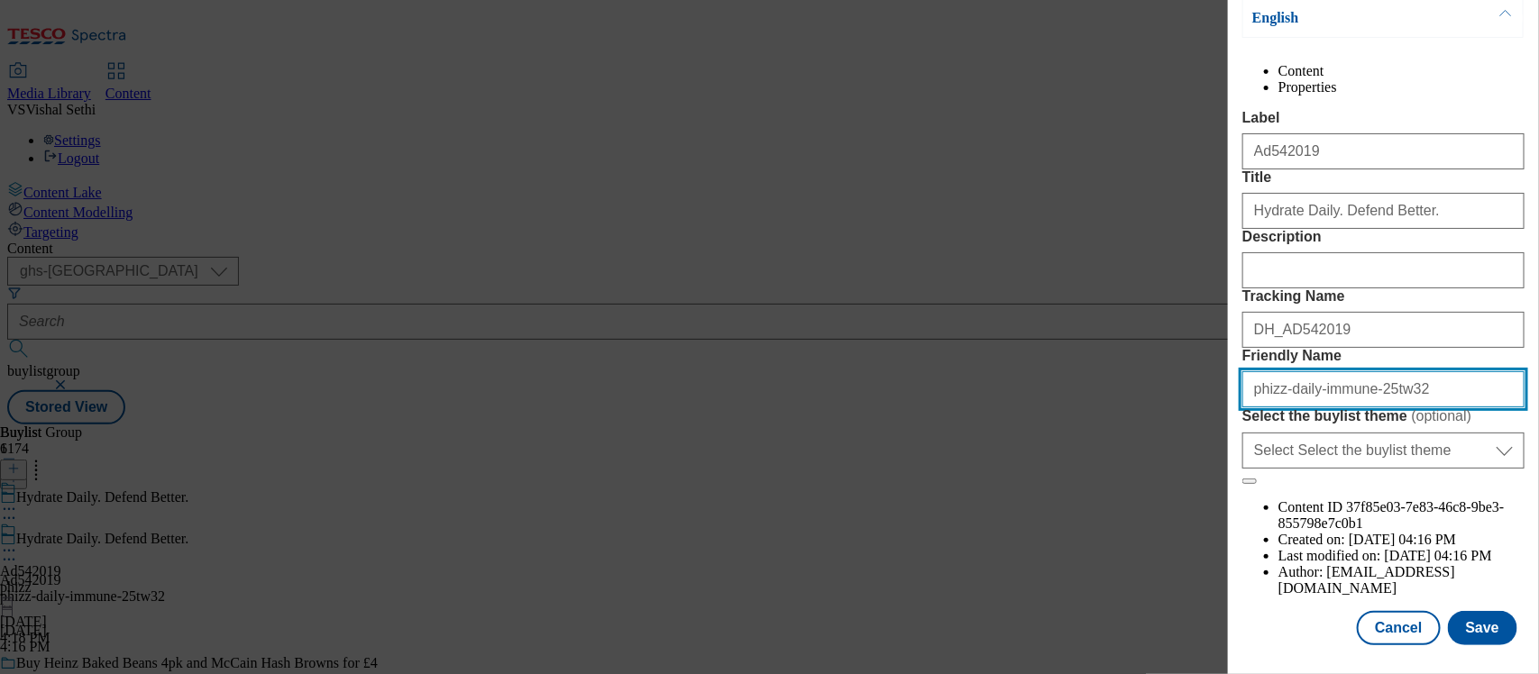
click at [1353, 407] on input "phizz-daily-immune-25tw32" at bounding box center [1383, 389] width 282 height 36
type input "phizz-daily-immune-tablets-25tw32"
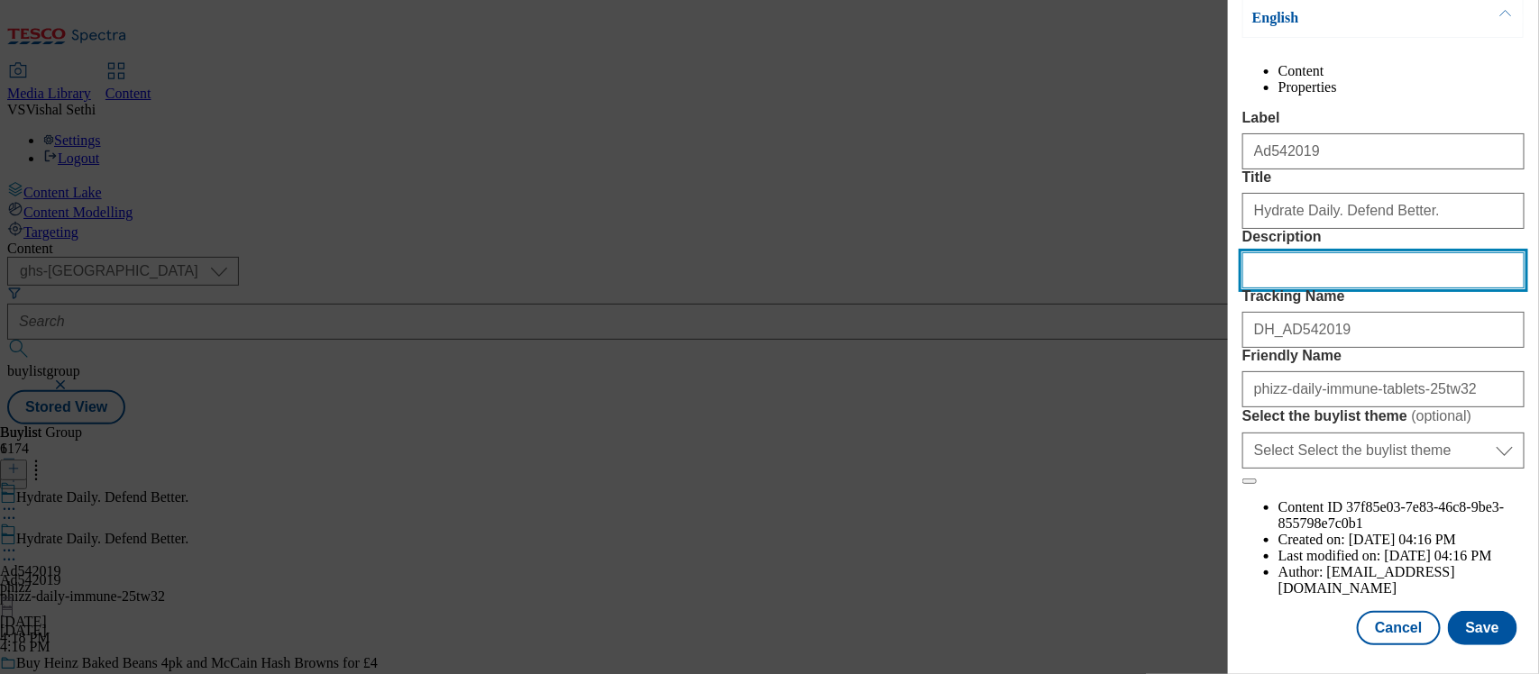
click at [1274, 279] on input "Description" at bounding box center [1383, 270] width 282 height 36
paste input "Phizz 20 Daily Immune+ Orange Tablets 88g"
type input "Phizz 20 Daily Immune+ Orange Tablets 88g"
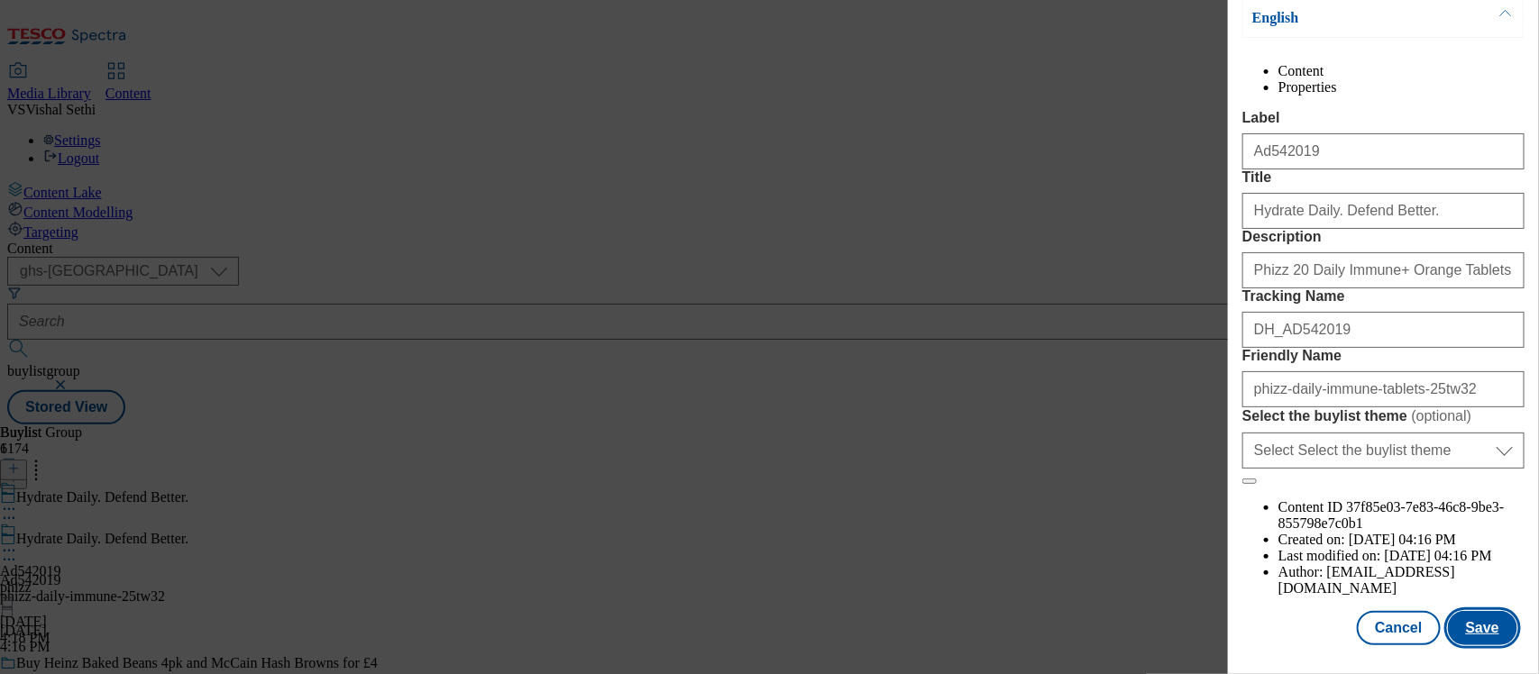
click at [1465, 611] on button "Save" at bounding box center [1482, 628] width 69 height 34
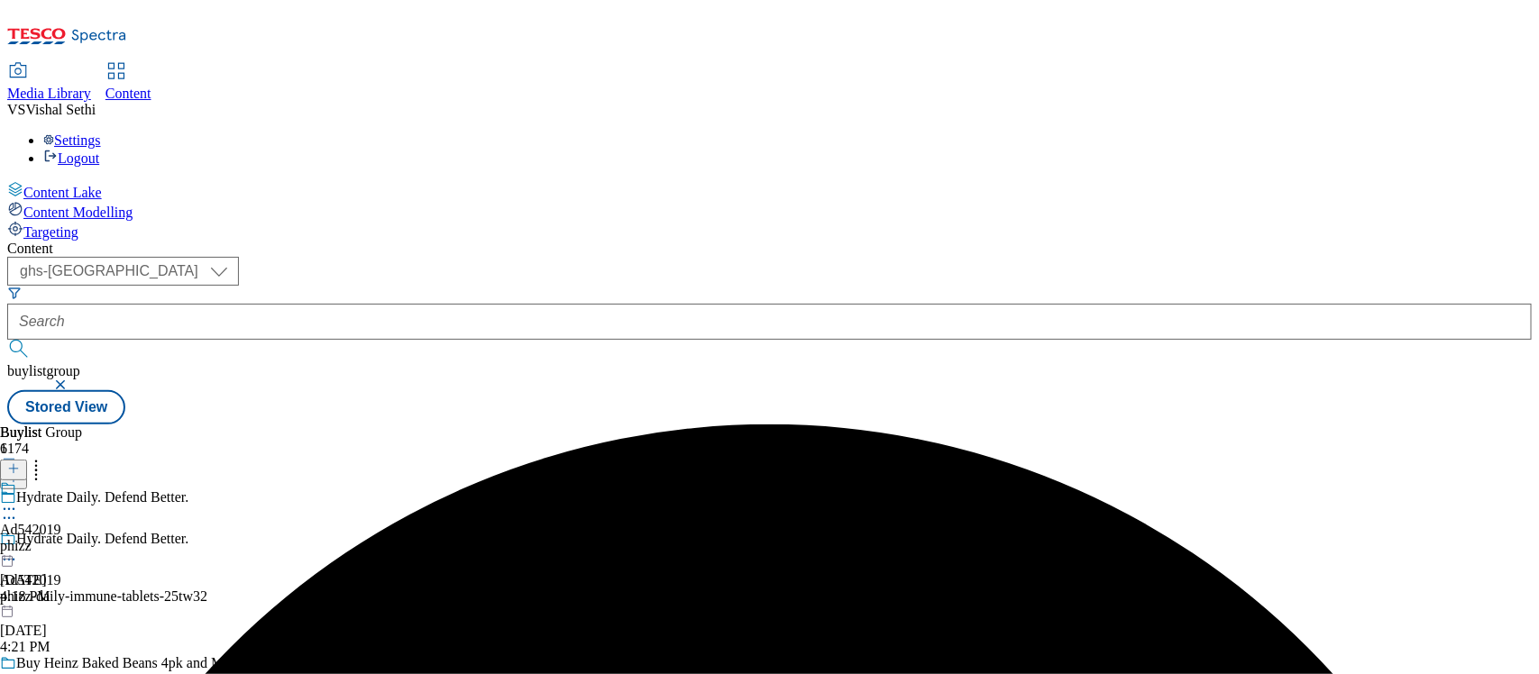
click at [18, 500] on icon at bounding box center [9, 509] width 18 height 18
click at [77, 541] on span "Edit" at bounding box center [66, 548] width 21 height 14
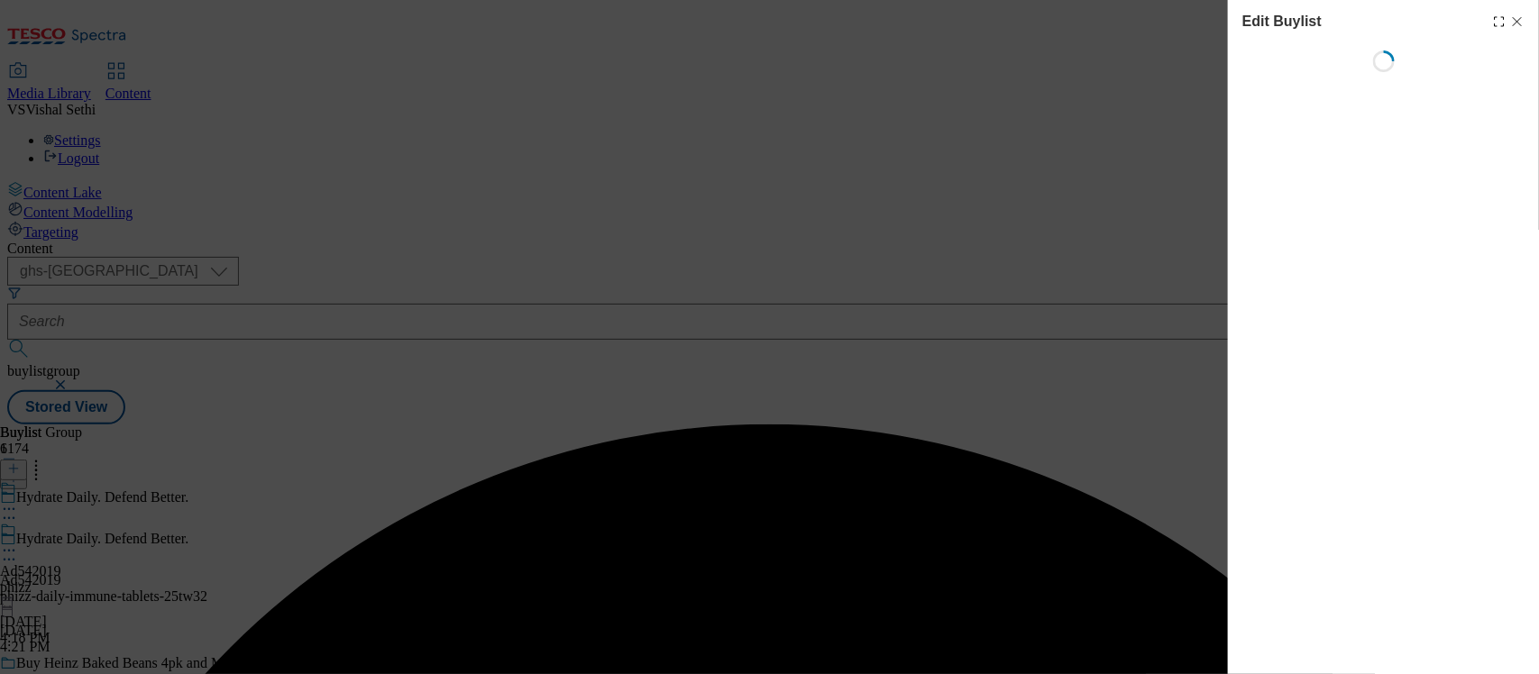
select select "tactical"
select select "supplier funded short term 1-3 weeks"
select select "dunnhumby"
select select "Banner"
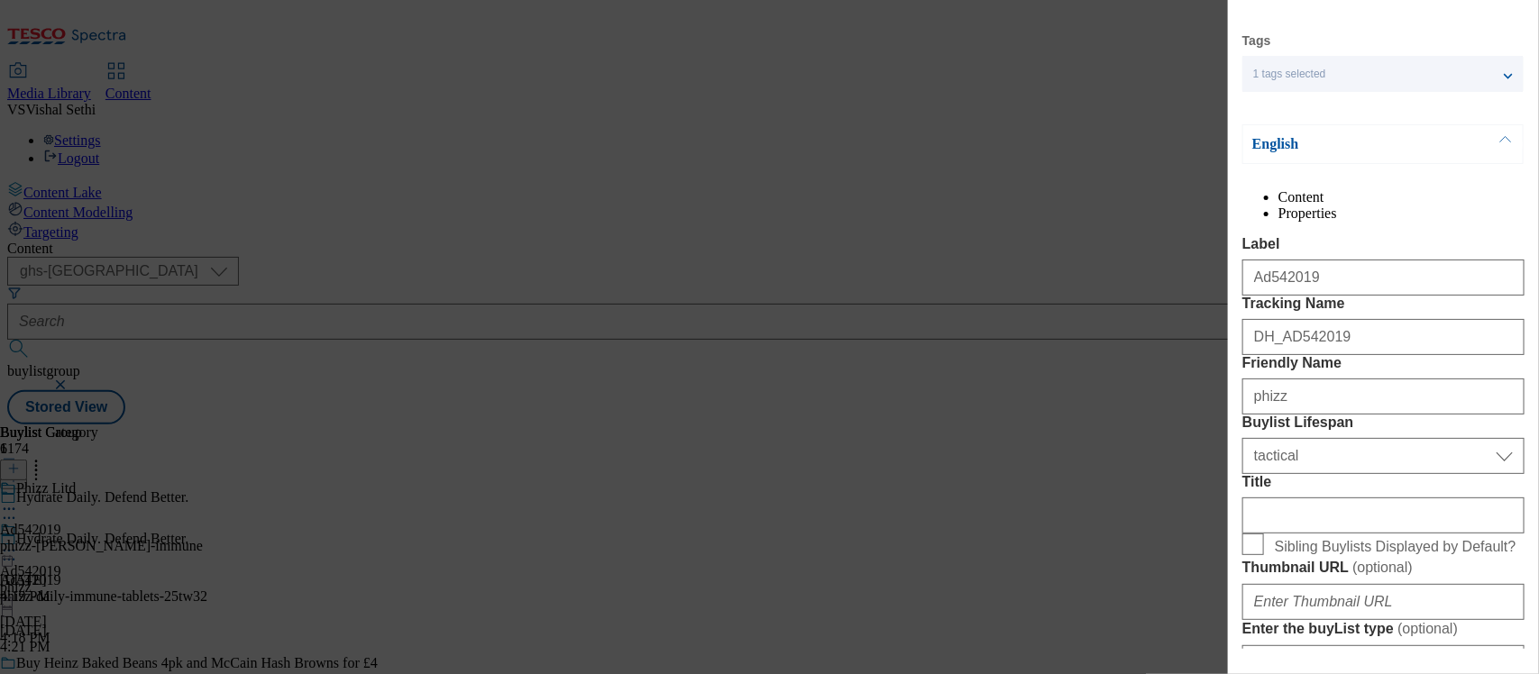
scroll to position [338, 0]
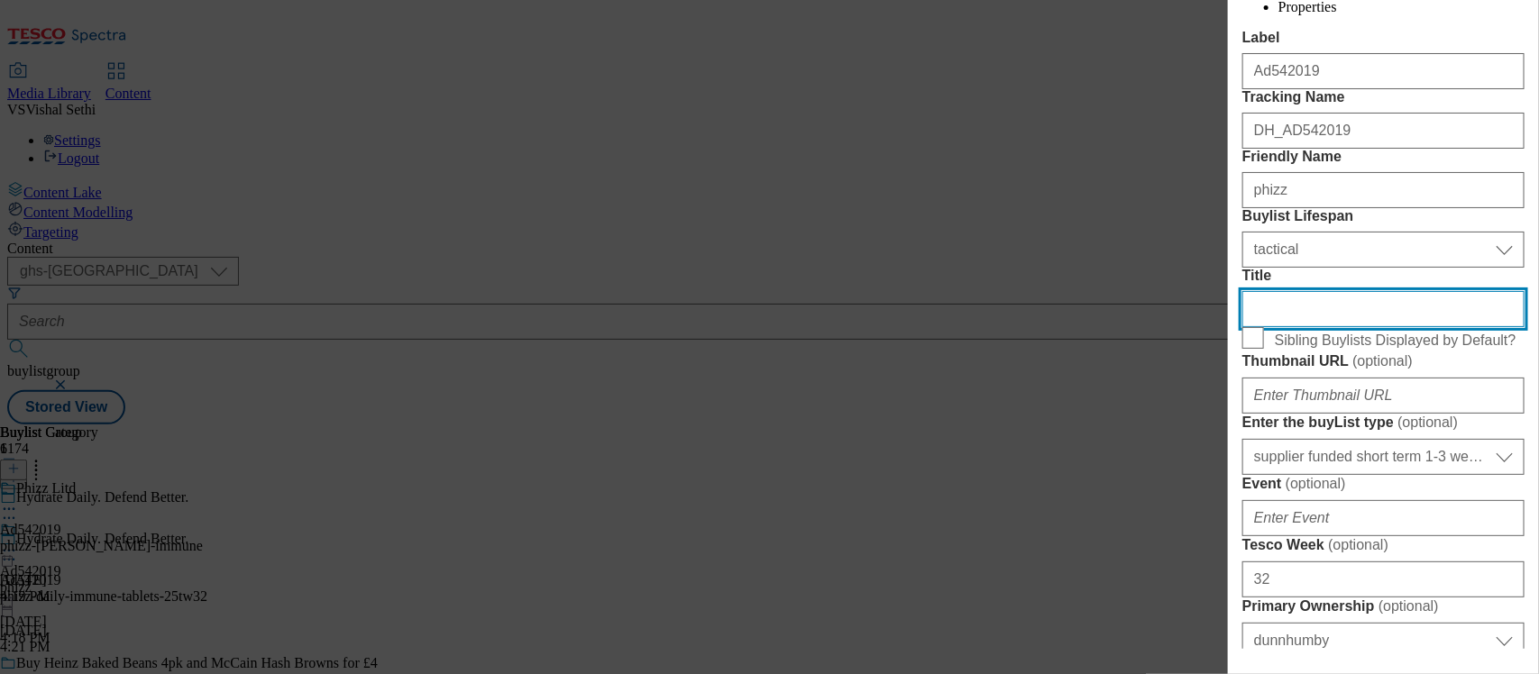
click at [1287, 327] on input "Title" at bounding box center [1383, 309] width 282 height 36
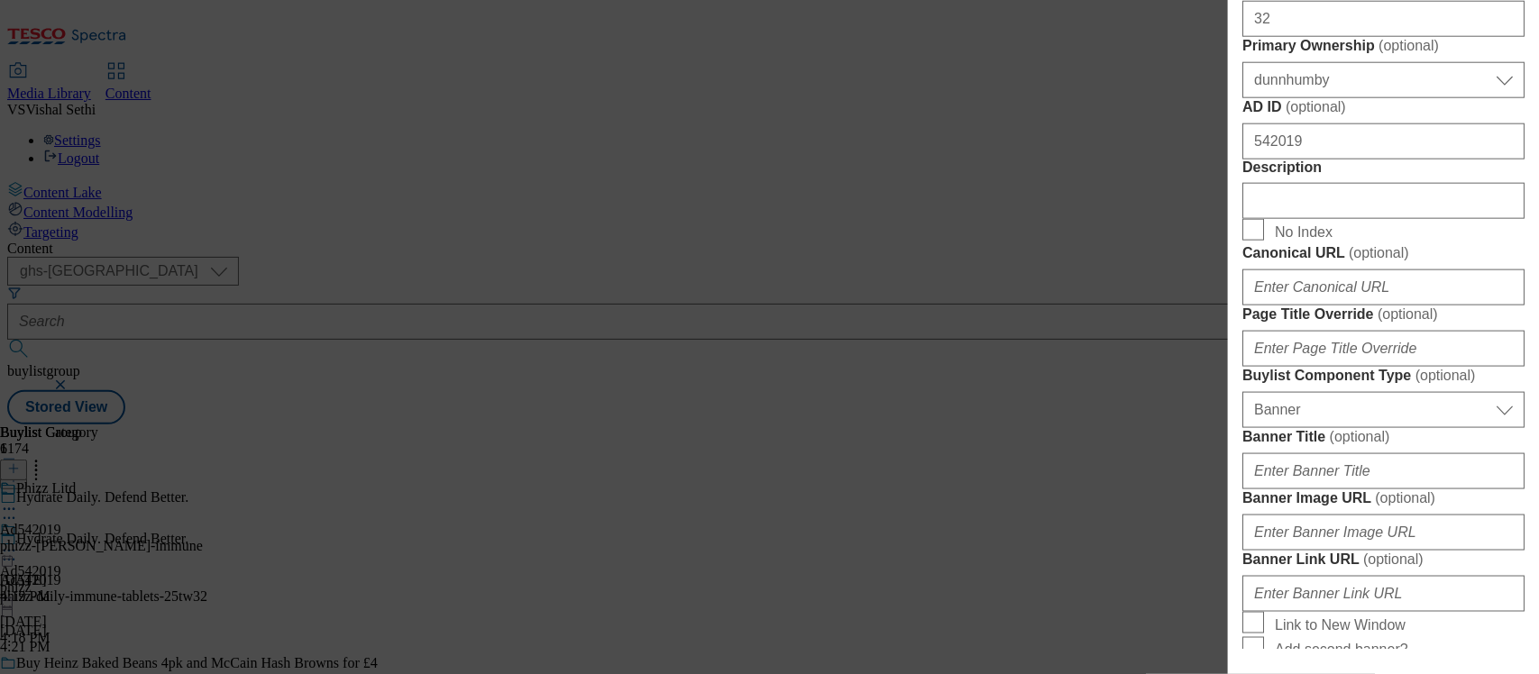
scroll to position [901, 0]
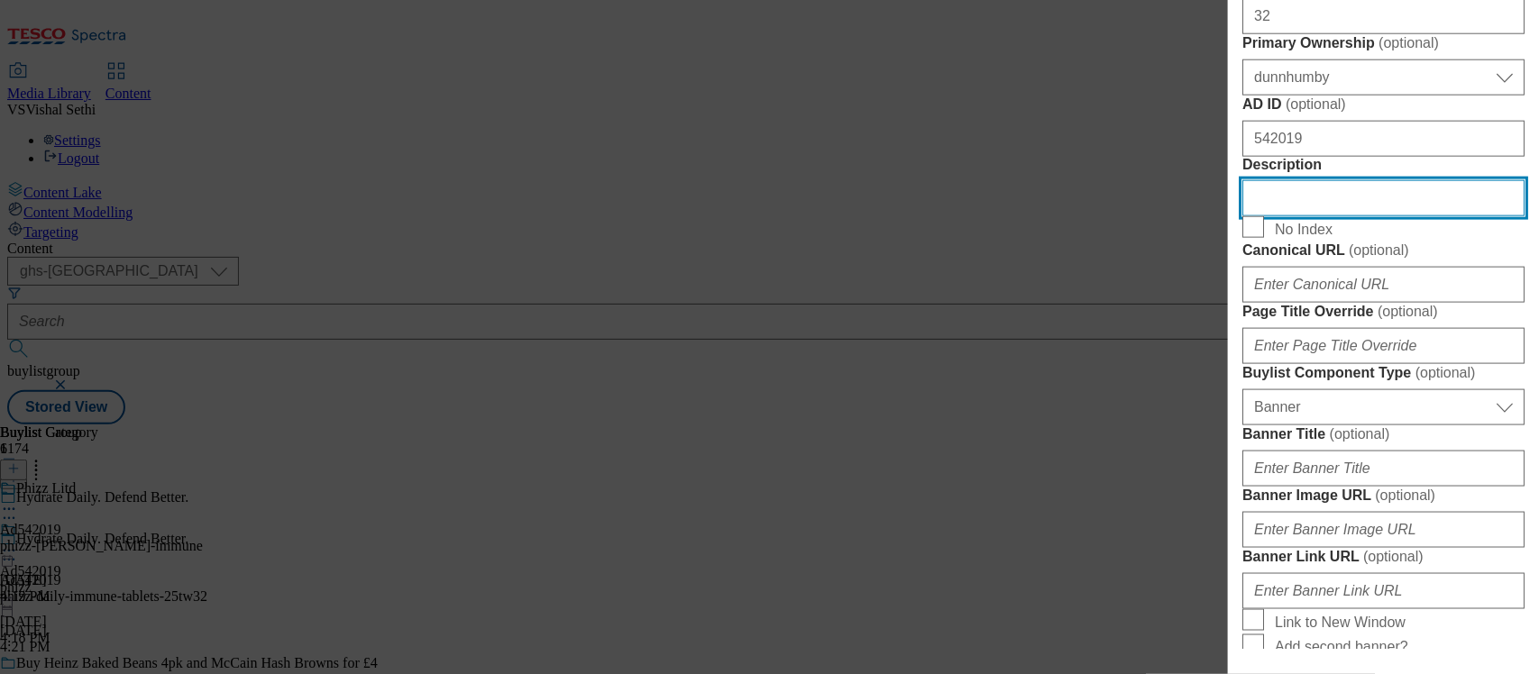
click at [1281, 216] on input "Description" at bounding box center [1383, 198] width 282 height 36
paste input "Phizz 20 Daily Immune+ Orange Tablets 88g"
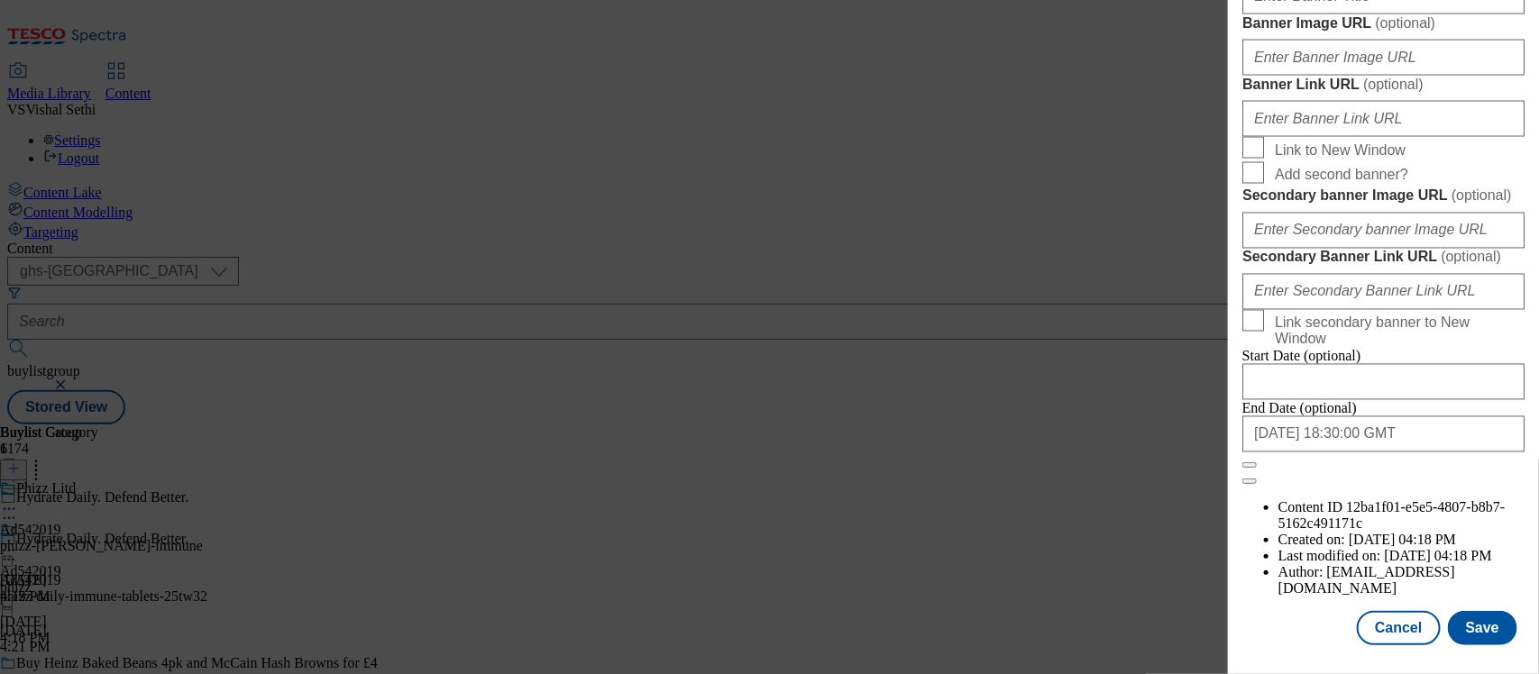
scroll to position [2058, 0]
type input "Phizz 20 Daily Immune+ Orange Tablets 88g"
click at [1467, 611] on button "Save" at bounding box center [1482, 628] width 69 height 34
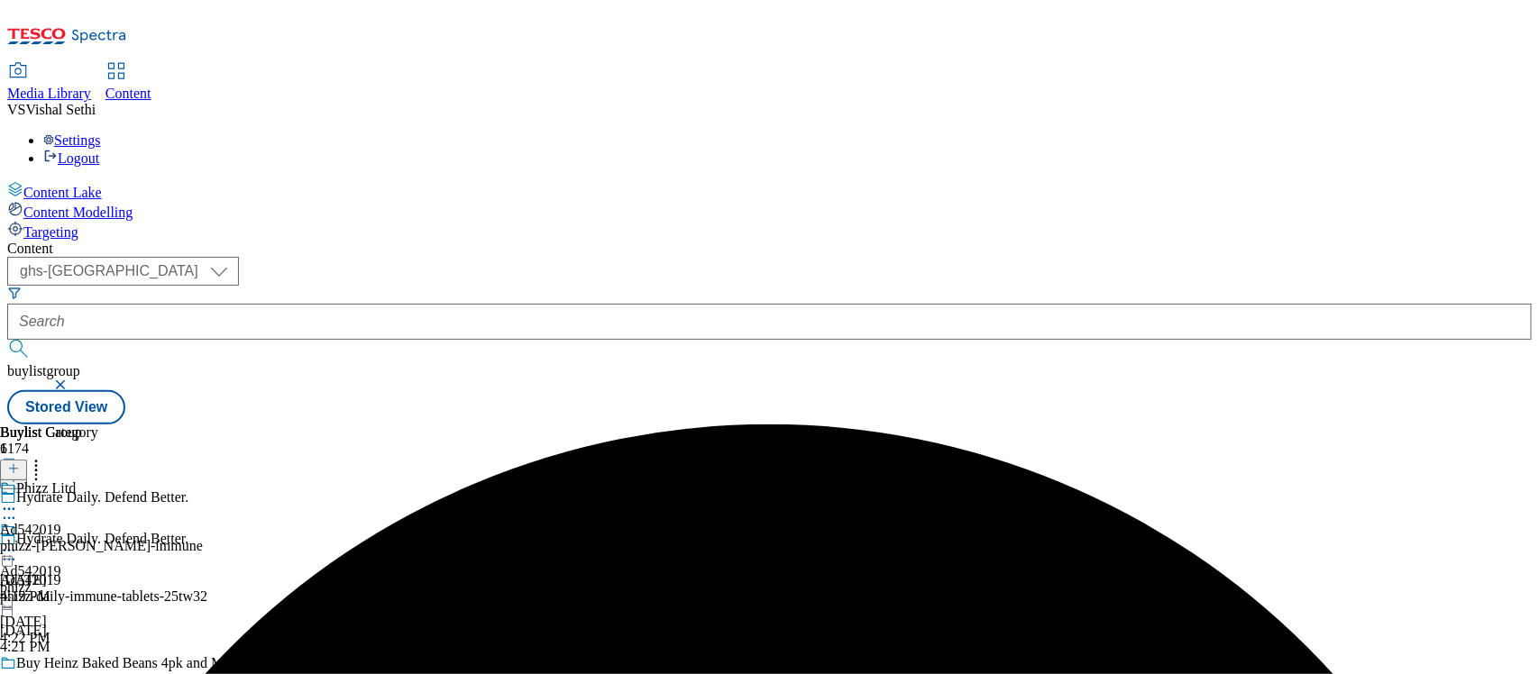
click at [6, 508] on circle at bounding box center [5, 509] width 3 height 3
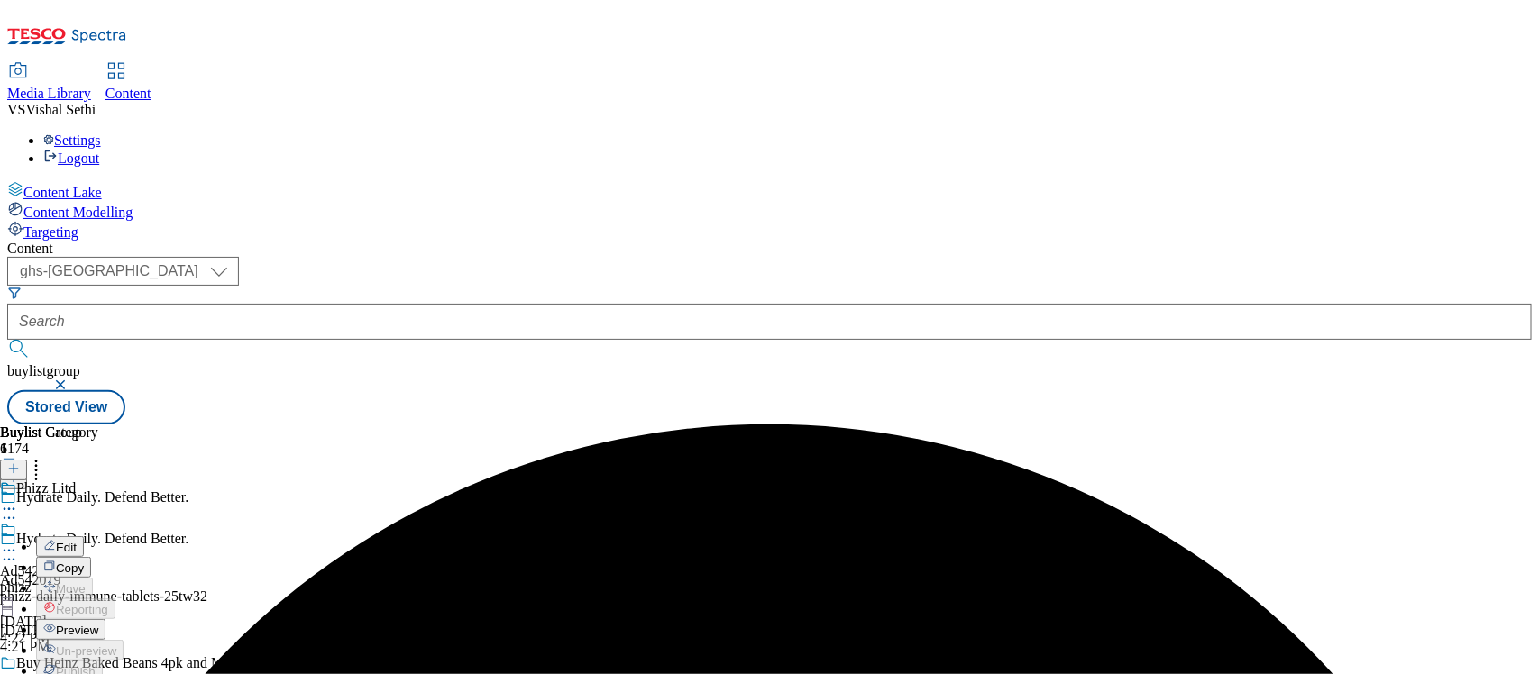
click at [77, 541] on span "Edit" at bounding box center [66, 548] width 21 height 14
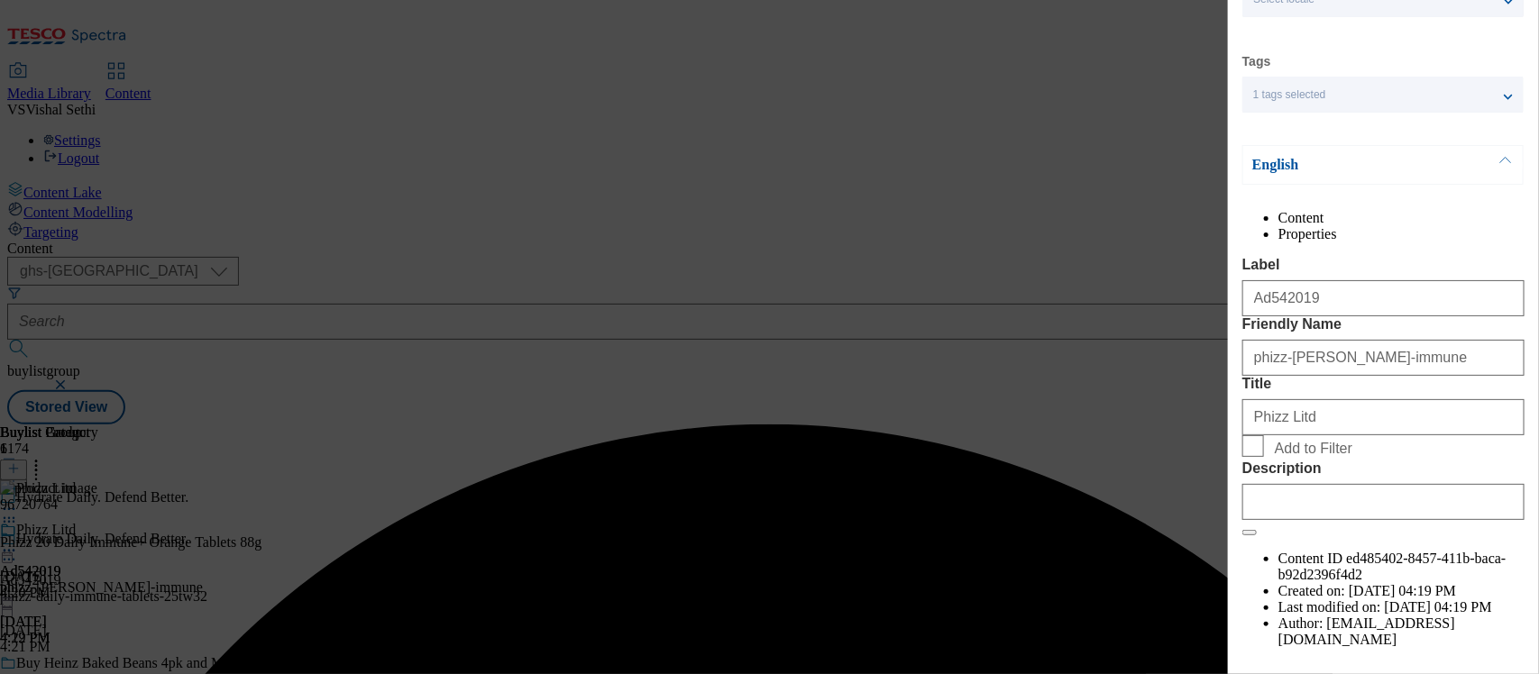
scroll to position [226, 0]
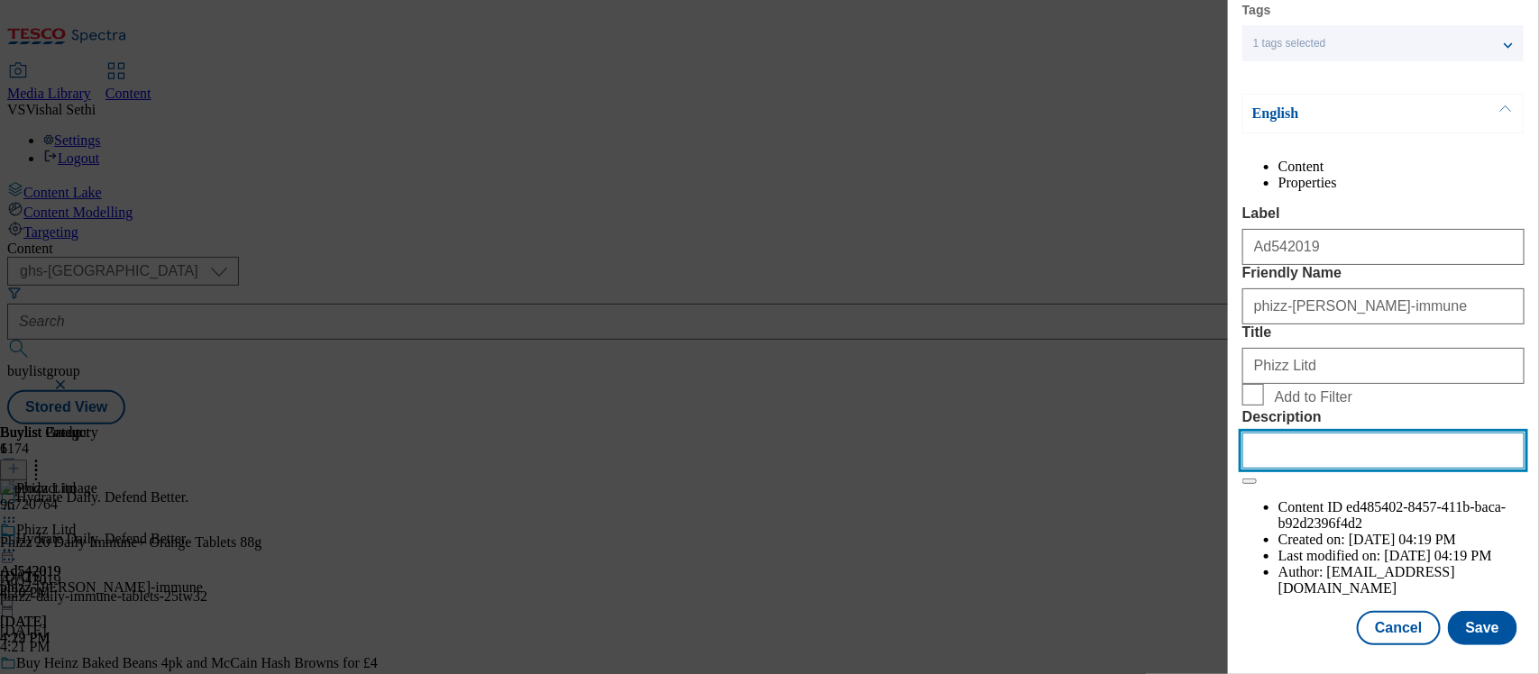
click at [1292, 469] on input "Description" at bounding box center [1383, 451] width 282 height 36
paste input "Phizz 20 Daily Immune+ Orange Tablets 88g"
type input "Phizz 20 Daily Immune+ Orange Tablets 88g"
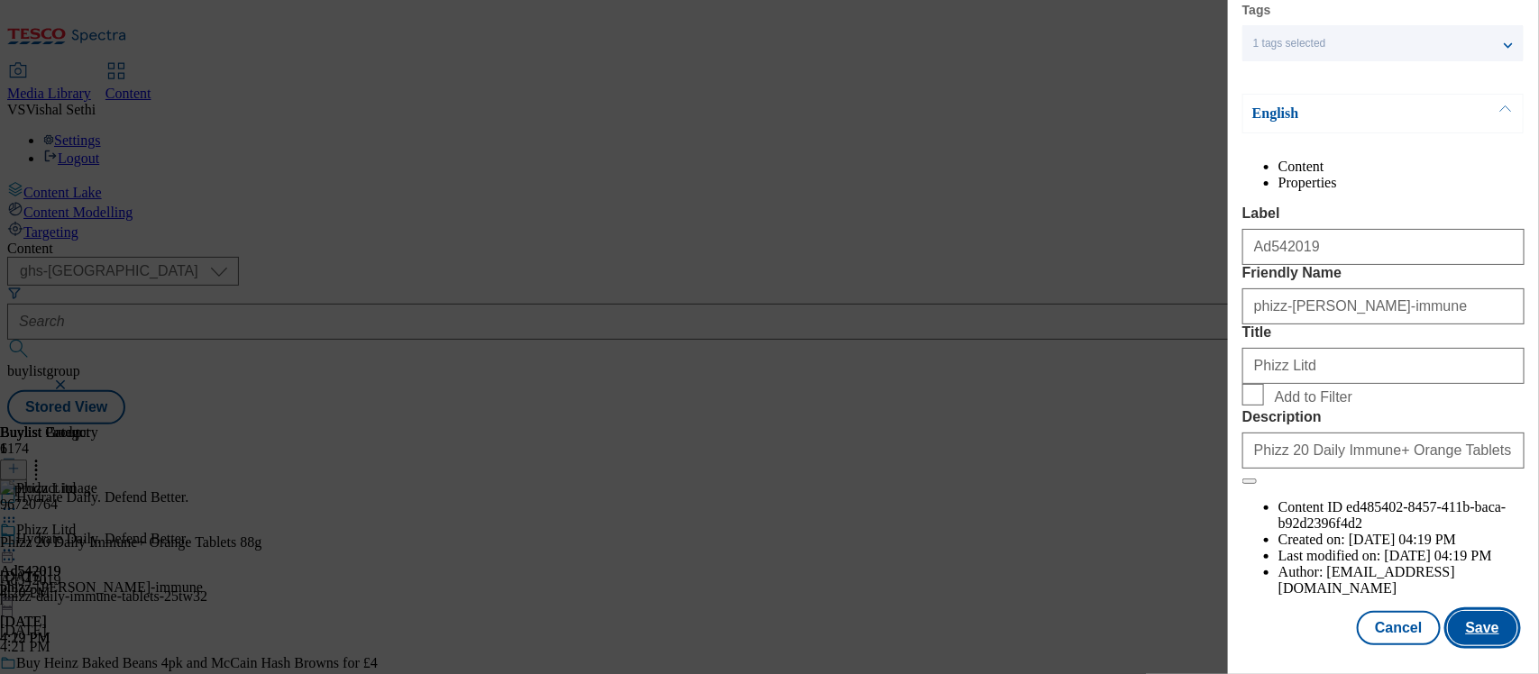
click at [1462, 611] on button "Save" at bounding box center [1482, 628] width 69 height 34
